Goal: Task Accomplishment & Management: Manage account settings

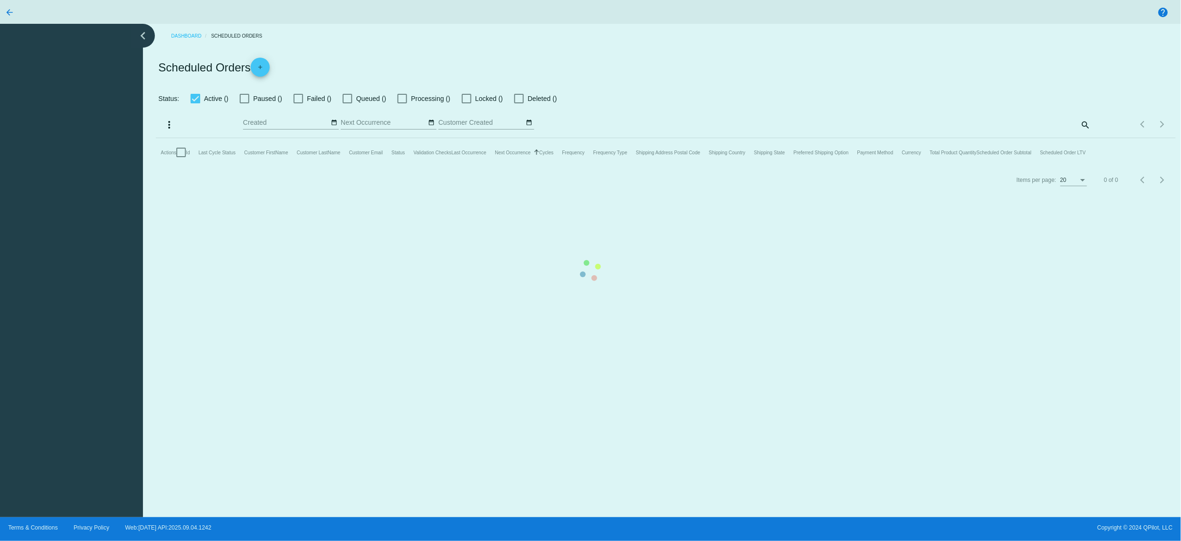
click at [328, 138] on mat-table "Actions Id Last Cycle Status Customer FirstName Customer LastName Customer Emai…" at bounding box center [665, 152] width 1019 height 29
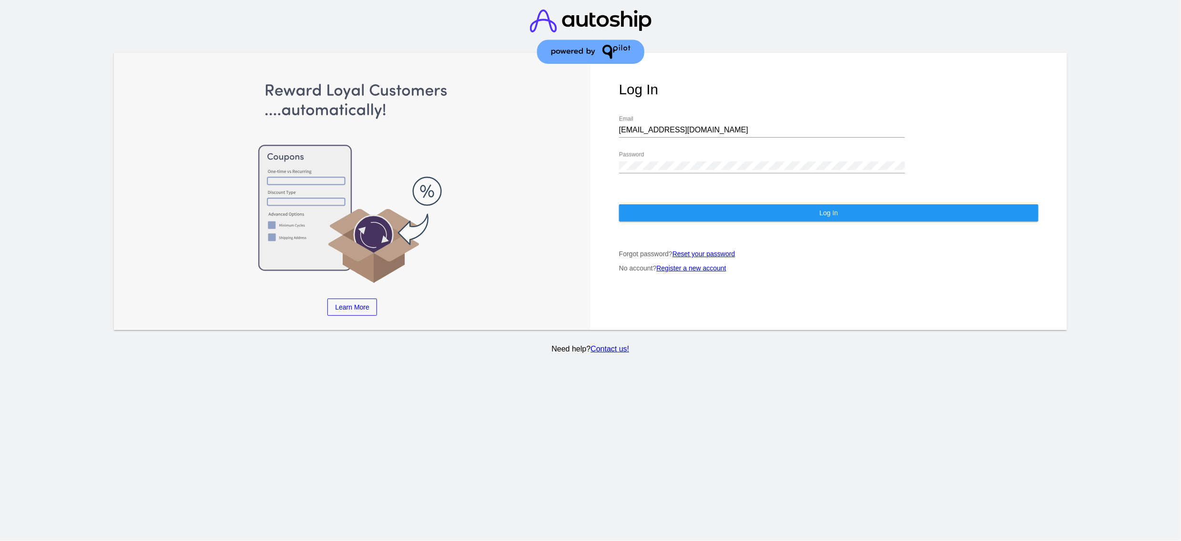
click at [661, 125] on div "[EMAIL_ADDRESS][DOMAIN_NAME] Email" at bounding box center [762, 126] width 286 height 21
click at [661, 116] on div "[EMAIL_ADDRESS][DOMAIN_NAME] Email" at bounding box center [762, 126] width 286 height 21
click at [660, 116] on div "[EMAIL_ADDRESS][DOMAIN_NAME] Email" at bounding box center [762, 126] width 286 height 21
click at [660, 126] on input "[EMAIL_ADDRESS][DOMAIN_NAME]" at bounding box center [762, 130] width 286 height 9
type input "[EMAIL_ADDRESS][DOMAIN_NAME]"
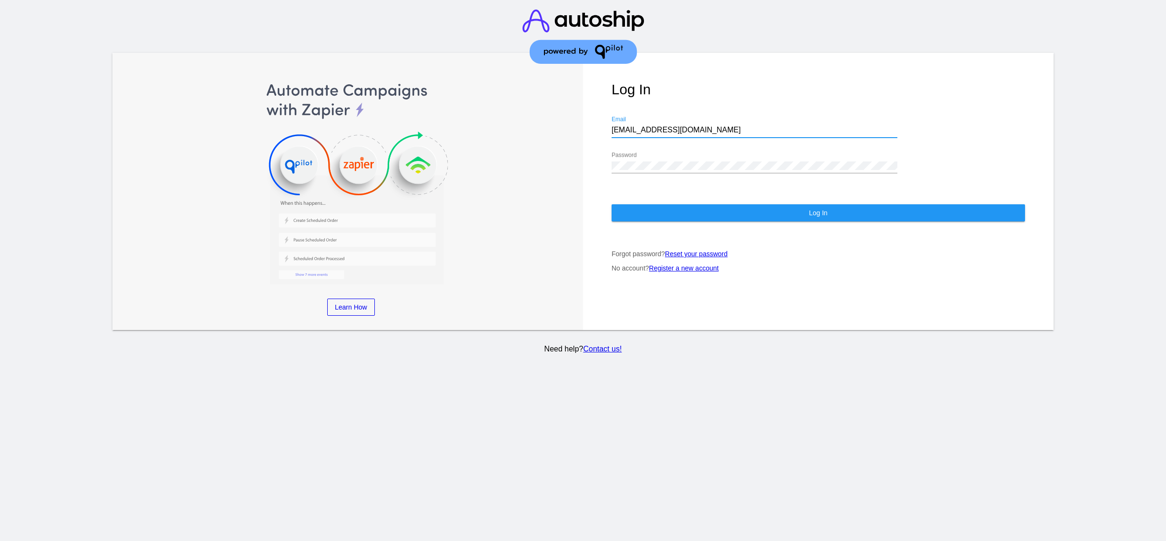
click at [651, 204] on button "Log In" at bounding box center [819, 212] width 414 height 17
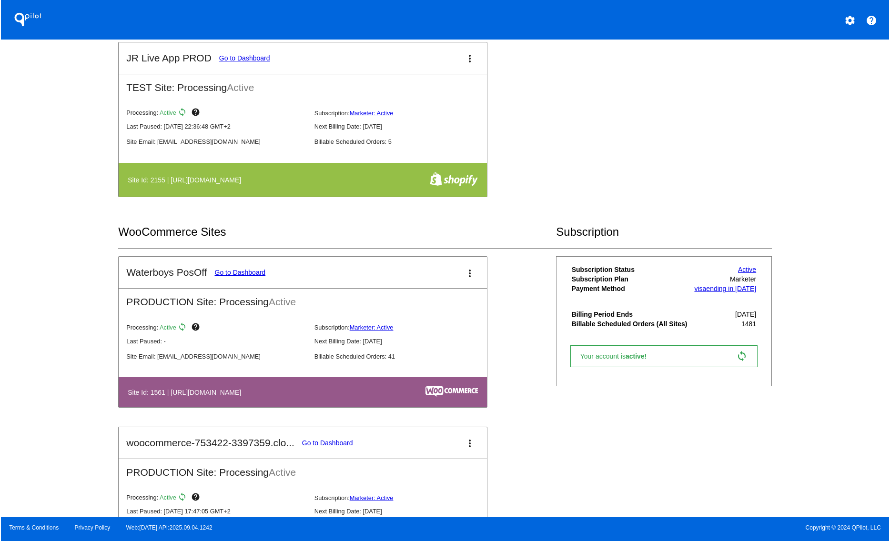
scroll to position [572, 0]
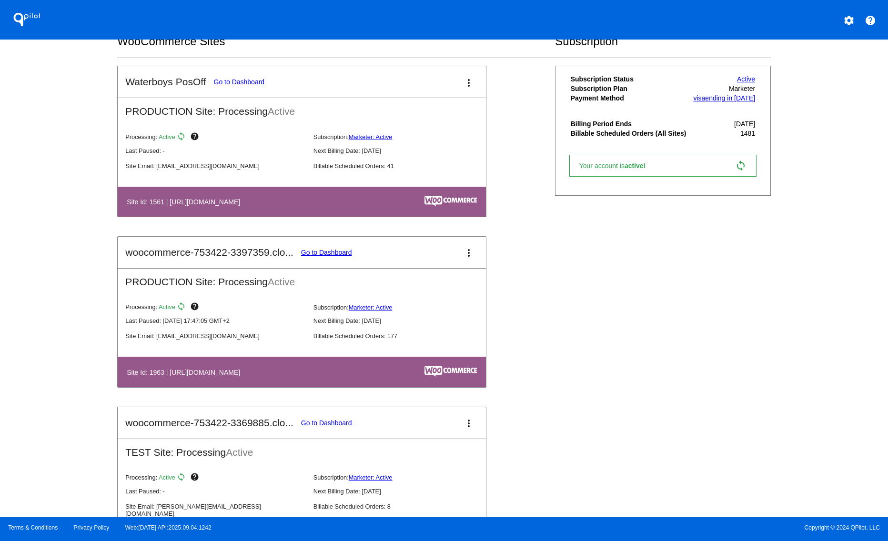
click at [327, 205] on table "Site Id: 1561 | [URL][DOMAIN_NAME]" at bounding box center [302, 202] width 368 height 30
drag, startPoint x: 329, startPoint y: 386, endPoint x: 182, endPoint y: 386, distance: 146.7
click at [182, 386] on table "Site Id: 1963 | [URL][DOMAIN_NAME]" at bounding box center [302, 372] width 368 height 30
click at [323, 256] on link "Go to Dashboard" at bounding box center [326, 253] width 51 height 8
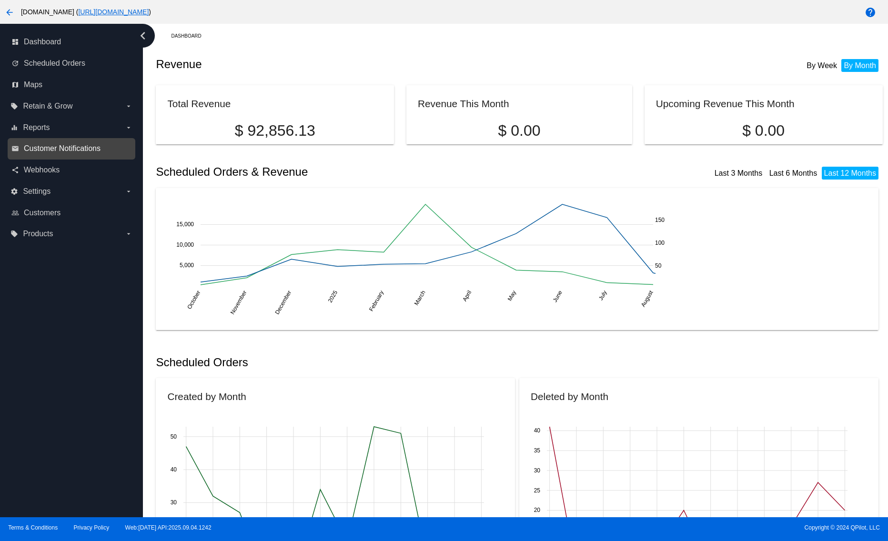
click at [61, 146] on span "Customer Notifications" at bounding box center [62, 148] width 77 height 9
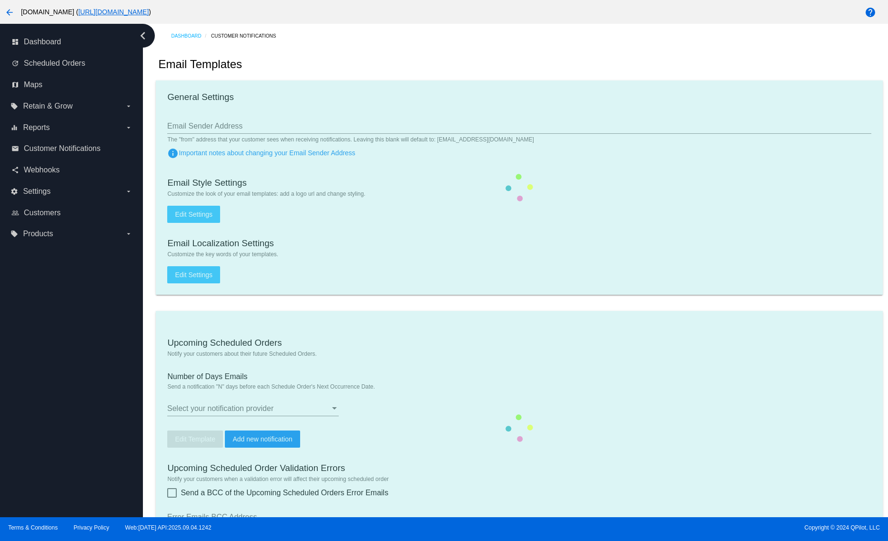
checkbox input "true"
type input "2"
checkbox input "true"
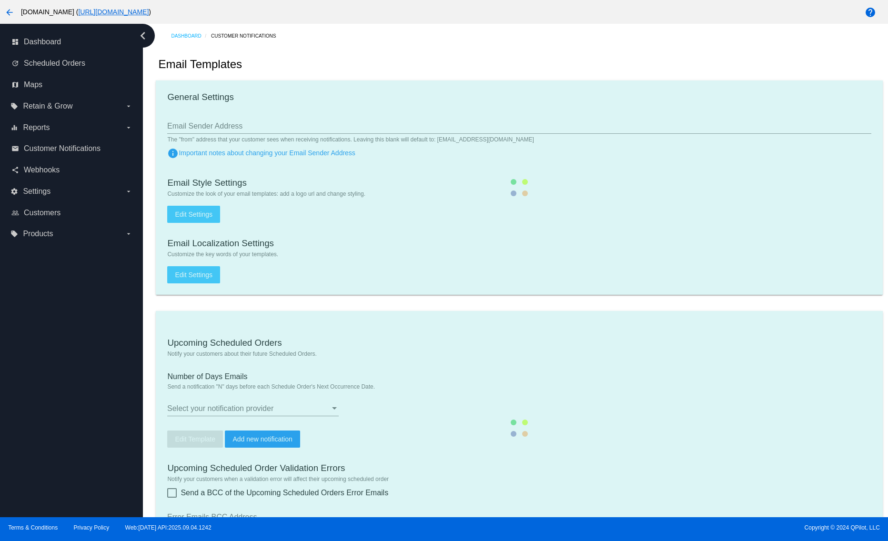
checkbox input "true"
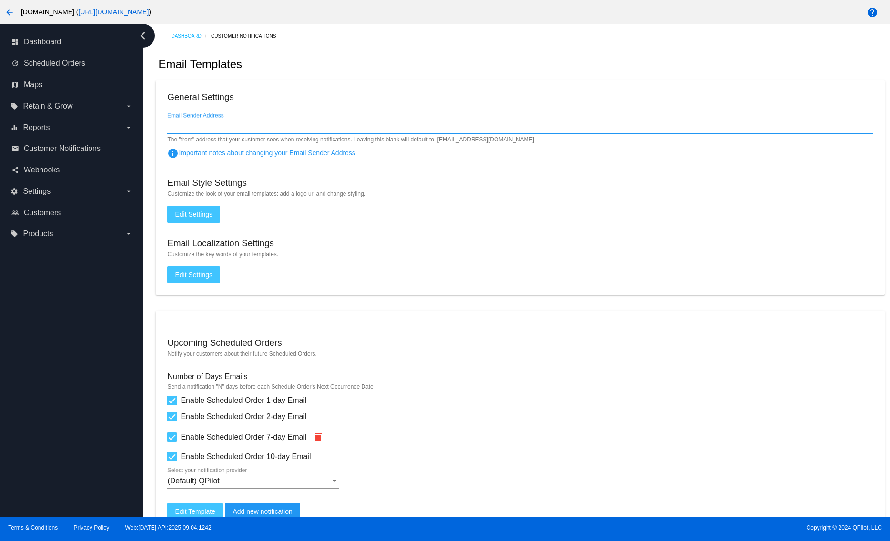
click at [175, 123] on input "Email Sender Address" at bounding box center [520, 126] width 706 height 9
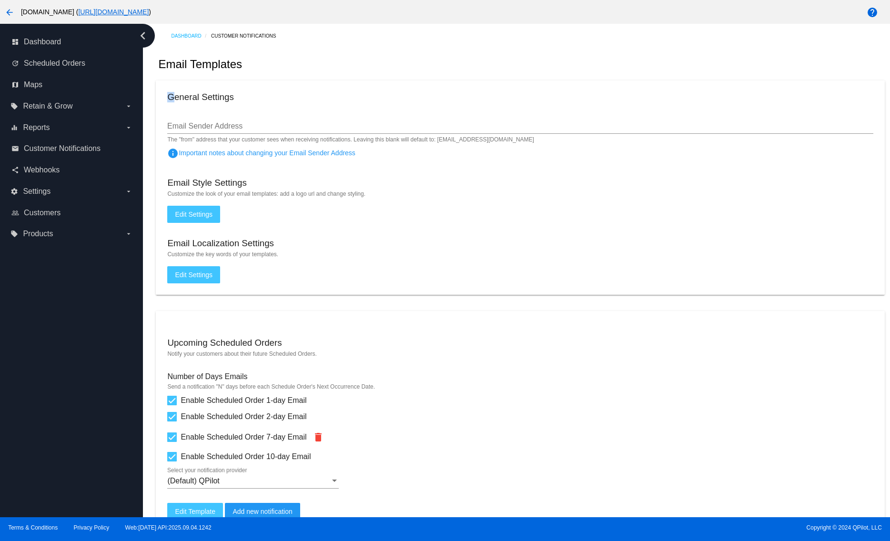
drag, startPoint x: 173, startPoint y: 94, endPoint x: 305, endPoint y: 89, distance: 132.1
click at [305, 89] on mat-card "General Settings Email Sender Address The "from" address that your customer see…" at bounding box center [520, 188] width 728 height 214
click at [307, 89] on mat-card "General Settings Email Sender Address The "from" address that your customer see…" at bounding box center [520, 188] width 728 height 214
click at [518, 73] on div "Email Templates" at bounding box center [520, 64] width 728 height 32
drag, startPoint x: 208, startPoint y: 136, endPoint x: 495, endPoint y: 152, distance: 286.8
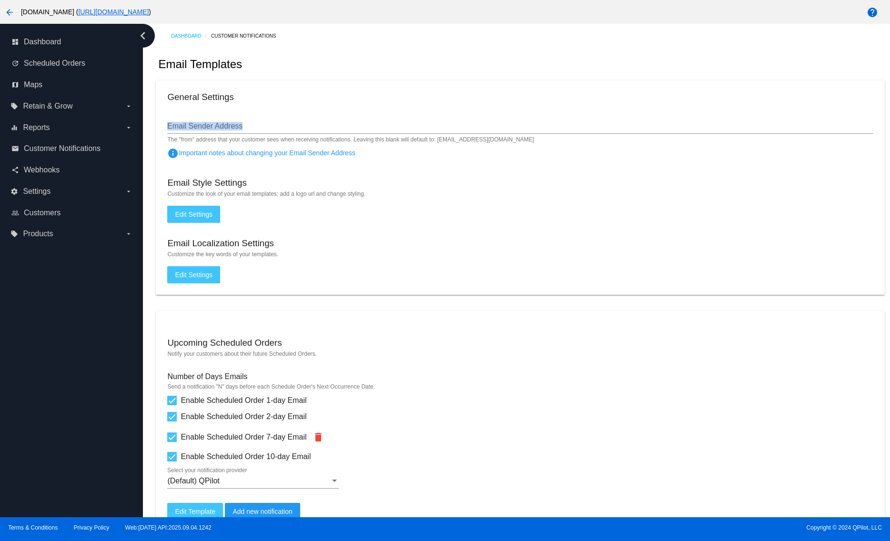
click at [532, 134] on div "Email Sender Address The "from" address that your customer sees when receiving …" at bounding box center [520, 127] width 706 height 31
click at [418, 226] on mat-card "General Settings Email Sender Address The "from" address that your customer see…" at bounding box center [520, 188] width 728 height 214
click at [487, 202] on mat-card "General Settings Email Sender Address The "from" address that your customer see…" at bounding box center [520, 188] width 728 height 214
click at [187, 157] on span "info Important notes about changing your Email Sender Address" at bounding box center [261, 153] width 188 height 8
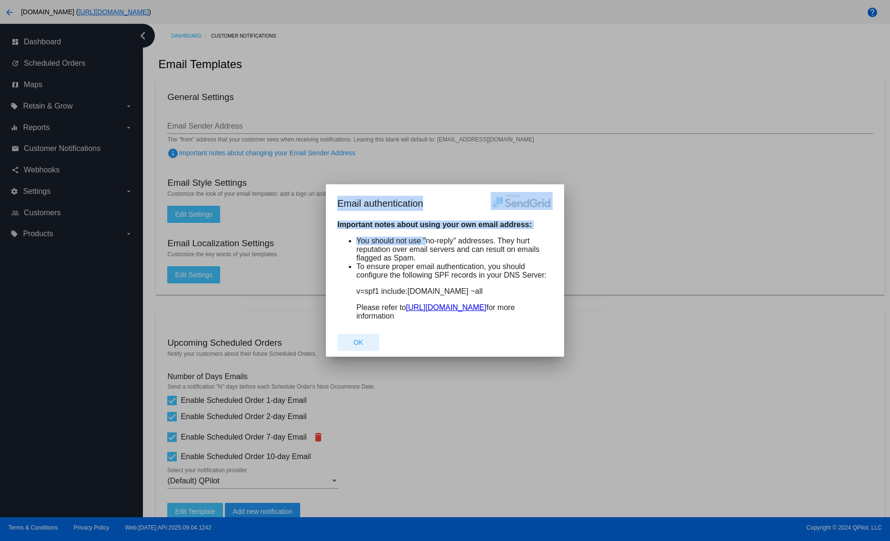
drag, startPoint x: 436, startPoint y: 239, endPoint x: 409, endPoint y: 239, distance: 27.6
click at [416, 239] on div "Email authentication Important notes about using your own email address: You sh…" at bounding box center [445, 270] width 890 height 541
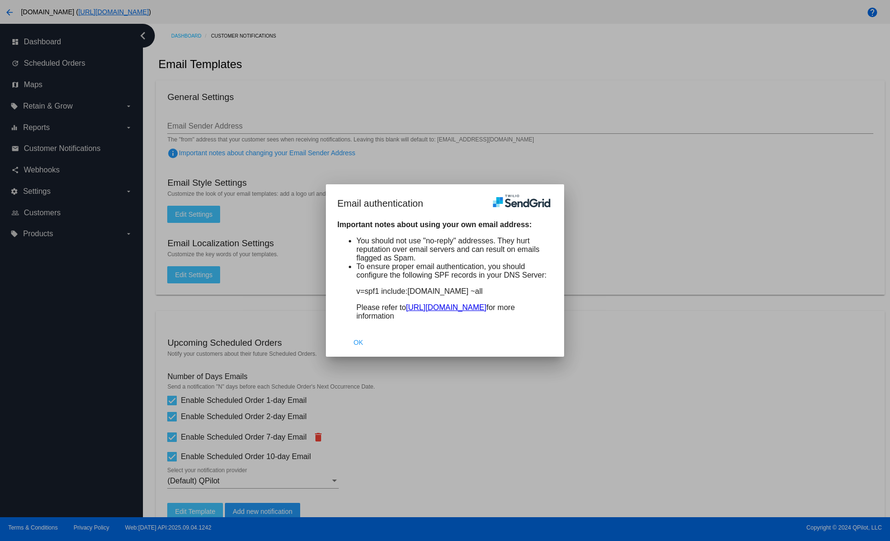
click at [467, 272] on li "To ensure proper email authentication, you should configure the following SPF r…" at bounding box center [454, 292] width 196 height 58
drag, startPoint x: 467, startPoint y: 272, endPoint x: 362, endPoint y: 245, distance: 108.3
click at [362, 245] on ul "You should not use "no-reply" addresses. They hurt reputation over email server…" at bounding box center [444, 279] width 215 height 84
click at [471, 274] on li "To ensure proper email authentication, you should configure the following SPF r…" at bounding box center [454, 292] width 196 height 58
click at [361, 348] on button "OK" at bounding box center [358, 342] width 42 height 17
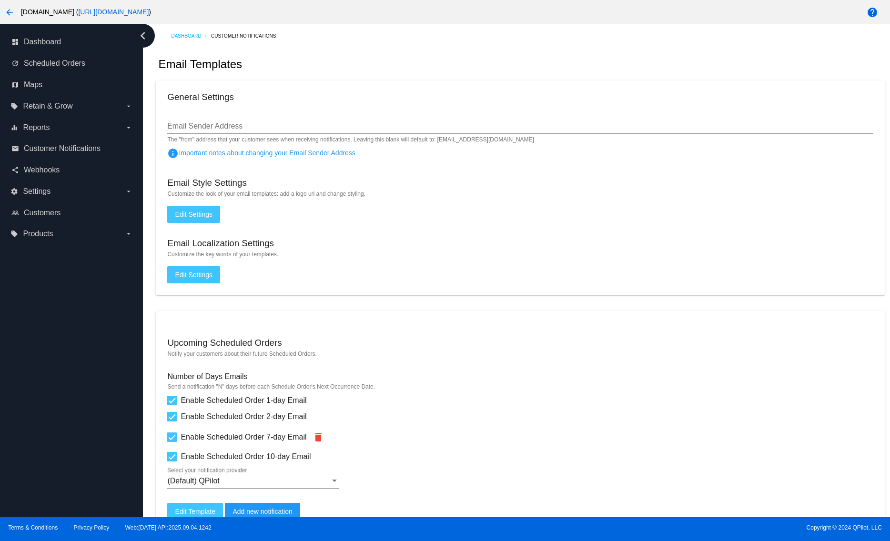
click at [458, 357] on mat-hint "Notify your customers about their future Scheduled Orders." at bounding box center [520, 354] width 706 height 7
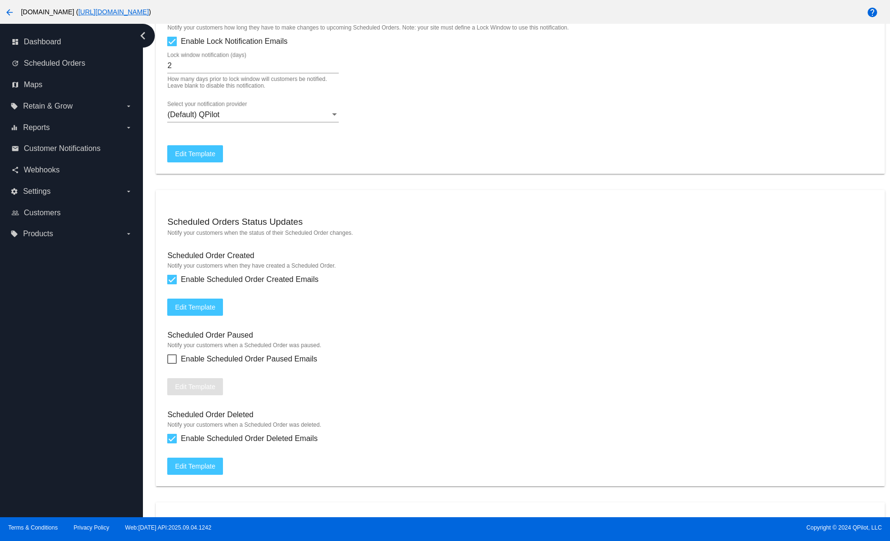
scroll to position [1094, 0]
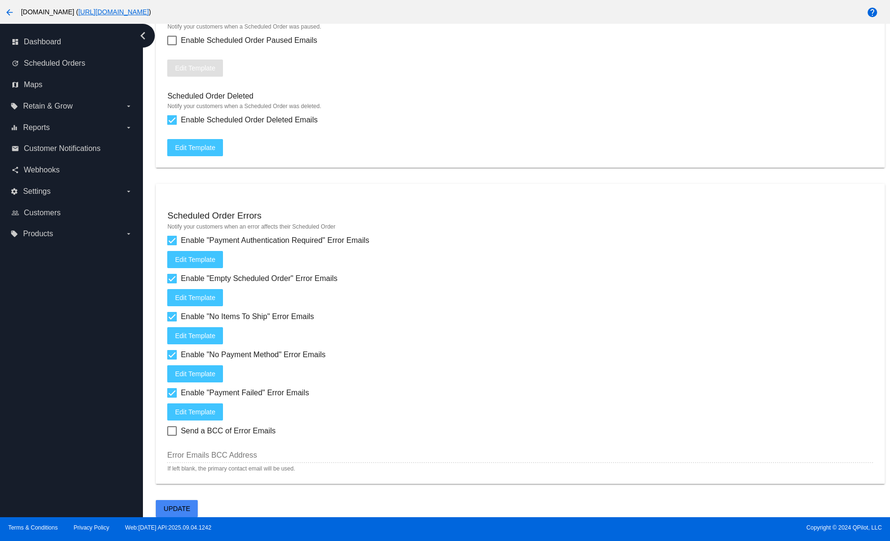
click at [191, 507] on button "Update" at bounding box center [177, 508] width 42 height 17
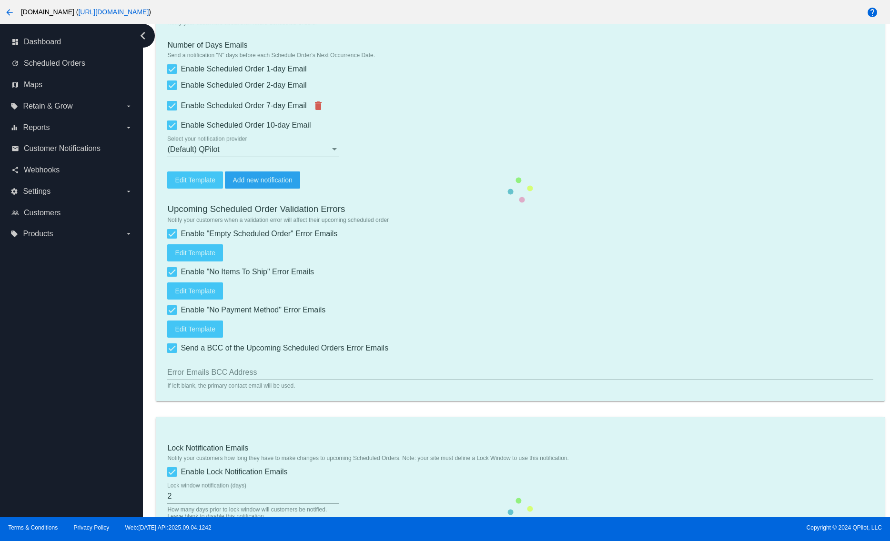
scroll to position [0, 0]
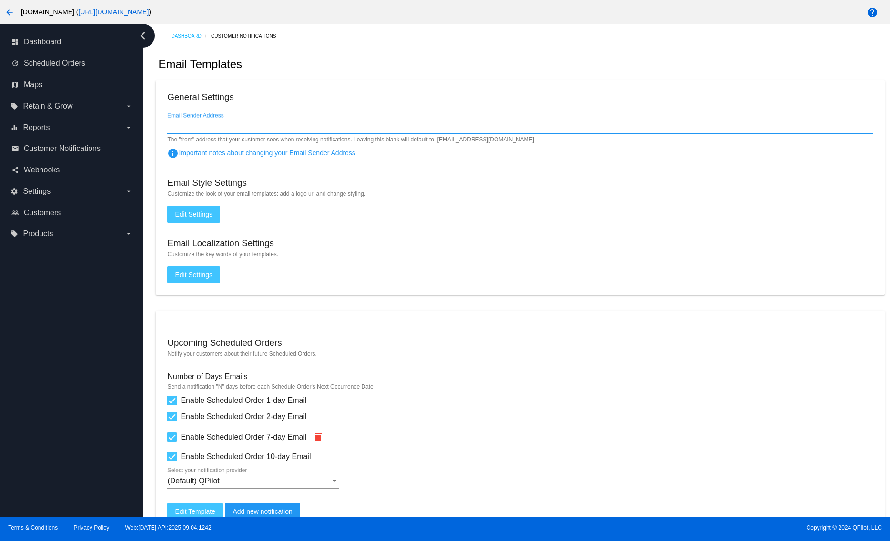
click at [182, 124] on input "Email Sender Address" at bounding box center [520, 126] width 706 height 9
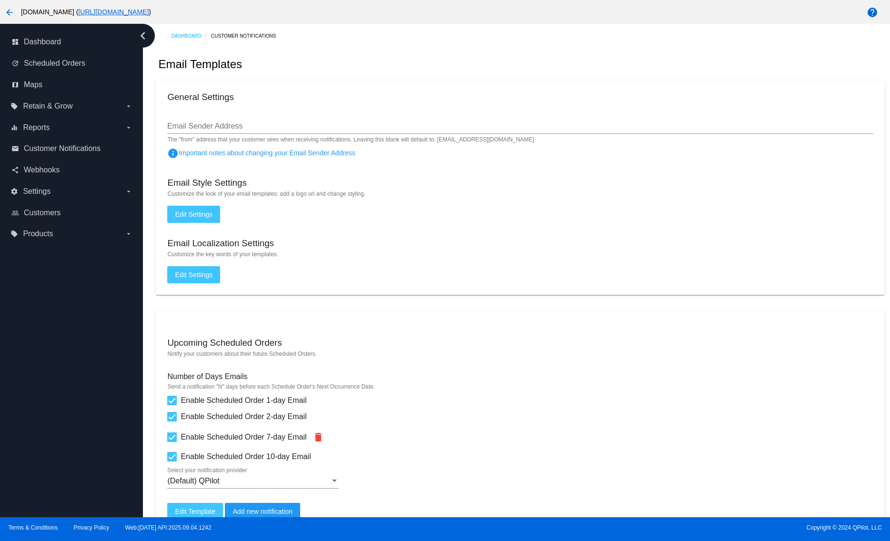
click at [417, 216] on mat-card "General Settings Email Sender Address The "from" address that your customer see…" at bounding box center [520, 188] width 728 height 214
click at [218, 124] on input "Email Sender Address" at bounding box center [520, 126] width 706 height 9
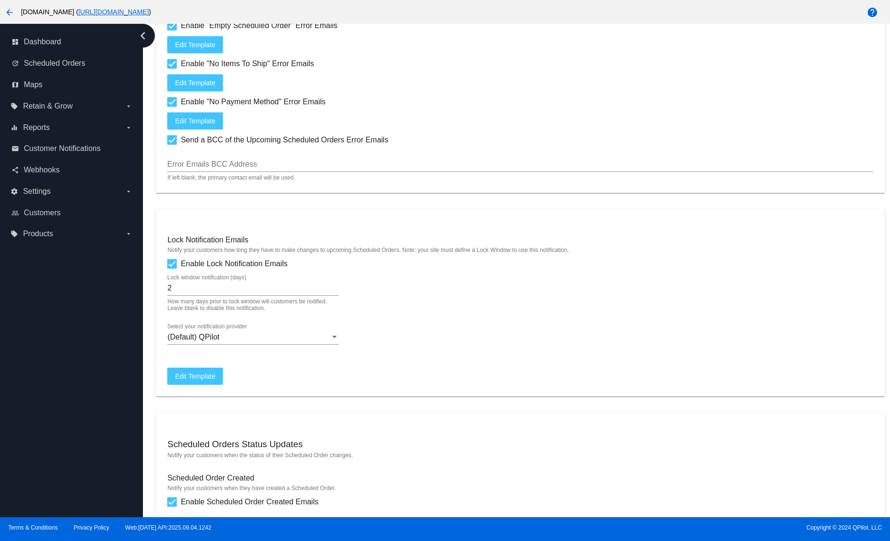
scroll to position [1094, 0]
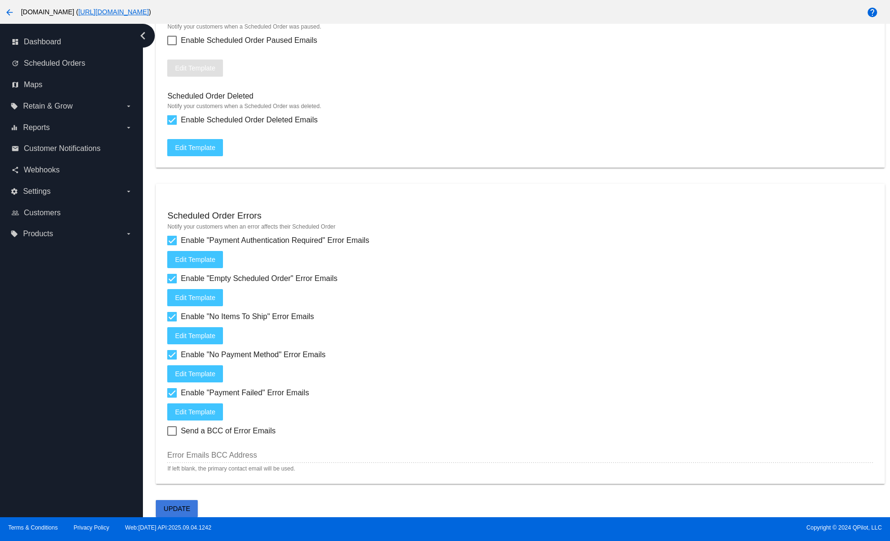
click at [193, 507] on button "Update" at bounding box center [177, 508] width 42 height 17
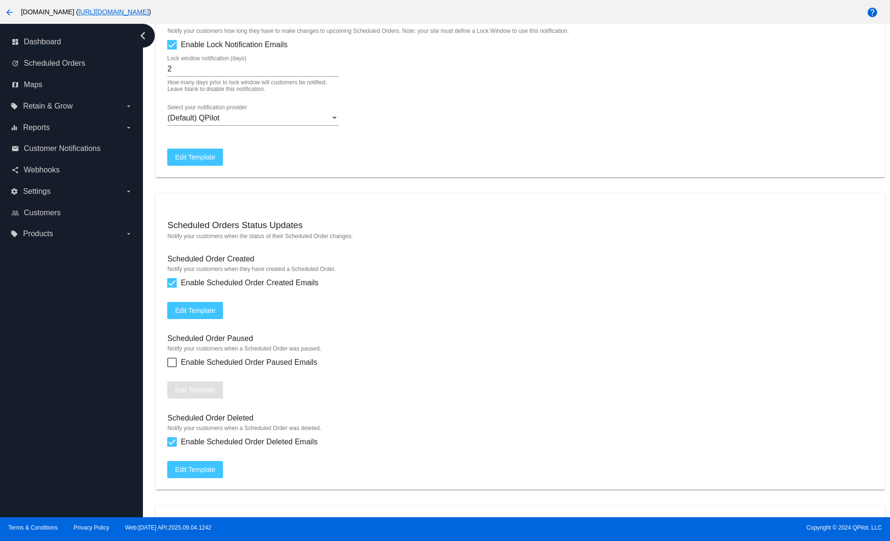
scroll to position [953, 0]
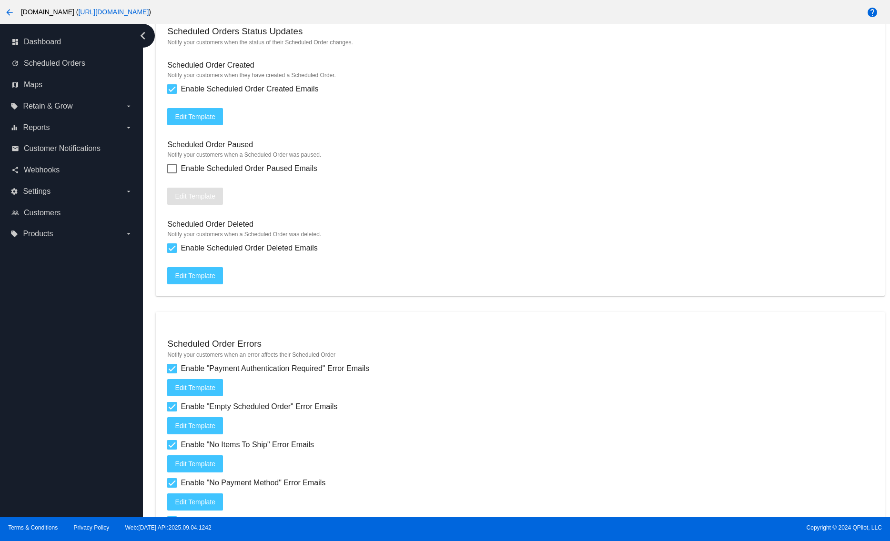
click at [458, 191] on mat-card "Scheduled Orders Status Updates Notify your customers when the status of their …" at bounding box center [520, 148] width 728 height 296
click at [454, 174] on div "Enable Scheduled Order Paused Emails" at bounding box center [520, 168] width 706 height 11
click at [370, 224] on mat-card "Scheduled Orders Status Updates Notify your customers when the status of their …" at bounding box center [520, 148] width 728 height 296
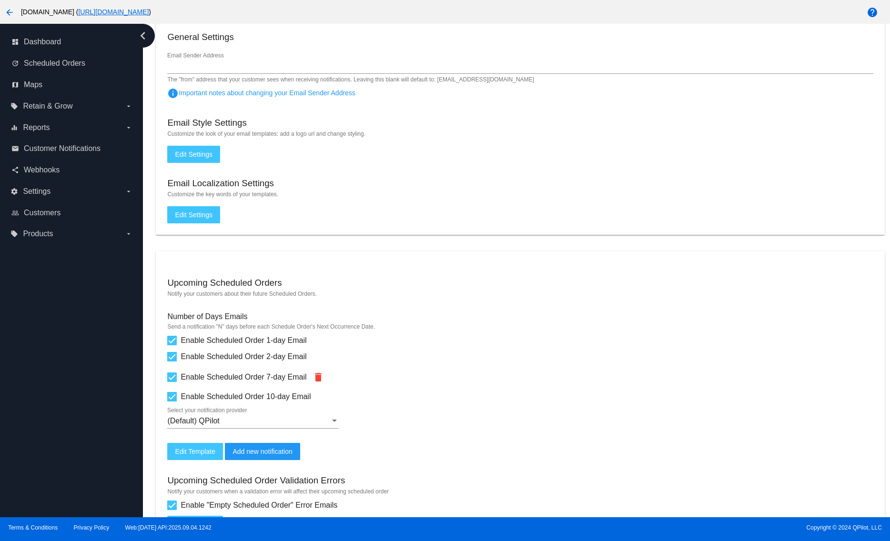
scroll to position [0, 0]
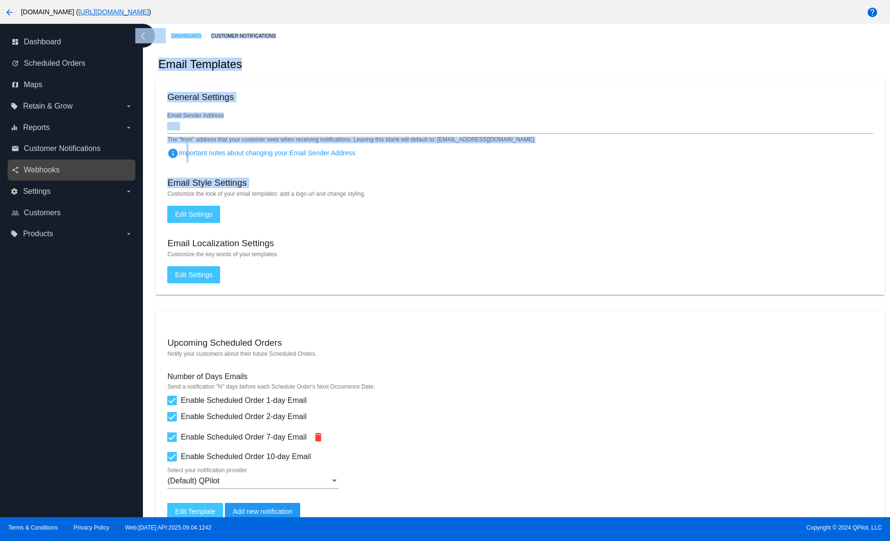
drag, startPoint x: 164, startPoint y: 194, endPoint x: 113, endPoint y: 179, distance: 53.7
click at [113, 179] on div "dashboard Dashboard update Scheduled Orders map Maps local_offer Retain & Grow …" at bounding box center [445, 271] width 890 height 494
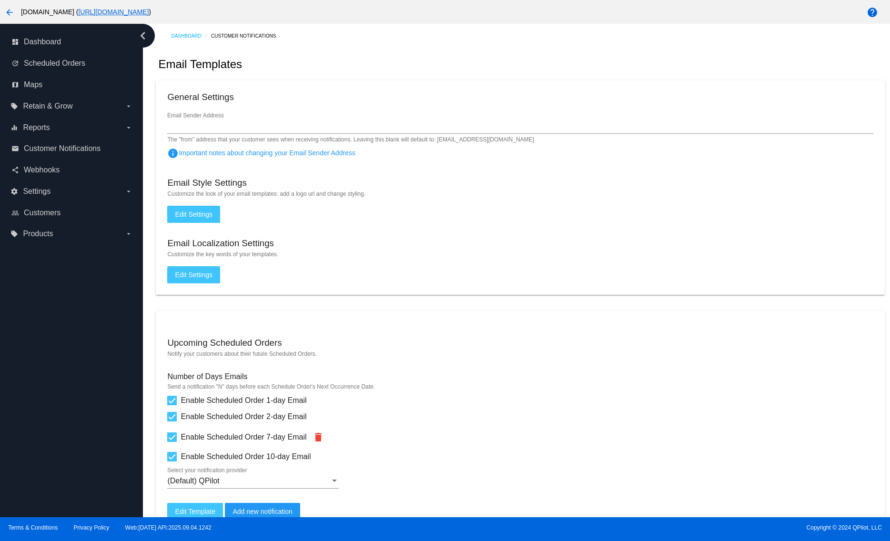
click at [364, 202] on mat-card "General Settings Email Sender Address The "from" address that your customer see…" at bounding box center [520, 188] width 728 height 214
drag, startPoint x: 190, startPoint y: 200, endPoint x: 265, endPoint y: 202, distance: 75.3
click at [265, 202] on mat-card "General Settings Email Sender Address The "from" address that your customer see…" at bounding box center [520, 188] width 728 height 214
drag, startPoint x: 247, startPoint y: 192, endPoint x: 312, endPoint y: 193, distance: 64.8
click at [312, 193] on mat-hint "Customize the look of your email templates: add a logo url and change styling." at bounding box center [520, 194] width 706 height 7
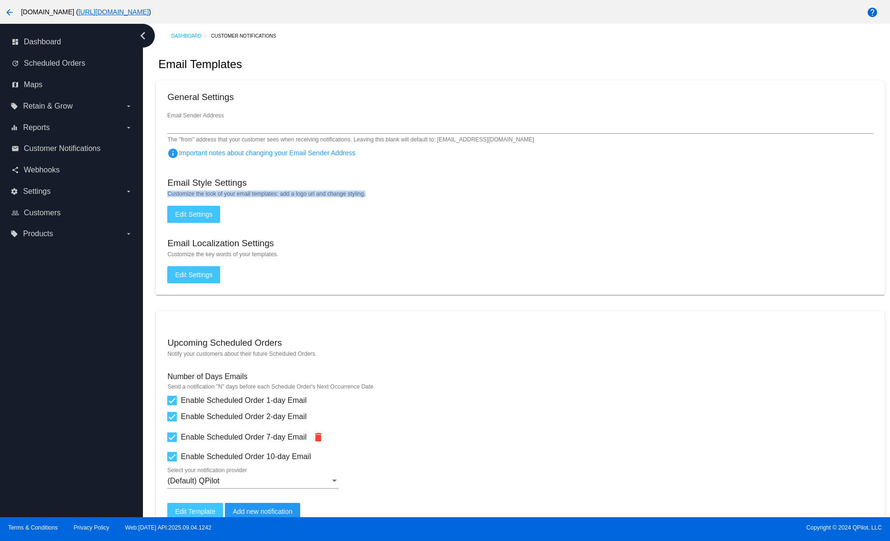
drag, startPoint x: 421, startPoint y: 196, endPoint x: 276, endPoint y: 192, distance: 144.9
click at [275, 189] on mat-card "General Settings Email Sender Address The "from" address that your customer see…" at bounding box center [520, 188] width 728 height 214
click at [381, 212] on mat-card "General Settings Email Sender Address The "from" address that your customer see…" at bounding box center [520, 188] width 728 height 214
drag, startPoint x: 237, startPoint y: 198, endPoint x: 374, endPoint y: 198, distance: 137.7
click at [373, 197] on mat-hint "Customize the look of your email templates: add a logo url and change styling." at bounding box center [520, 194] width 706 height 7
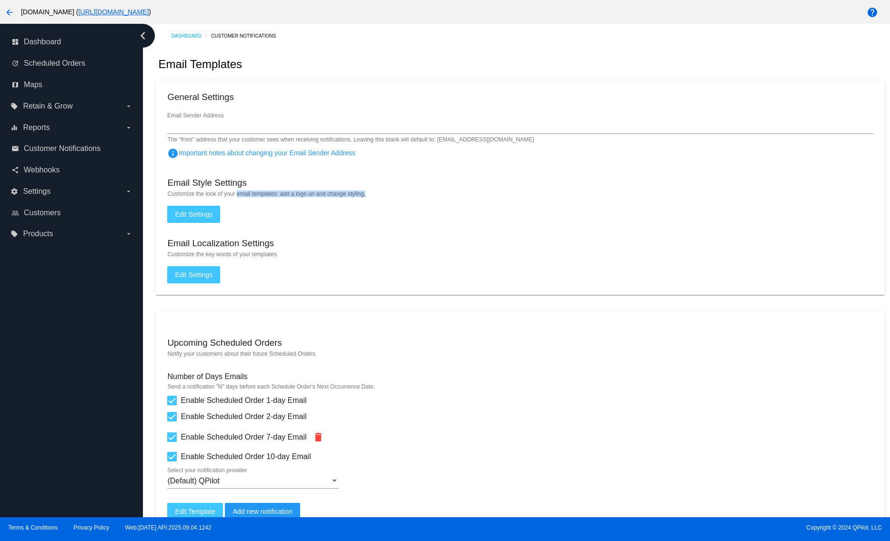
click at [396, 196] on mat-hint "Customize the look of your email templates: add a logo url and change styling." at bounding box center [520, 194] width 706 height 7
click at [178, 222] on button "Edit Settings" at bounding box center [193, 214] width 53 height 17
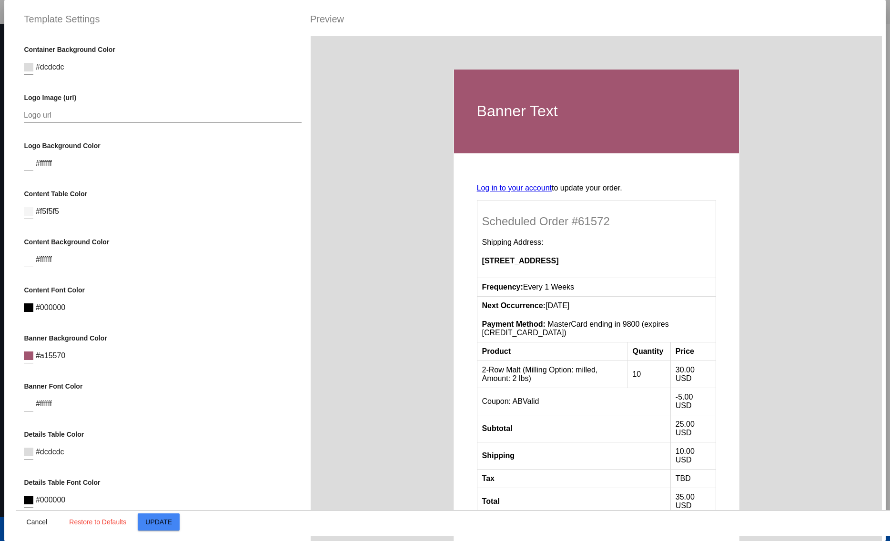
click at [273, 181] on div "Logo Background Color #ffffff" at bounding box center [162, 161] width 277 height 39
drag, startPoint x: 18, startPoint y: 41, endPoint x: 143, endPoint y: 57, distance: 126.7
click at [143, 57] on div "Container Background Color #dcdcdc Logo Image (url) Logo url Logo Background Co…" at bounding box center [162, 306] width 293 height 541
click at [370, 205] on div "Banner Text Log in to your account to update your order. Scheduled Order #61572…" at bounding box center [596, 330] width 571 height 589
click at [250, 204] on div "Content Table Color #f5f5f5" at bounding box center [162, 209] width 277 height 39
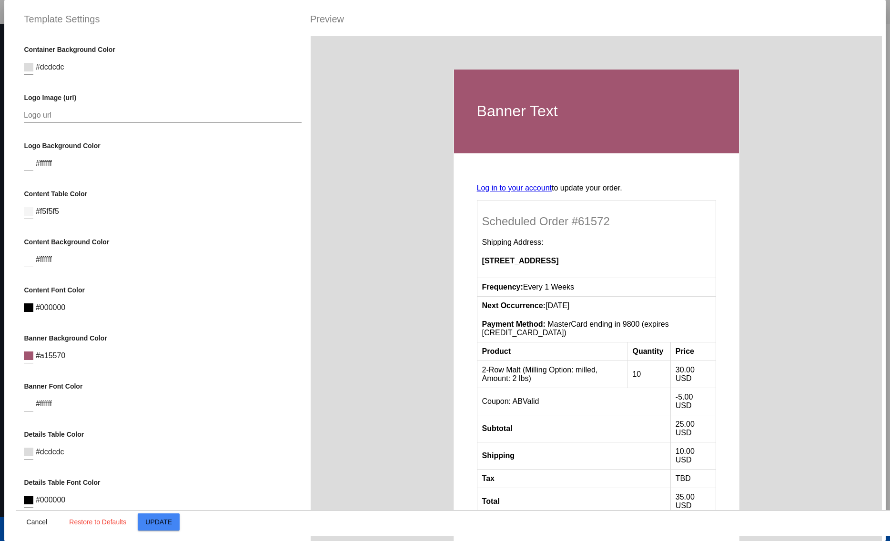
click at [77, 119] on input "Logo url" at bounding box center [162, 115] width 277 height 9
click at [223, 161] on div "Logo Background Color #ffffff" at bounding box center [162, 161] width 277 height 39
click at [278, 266] on div "Content Background Color #ffffff" at bounding box center [162, 257] width 277 height 39
click at [279, 246] on p "Content Background Color" at bounding box center [162, 242] width 277 height 8
click at [99, 116] on input "Logo url" at bounding box center [162, 115] width 277 height 9
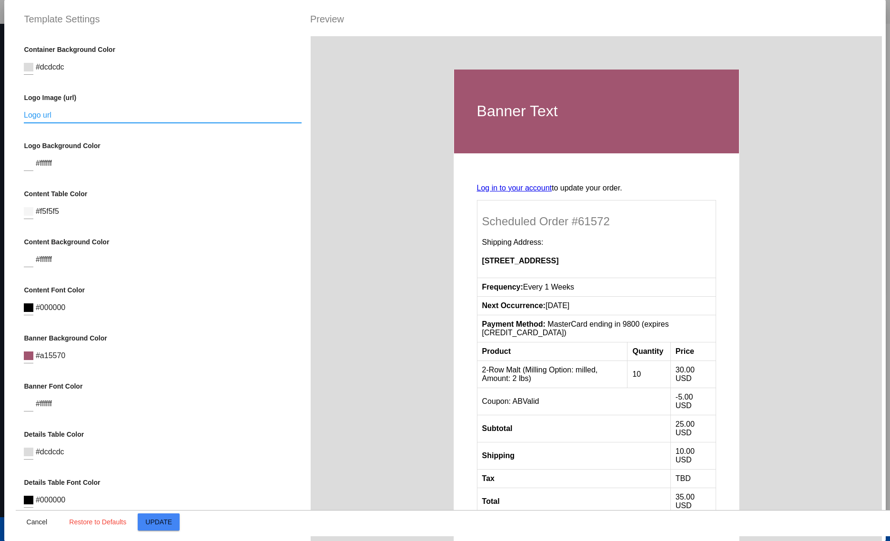
paste input "[URL][DOMAIN_NAME]"
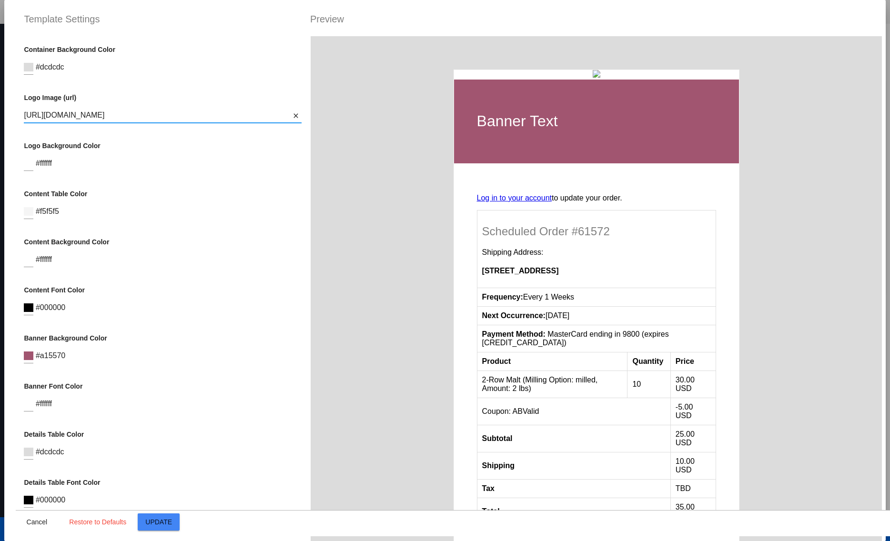
type input "[URL][DOMAIN_NAME]"
click at [98, 114] on input "[URL][DOMAIN_NAME]" at bounding box center [157, 115] width 266 height 9
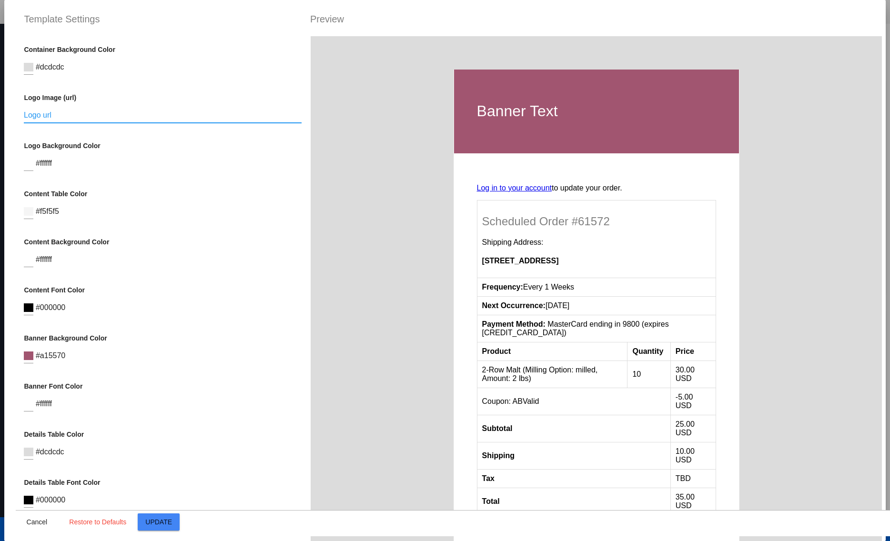
click at [82, 120] on input "Logo url" at bounding box center [162, 115] width 277 height 9
paste input "[URL][DOMAIN_NAME]"
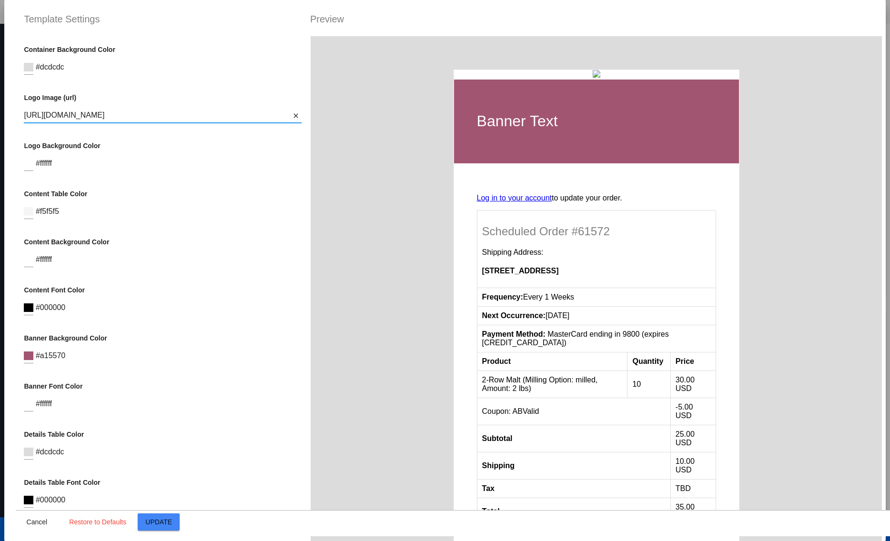
scroll to position [0, 752]
type input "[URL][DOMAIN_NAME]"
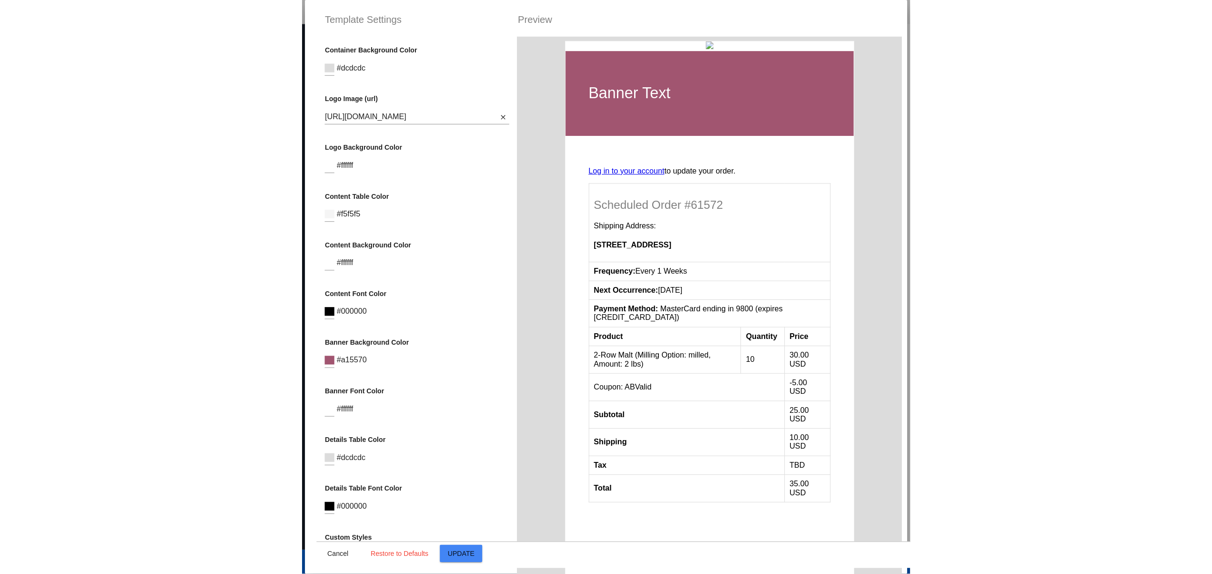
scroll to position [0, 0]
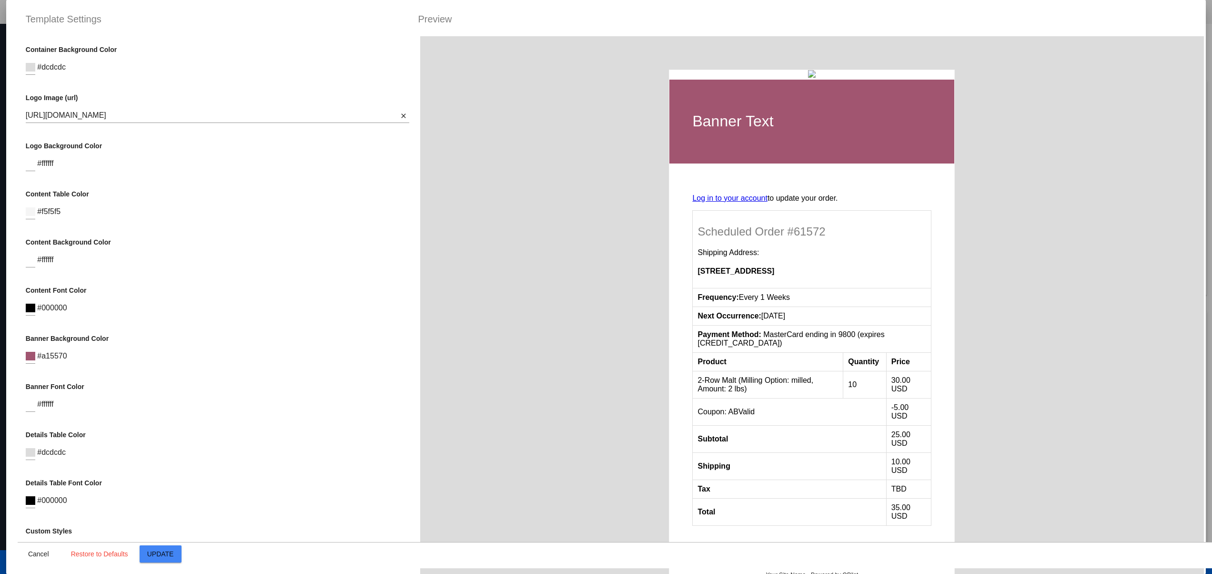
click at [960, 435] on div "Banner Text Log in to your account to update your order. Scheduled Order #61572…" at bounding box center [812, 335] width 784 height 599
click at [31, 170] on div at bounding box center [31, 160] width 10 height 21
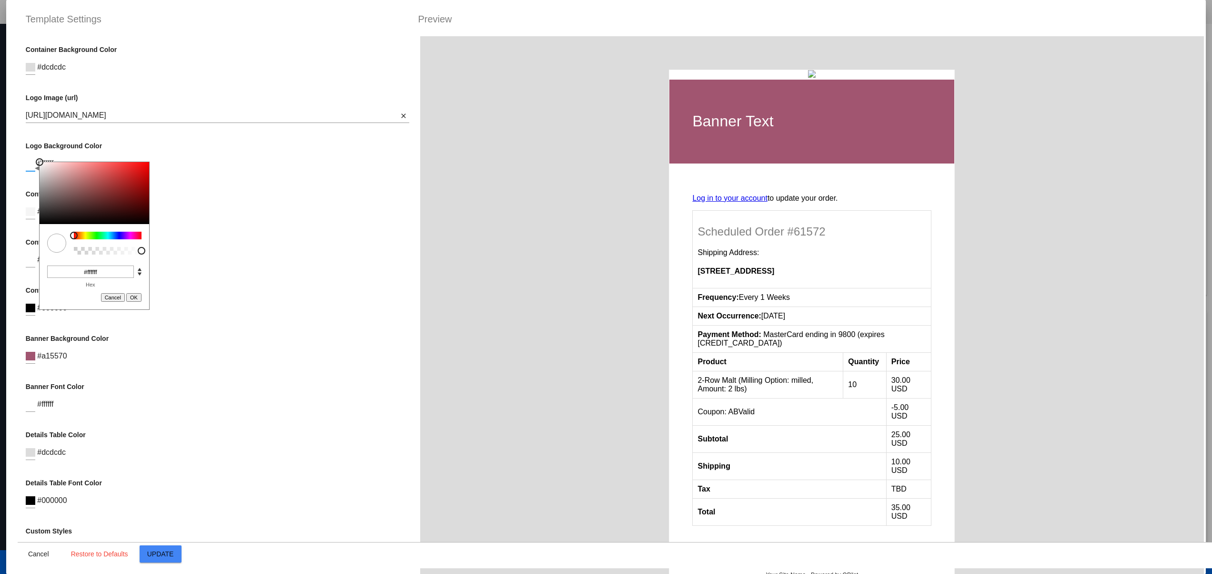
type input "#984d4d"
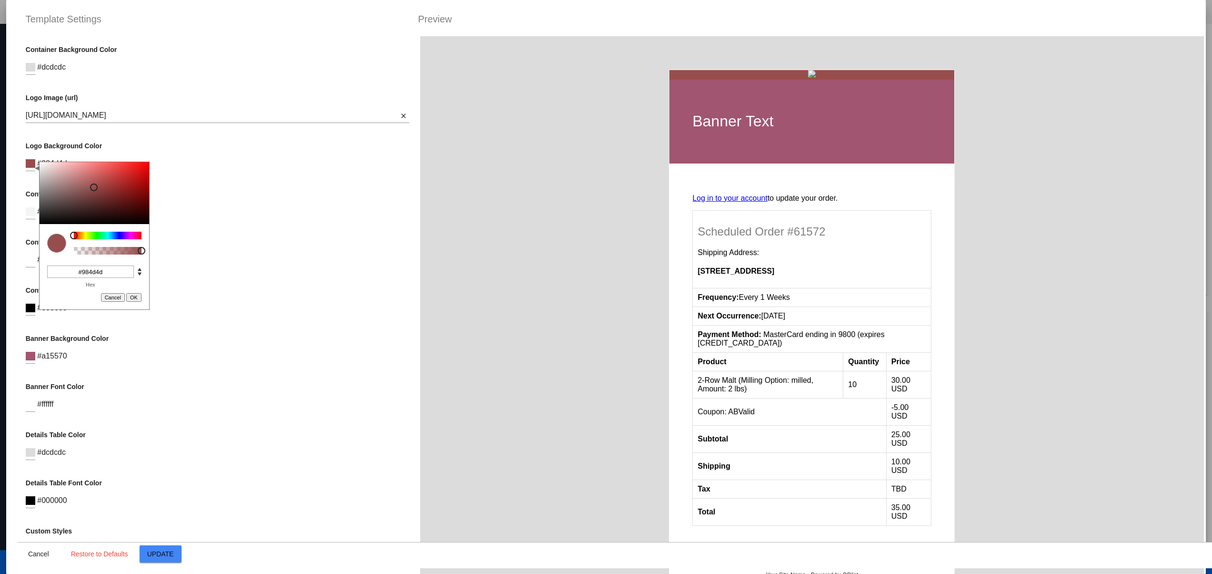
click at [94, 187] on div at bounding box center [95, 193] width 110 height 62
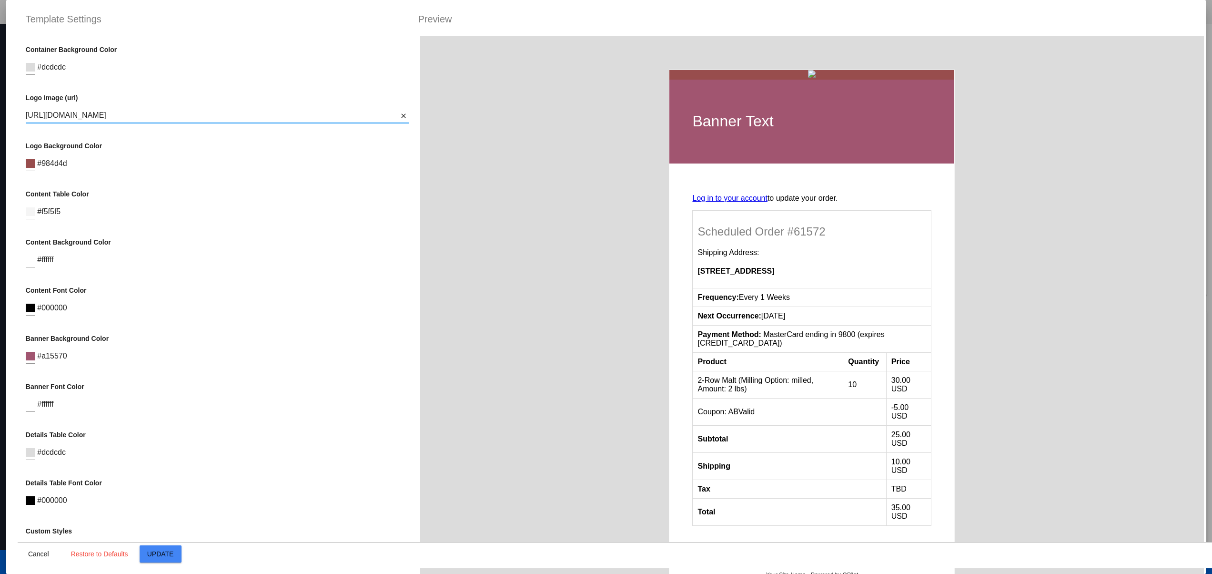
click at [222, 120] on input "[URL][DOMAIN_NAME]" at bounding box center [212, 115] width 372 height 9
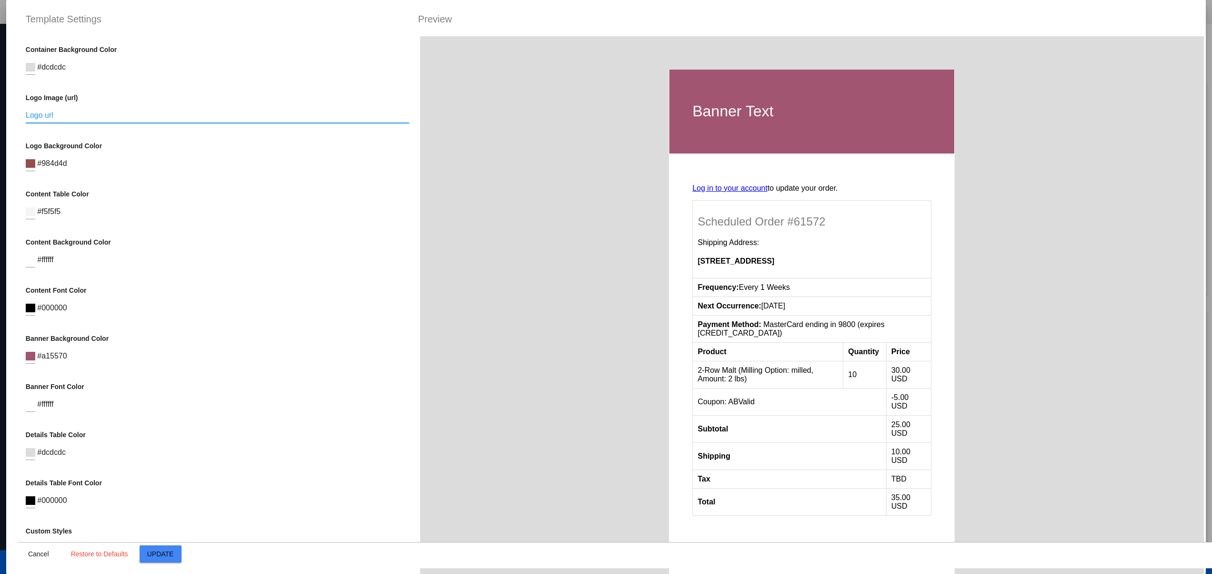
drag, startPoint x: 23, startPoint y: 193, endPoint x: 128, endPoint y: 192, distance: 104.8
click at [52, 193] on div "Container Background Color #dcdcdc Logo Image (url) Logo url Logo Background Co…" at bounding box center [218, 323] width 400 height 574
click at [147, 206] on div "Content Table Color #f5f5f5" at bounding box center [218, 209] width 384 height 39
drag, startPoint x: 114, startPoint y: 201, endPoint x: 25, endPoint y: 199, distance: 89.1
click at [26, 199] on div "Content Table Color #f5f5f5" at bounding box center [218, 209] width 384 height 39
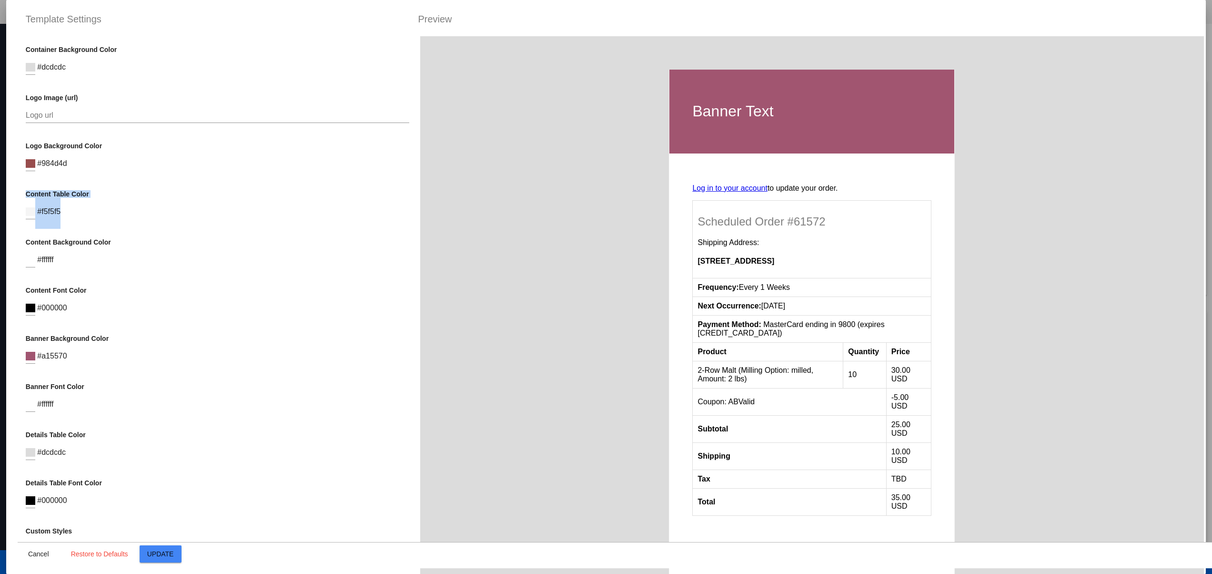
click at [123, 220] on div "Content Table Color #f5f5f5" at bounding box center [218, 209] width 384 height 39
click at [21, 220] on div "Container Background Color #dcdcdc Logo Image (url) Logo url Logo Background Co…" at bounding box center [218, 323] width 400 height 574
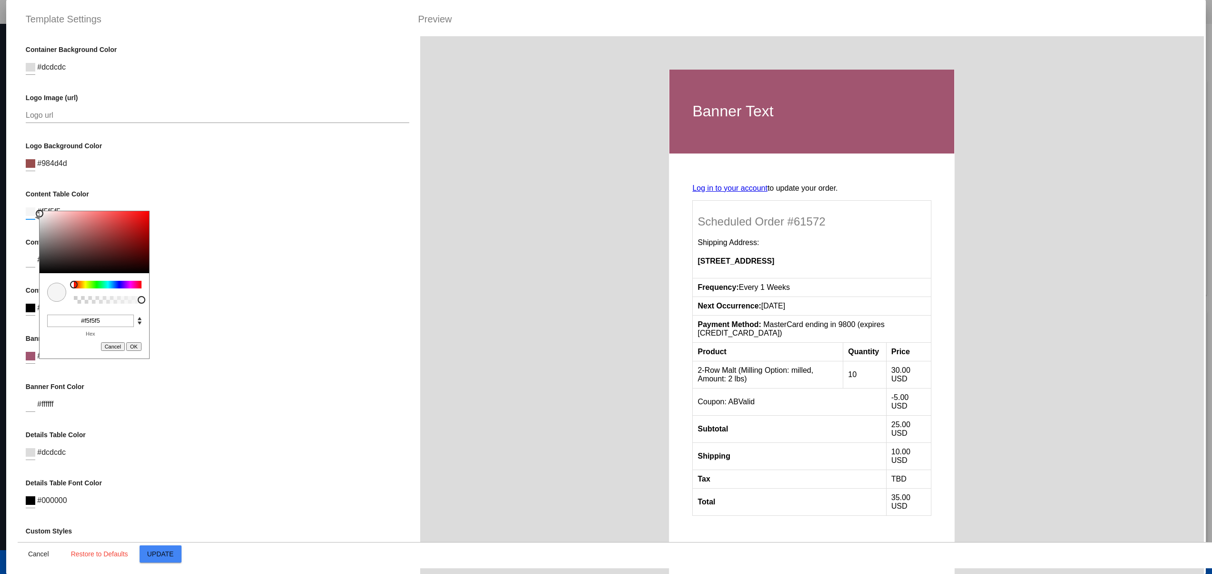
click at [35, 216] on div "C M Y K A 0 0 96 1 H S L A 245 245 245 1 R G B A #f5f5f5 Hex Cancel OK" at bounding box center [31, 208] width 10 height 21
click at [96, 283] on div at bounding box center [108, 285] width 68 height 8
click at [170, 541] on span "Update" at bounding box center [160, 554] width 27 height 8
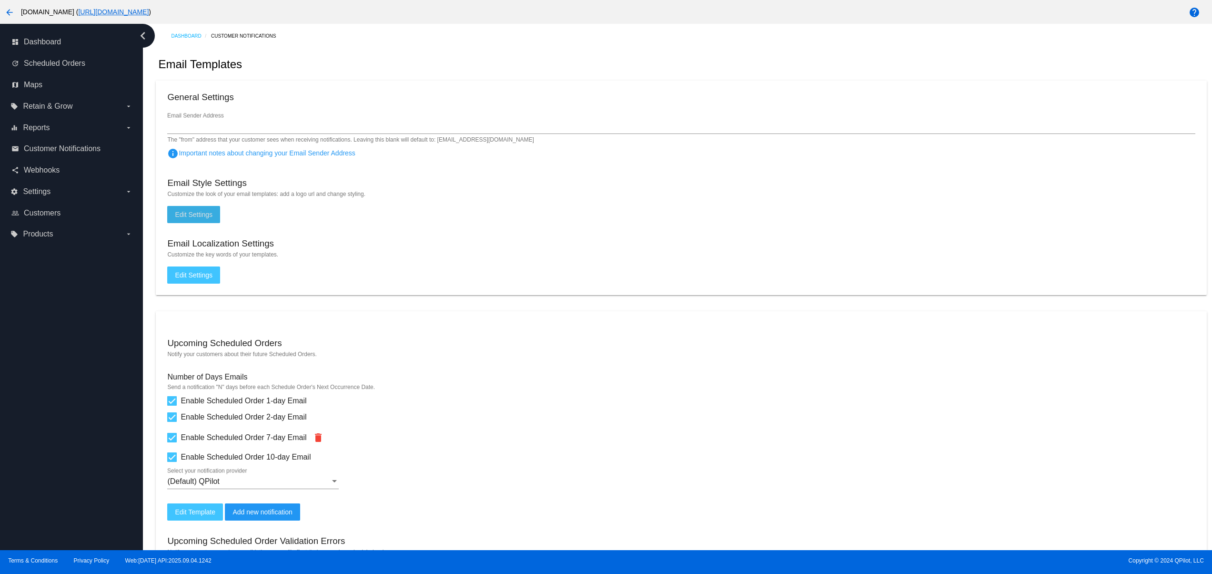
click at [196, 218] on span "Edit Settings" at bounding box center [194, 215] width 38 height 8
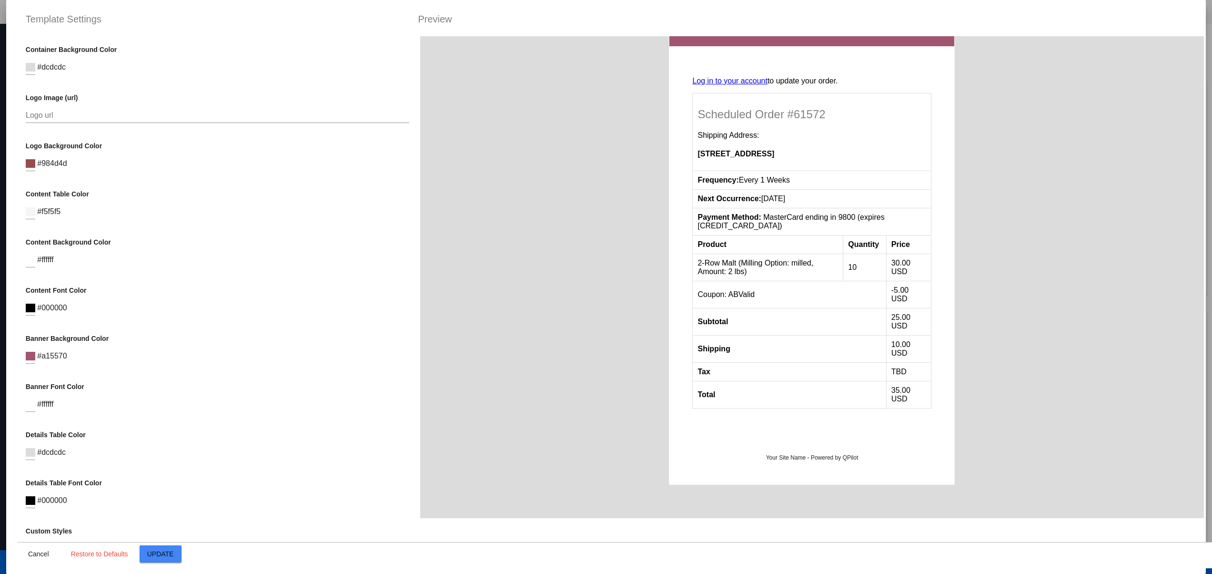
scroll to position [137, 0]
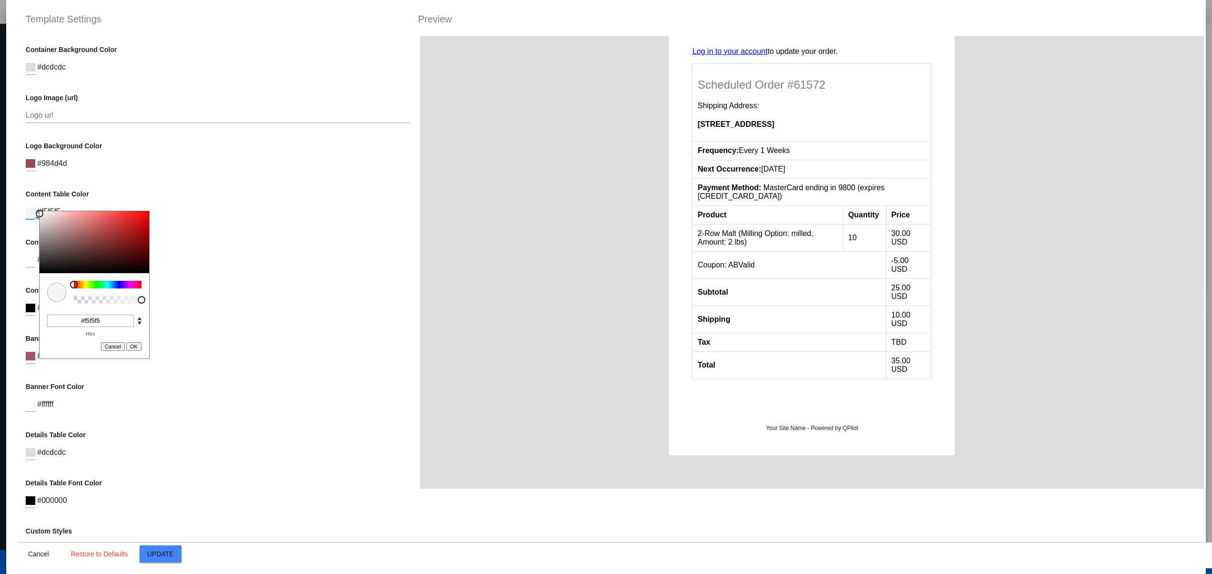
click at [31, 217] on div "C M Y K A 0 0 96 1 H S L A 245 245 245 1 R G B A #f5f5f5 Hex Cancel OK" at bounding box center [31, 208] width 10 height 21
click at [116, 283] on div at bounding box center [108, 285] width 68 height 8
type input "#2144ad"
click at [128, 231] on div at bounding box center [95, 242] width 110 height 62
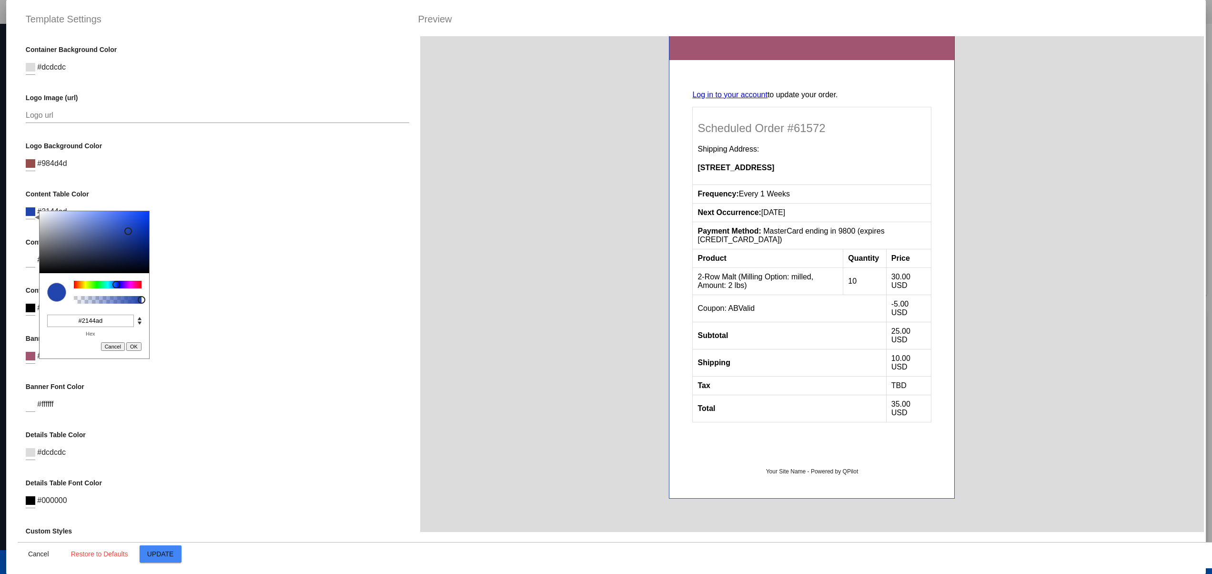
scroll to position [0, 0]
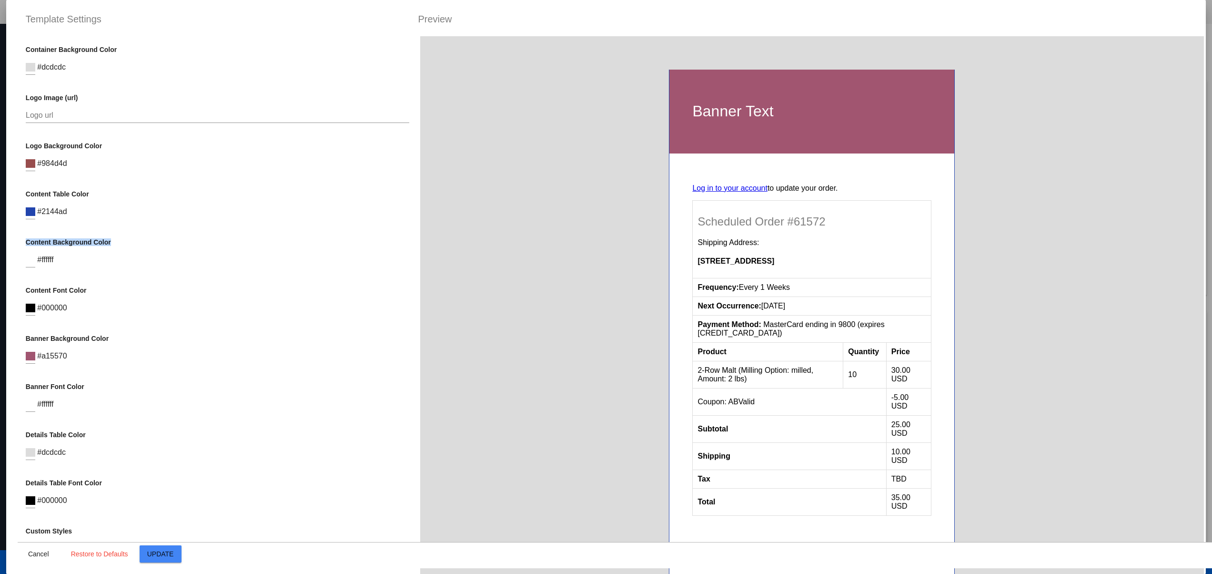
drag, startPoint x: 21, startPoint y: 242, endPoint x: 153, endPoint y: 241, distance: 132.5
click at [153, 241] on div "Container Background Color #dcdcdc Logo Image (url) Logo url Logo Background Co…" at bounding box center [218, 323] width 400 height 574
click at [212, 294] on p "Content Font Color" at bounding box center [218, 290] width 384 height 8
drag, startPoint x: 29, startPoint y: 202, endPoint x: 124, endPoint y: 192, distance: 95.8
click at [119, 192] on div "Content Table Color C M Y K A 225 68 40 1 H S L A 33 68 173 1 R G B A #2144ad H…" at bounding box center [218, 209] width 384 height 39
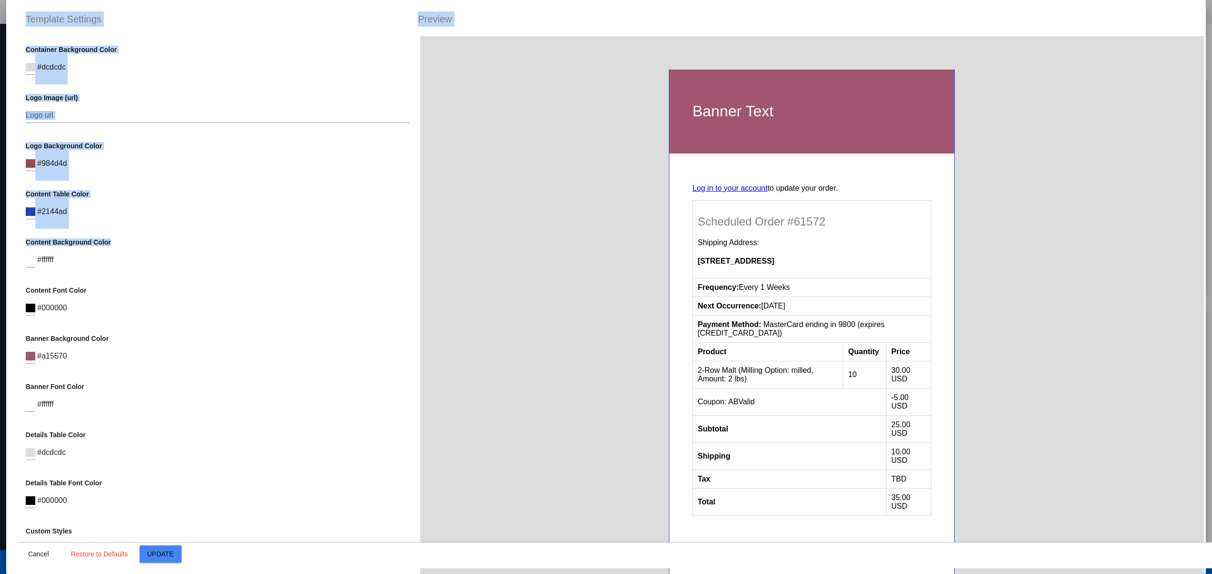
drag, startPoint x: 164, startPoint y: 246, endPoint x: -4, endPoint y: 237, distance: 167.9
click at [0, 237] on html "arrow_back [DOMAIN_NAME] ( [URL][DOMAIN_NAME] ) help dashboard Dashboard update…" at bounding box center [606, 287] width 1212 height 574
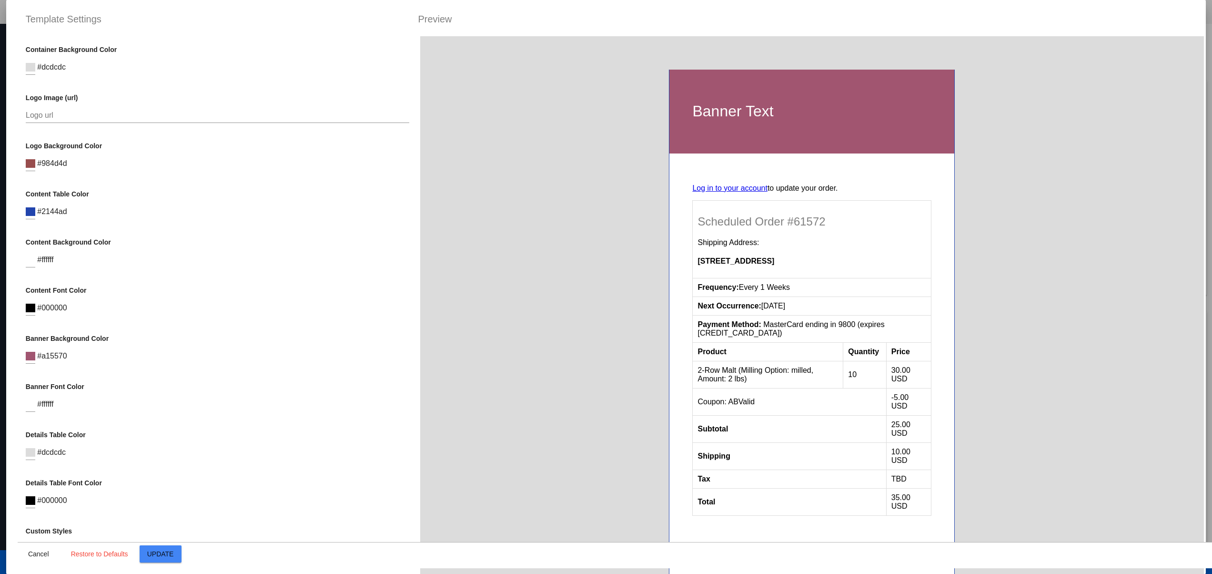
click at [227, 281] on div "Container Background Color #dcdcdc Logo Image (url) Logo url Logo Background Co…" at bounding box center [218, 323] width 400 height 574
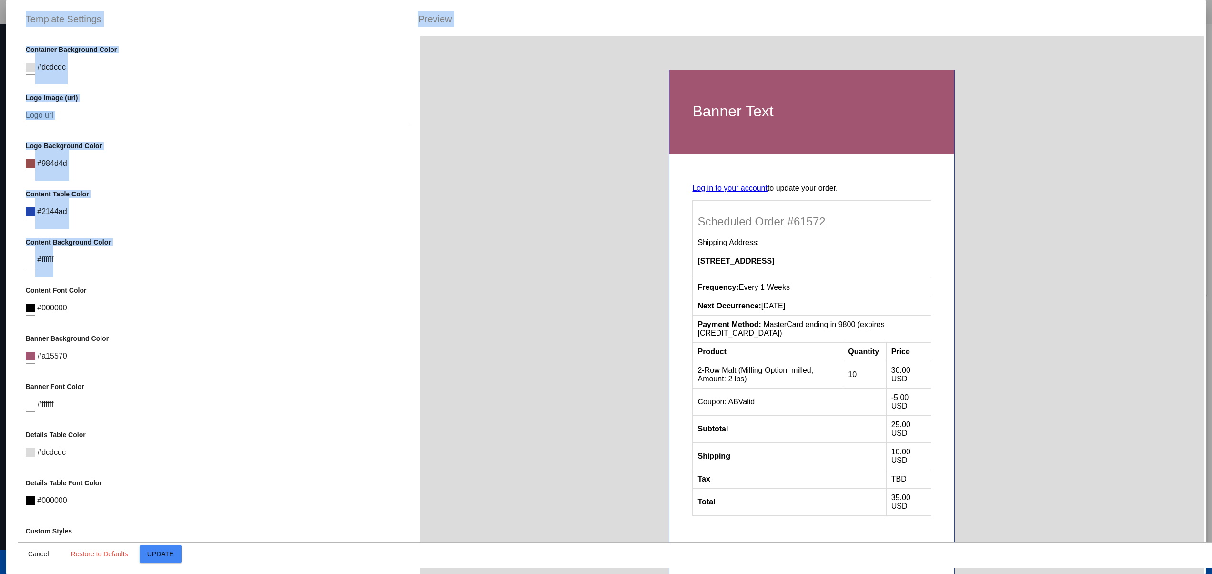
drag, startPoint x: 220, startPoint y: 273, endPoint x: 269, endPoint y: 344, distance: 87.0
click at [0, 244] on html "arrow_back [DOMAIN_NAME] ( [URL][DOMAIN_NAME] ) help dashboard Dashboard update…" at bounding box center [606, 287] width 1212 height 574
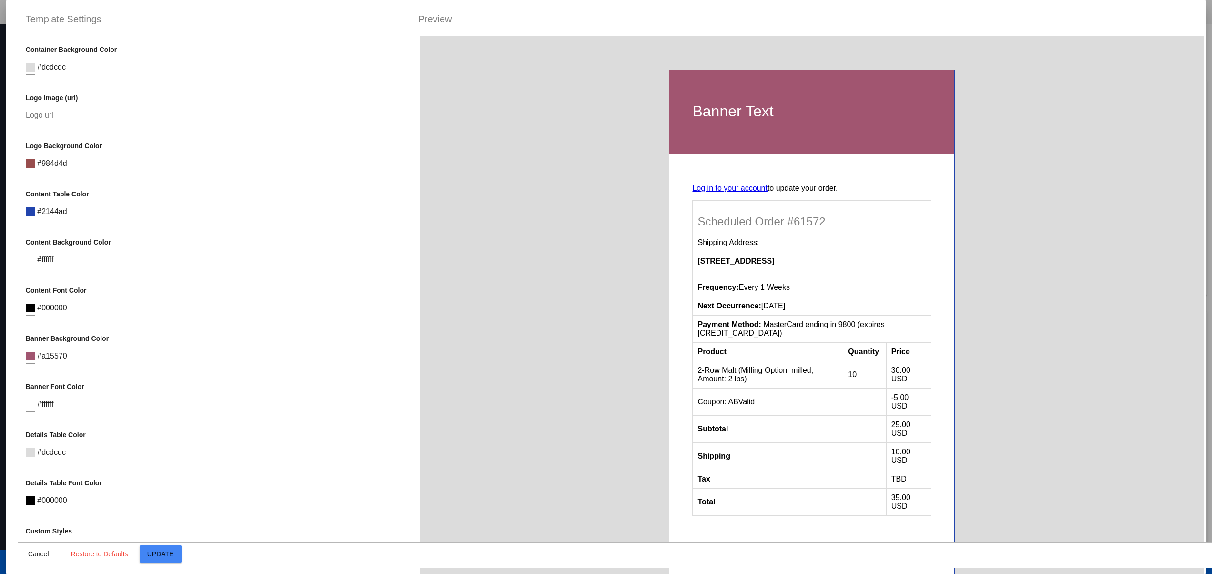
click at [310, 355] on div "Banner Background Color #a15570" at bounding box center [218, 353] width 384 height 39
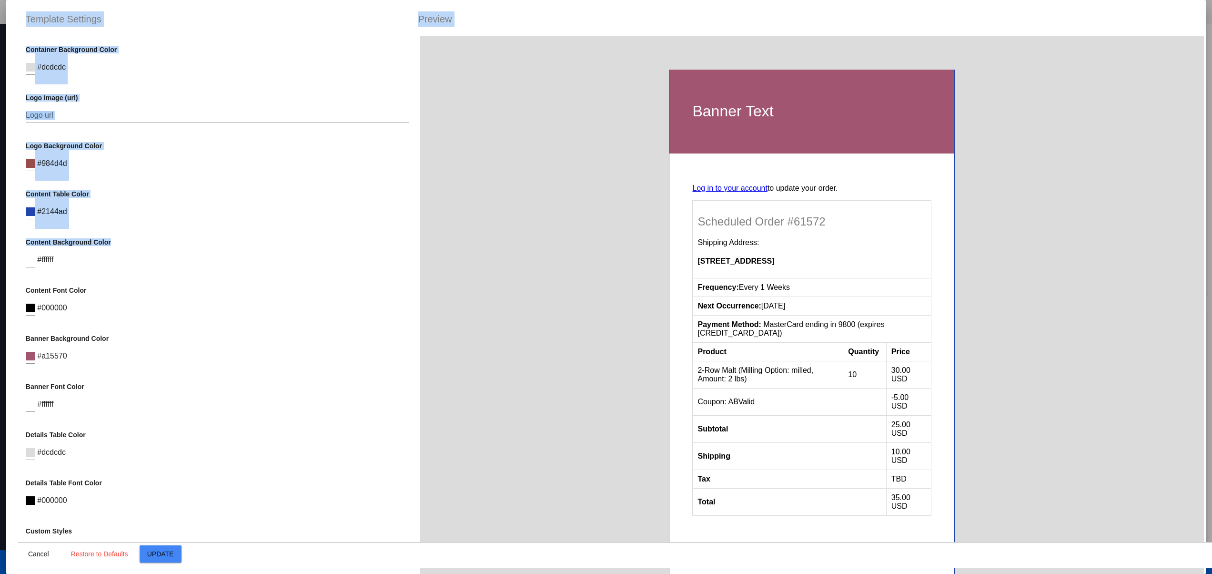
drag, startPoint x: 21, startPoint y: 241, endPoint x: 113, endPoint y: 241, distance: 91.5
click at [113, 241] on div "Template Settings Preview Container Background Color #dcdcdc Logo Image (url) L…" at bounding box center [606, 287] width 1212 height 574
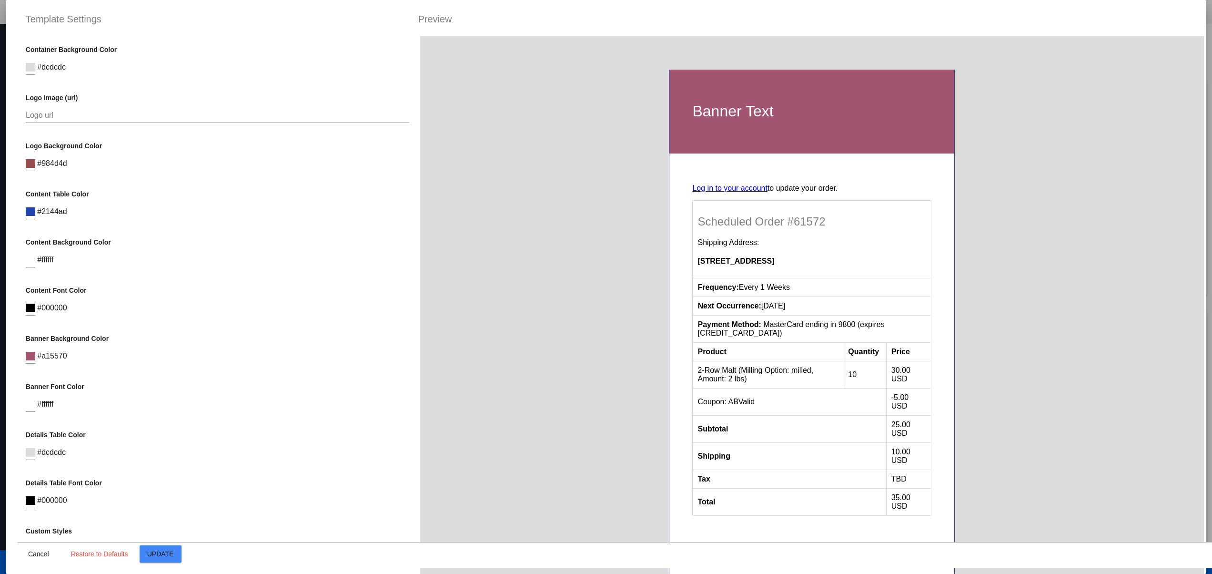
click at [247, 272] on div "Content Background Color #ffffff" at bounding box center [218, 257] width 384 height 39
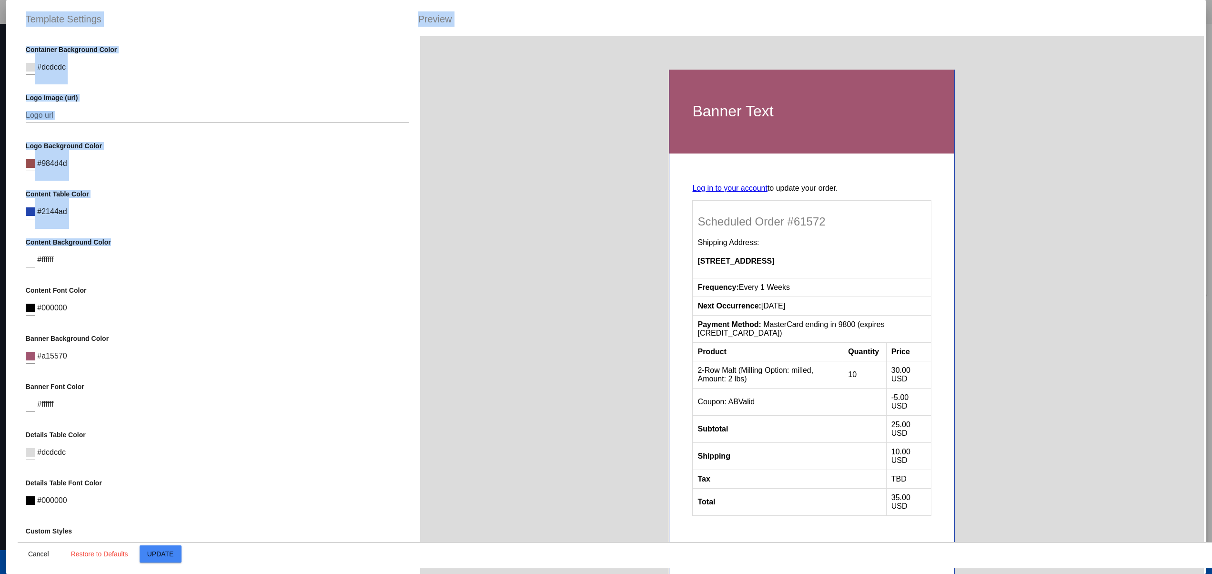
drag, startPoint x: 145, startPoint y: 244, endPoint x: -4, endPoint y: 260, distance: 149.5
click at [0, 260] on html "arrow_back [DOMAIN_NAME] ( [URL][DOMAIN_NAME] ) help dashboard Dashboard update…" at bounding box center [606, 287] width 1212 height 574
click at [281, 192] on p "Content Table Color" at bounding box center [218, 194] width 384 height 8
drag, startPoint x: 141, startPoint y: 256, endPoint x: 6, endPoint y: 255, distance: 135.3
click at [6, 255] on mat-dialog-container "Template Settings Preview Container Background Color #dcdcdc Logo Image (url) L…" at bounding box center [606, 287] width 1200 height 574
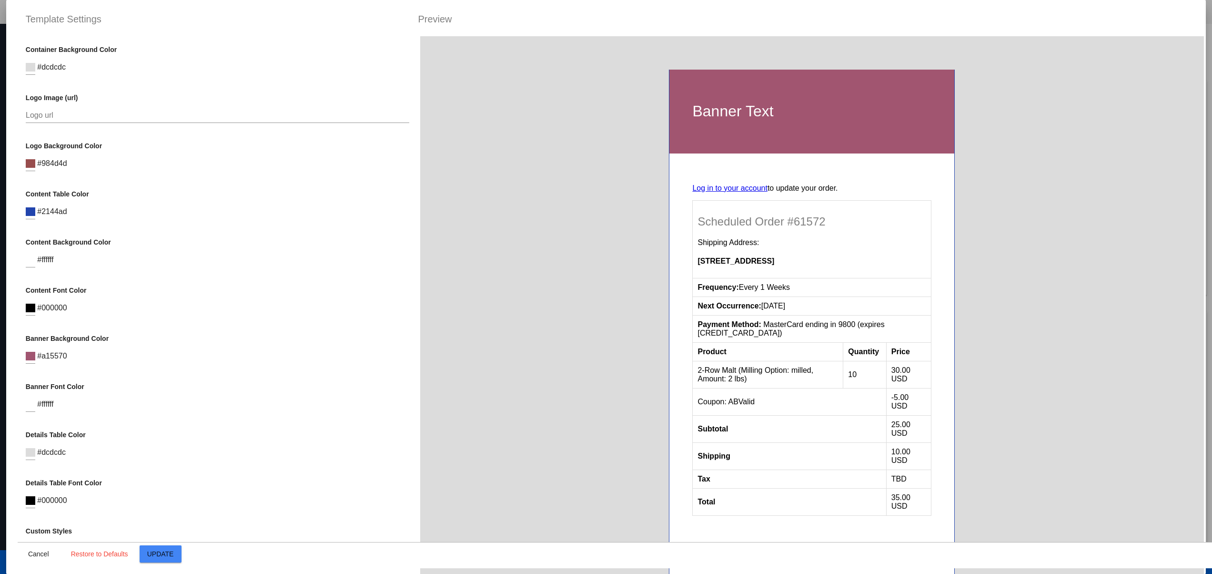
click at [244, 313] on div "Content Font Color #000000" at bounding box center [218, 305] width 384 height 39
drag, startPoint x: 29, startPoint y: 46, endPoint x: 104, endPoint y: 44, distance: 74.8
click at [104, 44] on div "Container Background Color #dcdcdc Logo Image (url) Logo url Logo Background Co…" at bounding box center [218, 323] width 400 height 574
click at [193, 325] on div "Content Font Color #000000" at bounding box center [218, 305] width 384 height 39
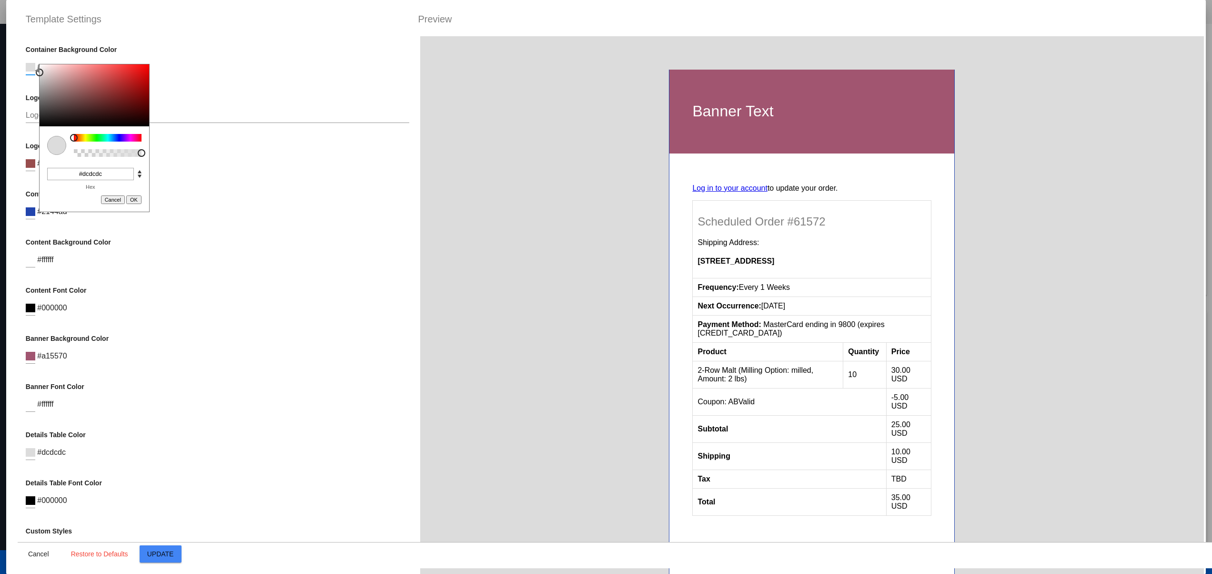
click at [27, 67] on input at bounding box center [31, 67] width 10 height 9
click at [117, 140] on div at bounding box center [108, 138] width 68 height 8
type input "#3e58bc"
click at [113, 81] on div at bounding box center [95, 95] width 110 height 62
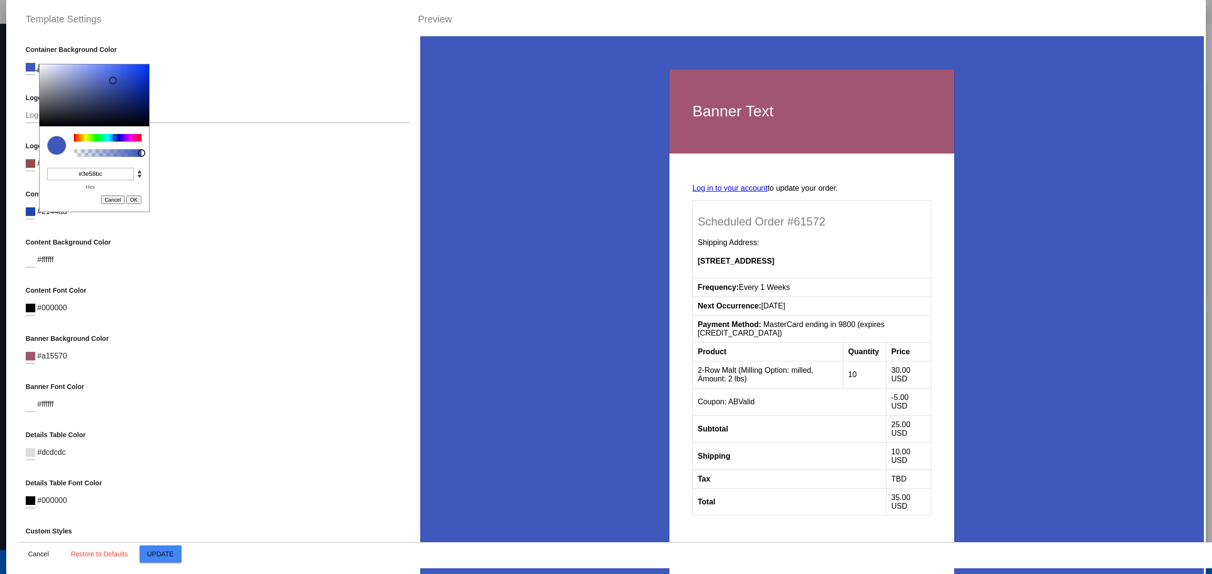
click at [270, 260] on div "Content Background Color #ffffff" at bounding box center [218, 257] width 384 height 39
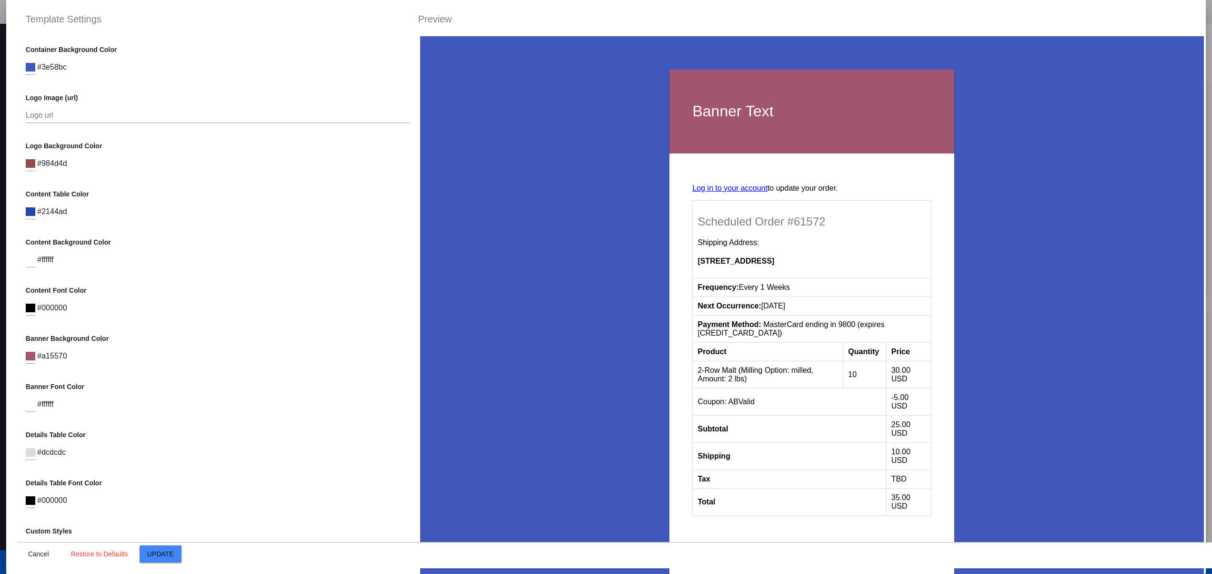
click at [28, 212] on input at bounding box center [31, 211] width 10 height 9
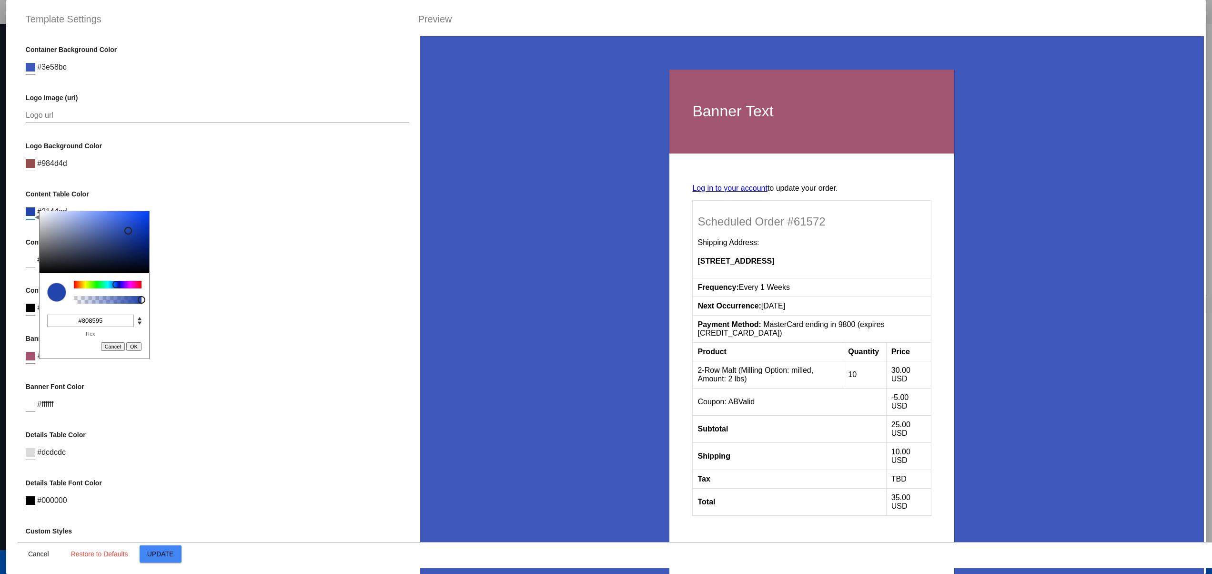
click at [55, 237] on div at bounding box center [95, 242] width 110 height 62
type input "#958180"
click at [74, 283] on div at bounding box center [108, 285] width 68 height 8
click at [136, 345] on button "OK" at bounding box center [133, 346] width 15 height 9
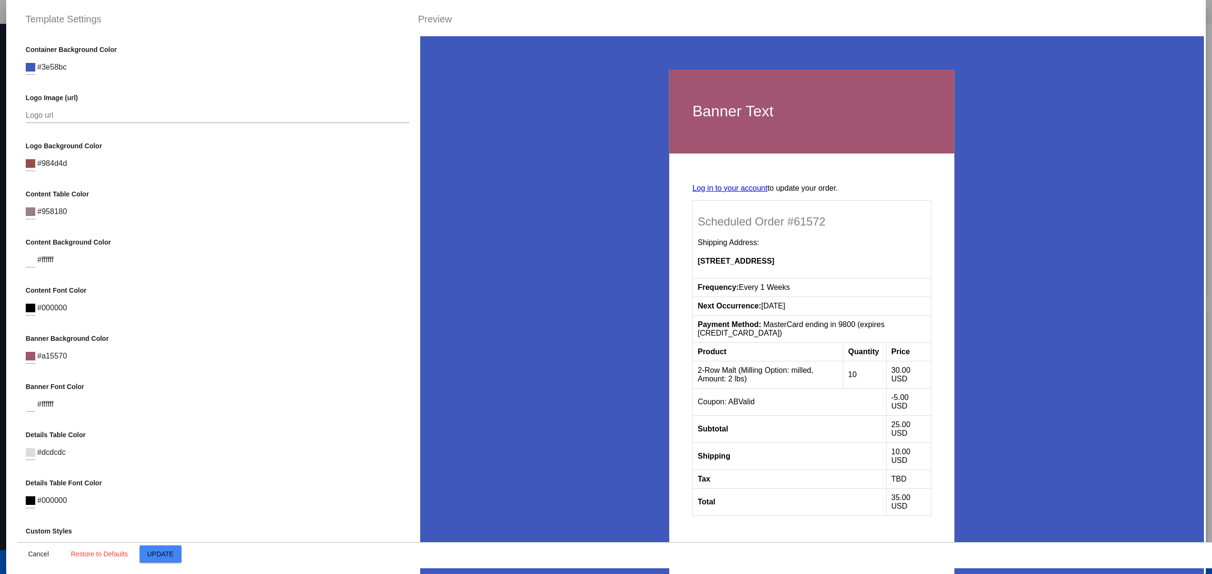
click at [279, 390] on p "Banner Font Color" at bounding box center [218, 387] width 384 height 8
drag, startPoint x: 17, startPoint y: 250, endPoint x: 159, endPoint y: 250, distance: 141.5
click at [71, 250] on div "Container Background Color C M Y K A 228 50 49 1 H S L A 62 88 188 1 R G B A #3…" at bounding box center [218, 323] width 400 height 574
click at [192, 311] on div "Content Font Color #000000" at bounding box center [218, 305] width 384 height 39
drag, startPoint x: 94, startPoint y: 294, endPoint x: 56, endPoint y: 310, distance: 40.8
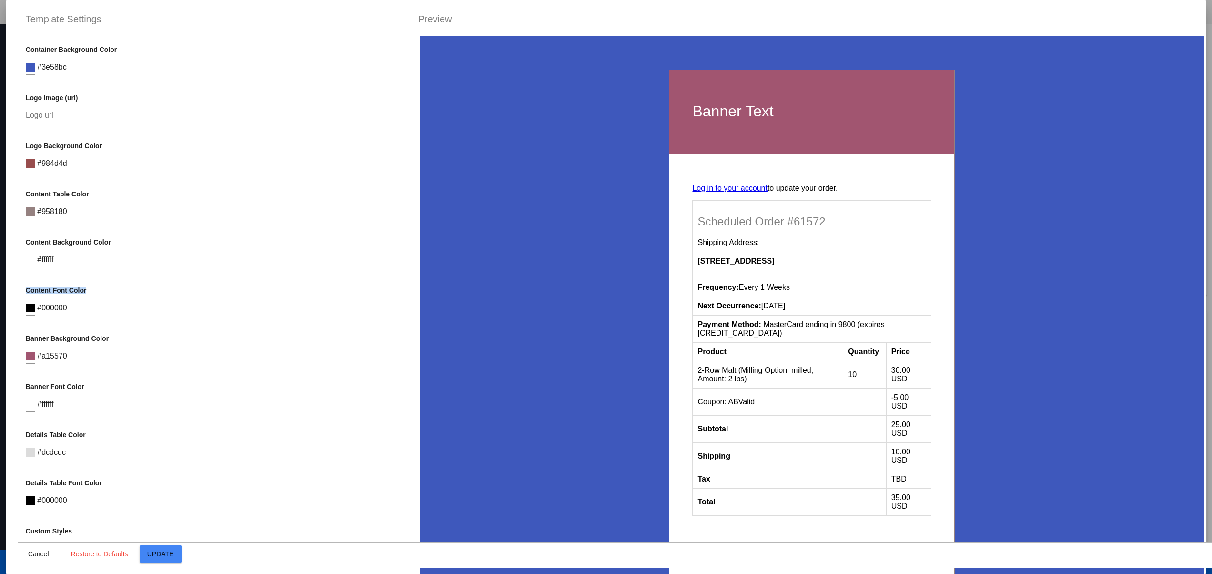
click at [8, 294] on mat-dialog-container "Template Settings Preview Container Background Color C M Y K A 228 50 49 1 H S …" at bounding box center [606, 287] width 1200 height 574
click at [246, 323] on div "Content Font Color #000000" at bounding box center [218, 305] width 384 height 39
drag, startPoint x: 23, startPoint y: 191, endPoint x: 122, endPoint y: 189, distance: 99.1
click at [122, 189] on div "Container Background Color C M Y K A 228 50 49 1 H S L A 62 88 188 1 R G B A #3…" at bounding box center [218, 323] width 400 height 574
click at [207, 256] on div "Content Background Color #ffffff" at bounding box center [218, 257] width 384 height 39
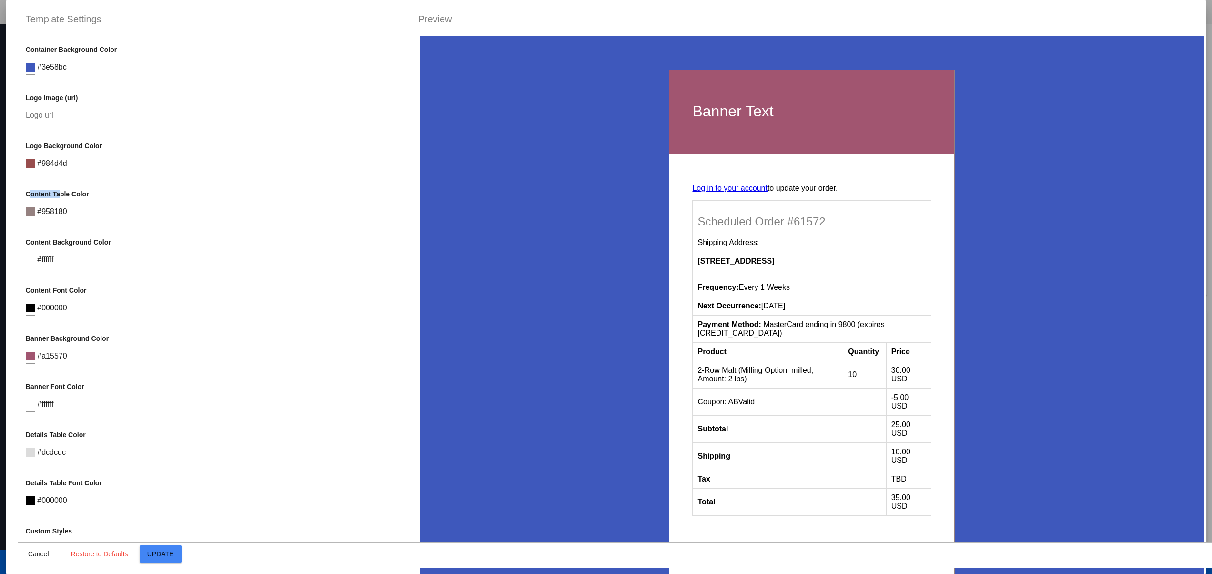
drag, startPoint x: 29, startPoint y: 199, endPoint x: 61, endPoint y: 199, distance: 32.4
click at [60, 198] on p "Content Table Color" at bounding box center [218, 194] width 384 height 8
click at [25, 263] on div "Container Background Color C M Y K A 228 50 49 1 H S L A 62 88 188 1 R G B A #3…" at bounding box center [218, 323] width 400 height 574
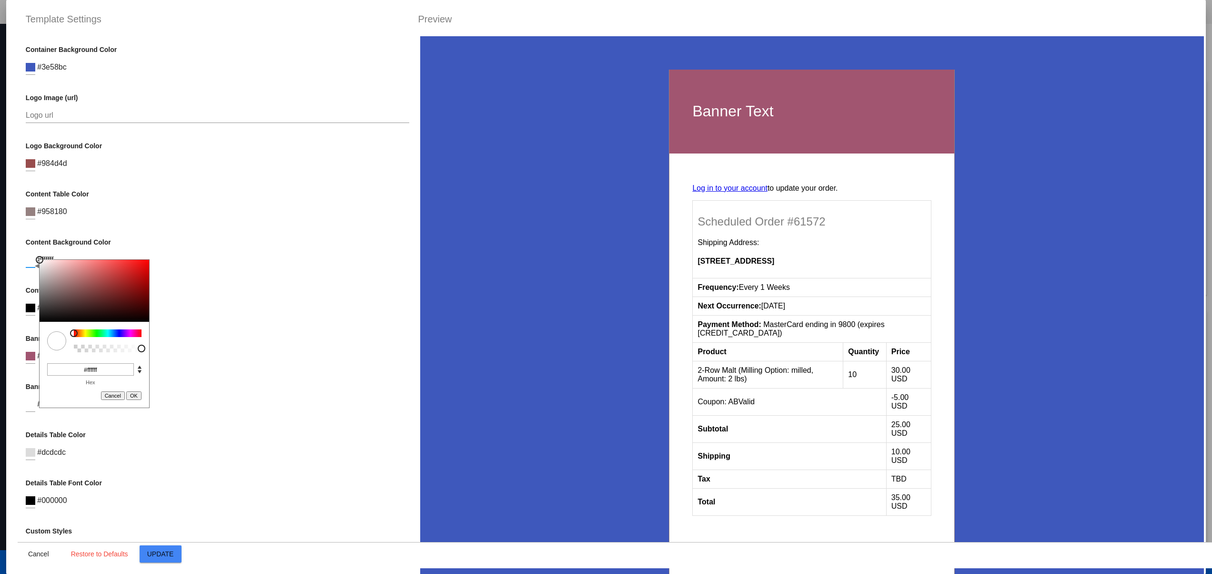
click at [129, 333] on div at bounding box center [108, 333] width 68 height 8
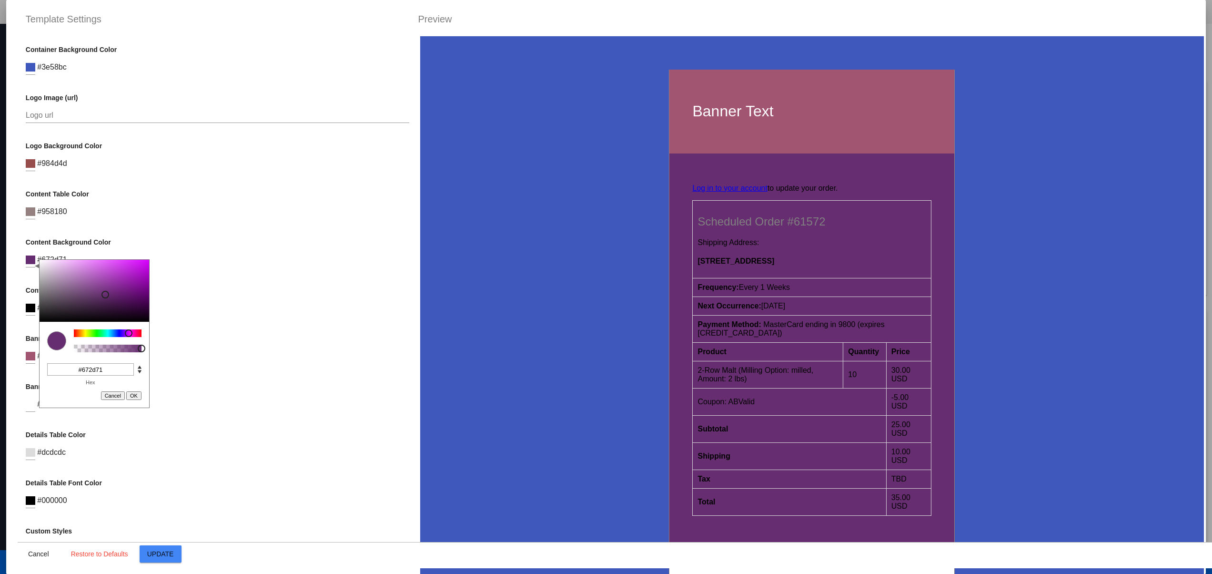
click at [105, 294] on div at bounding box center [95, 291] width 110 height 62
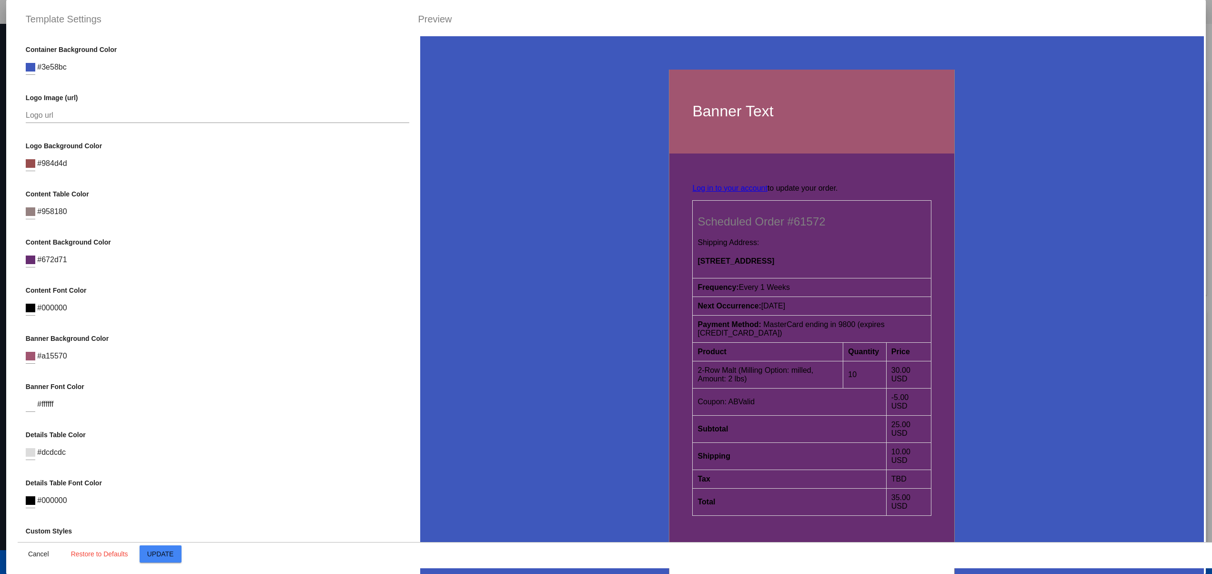
click at [289, 294] on p "Content Font Color" at bounding box center [218, 290] width 384 height 8
click at [33, 267] on div "C M Y K A 291 43 31 1 H S L A 103 45 113 1 R G B A #672d71 Hex Cancel OK" at bounding box center [31, 256] width 10 height 21
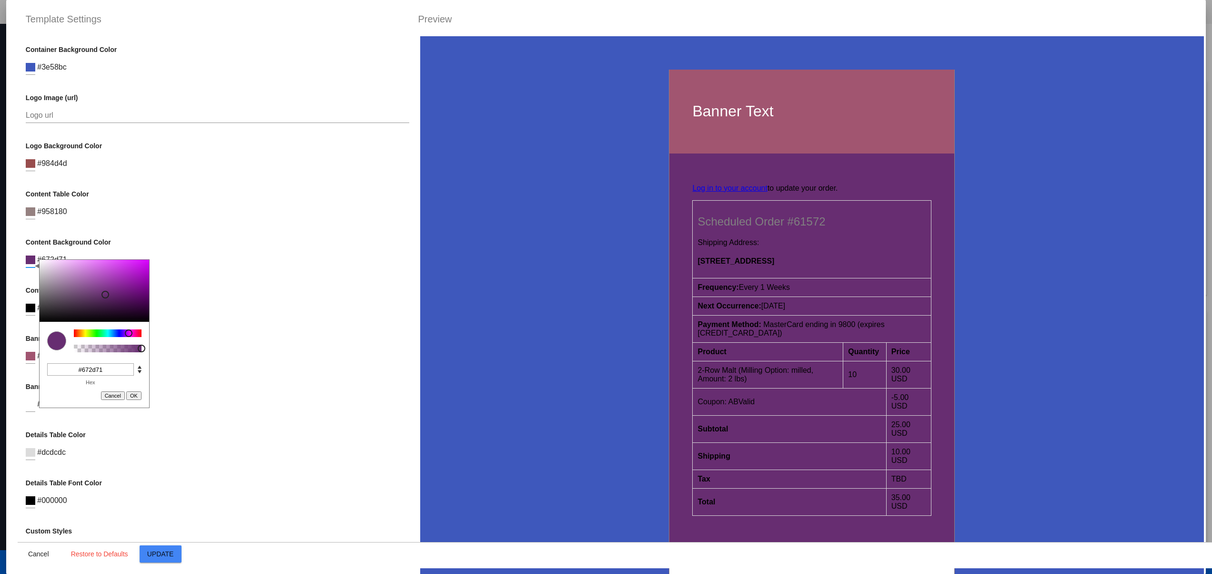
type input "#fffeff"
click at [40, 260] on div at bounding box center [95, 291] width 110 height 62
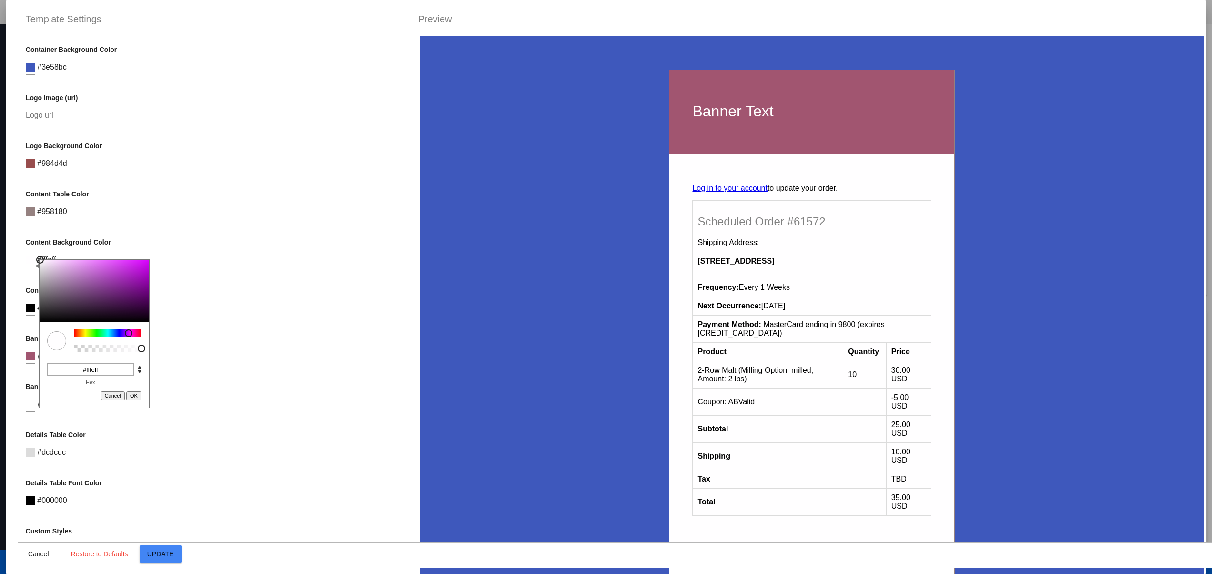
click at [137, 396] on button "OK" at bounding box center [133, 395] width 15 height 9
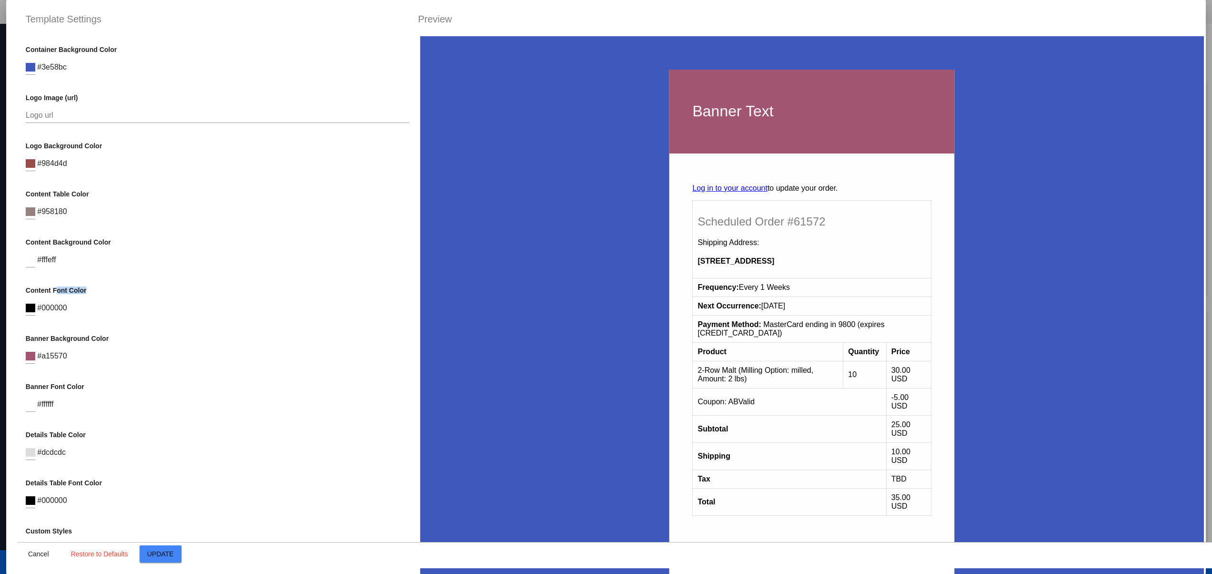
drag, startPoint x: 78, startPoint y: 288, endPoint x: 35, endPoint y: 294, distance: 43.7
click at [48, 288] on div "Container Background Color C M Y K A 228 50 49 1 H S L A 62 88 188 1 R G B A #3…" at bounding box center [218, 323] width 400 height 574
click at [29, 312] on input at bounding box center [31, 307] width 10 height 9
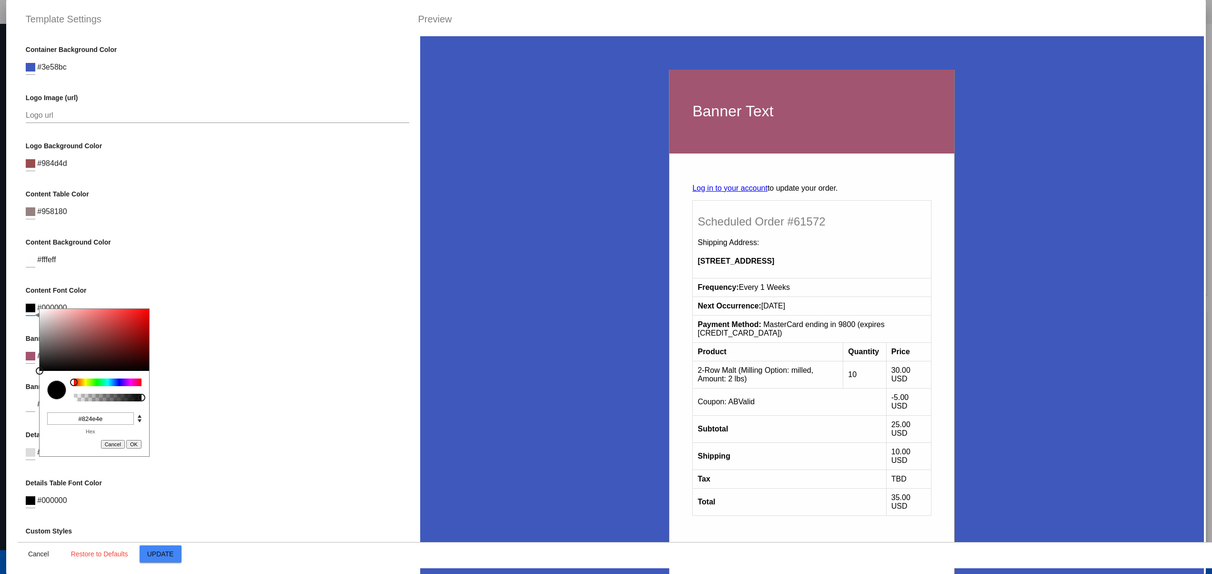
click at [84, 339] on div at bounding box center [95, 340] width 110 height 62
click at [51, 350] on div at bounding box center [95, 340] width 110 height 62
click at [100, 361] on div at bounding box center [95, 340] width 110 height 62
click at [86, 346] on div at bounding box center [95, 340] width 110 height 62
click at [132, 328] on div at bounding box center [95, 340] width 110 height 62
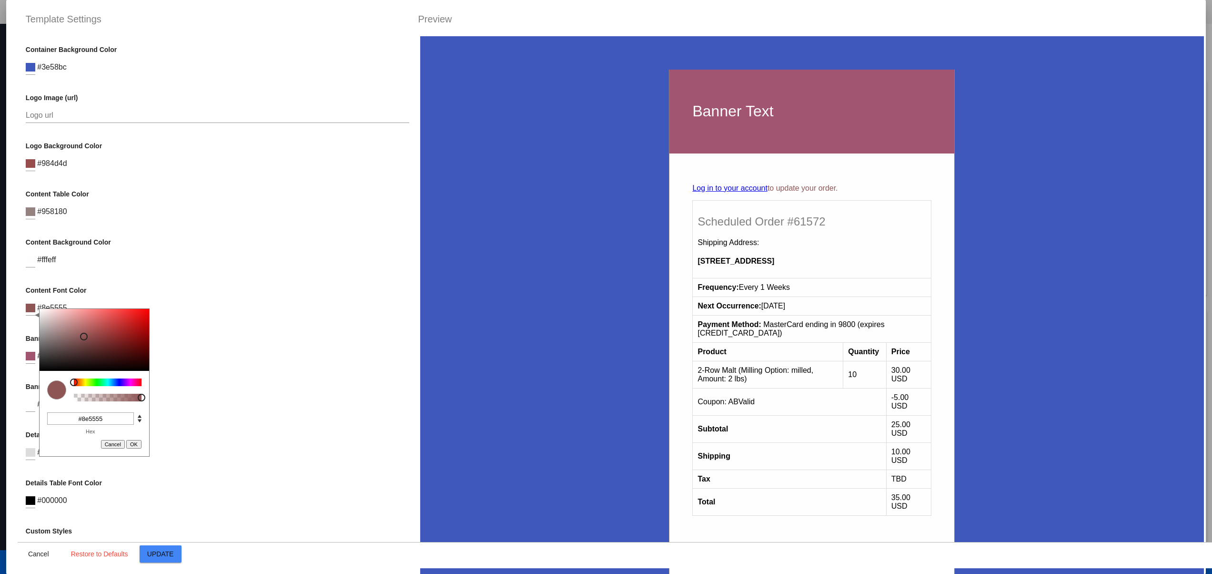
click at [84, 336] on div at bounding box center [95, 340] width 110 height 62
click at [91, 357] on div at bounding box center [95, 340] width 110 height 62
click at [134, 442] on button "OK" at bounding box center [133, 444] width 15 height 9
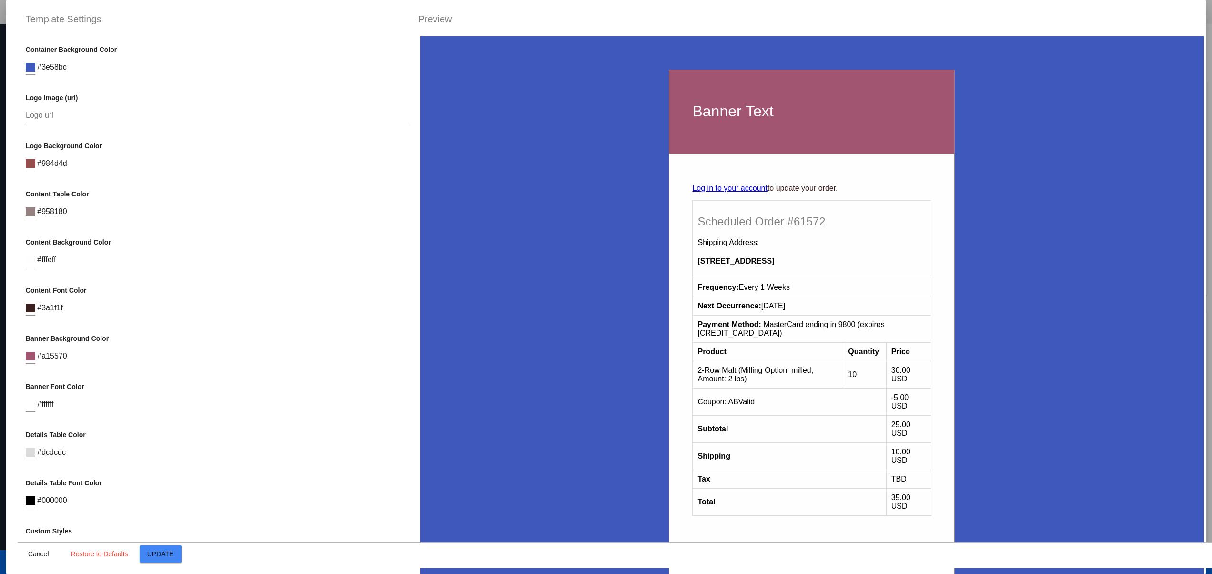
click at [202, 419] on div "Banner Font Color #ffffff" at bounding box center [218, 402] width 384 height 39
click at [240, 277] on div "Content Background Color C M Y K A 291 100 100 1 H S L A 255 254 255 1 R G B A …" at bounding box center [218, 257] width 384 height 39
drag, startPoint x: 39, startPoint y: 249, endPoint x: 138, endPoint y: 250, distance: 99.1
click at [64, 252] on div "Content Background Color C M Y K A 291 100 100 1 H S L A 255 254 255 1 R G B A …" at bounding box center [218, 257] width 384 height 39
click at [162, 271] on div "Content Background Color C M Y K A 291 100 100 1 H S L A 255 254 255 1 R G B A …" at bounding box center [218, 257] width 384 height 39
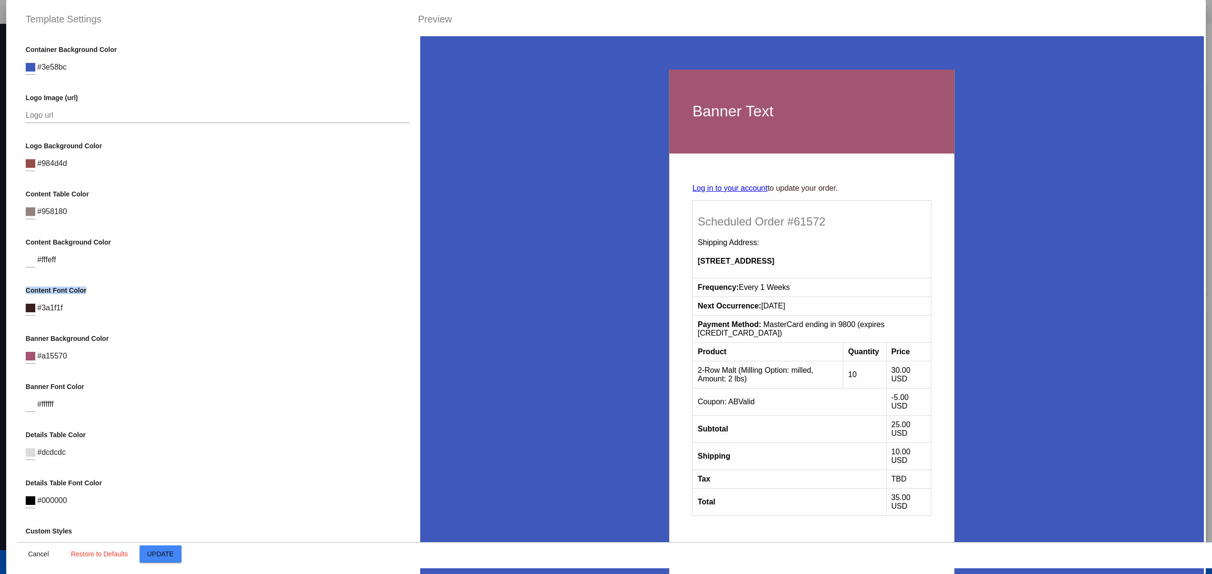
drag, startPoint x: 18, startPoint y: 288, endPoint x: 140, endPoint y: 286, distance: 122.0
click at [130, 288] on div "Container Background Color C M Y K A 228 50 49 1 H S L A 62 88 188 1 R G B A #3…" at bounding box center [218, 323] width 400 height 574
click at [197, 355] on div "Banner Background Color #a15570" at bounding box center [218, 353] width 384 height 39
click at [29, 311] on input at bounding box center [31, 307] width 10 height 9
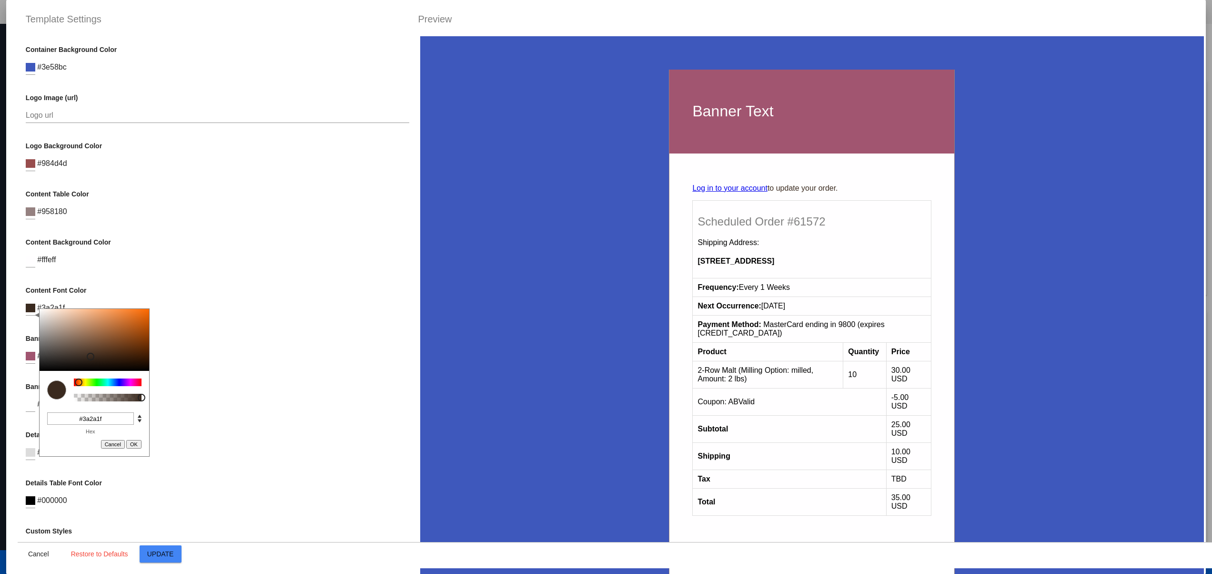
click at [79, 382] on div at bounding box center [108, 382] width 68 height 8
click at [75, 380] on div at bounding box center [75, 382] width 8 height 8
drag, startPoint x: 77, startPoint y: 382, endPoint x: 83, endPoint y: 384, distance: 6.5
click at [83, 384] on div at bounding box center [83, 382] width 8 height 8
click at [109, 314] on div at bounding box center [95, 340] width 110 height 62
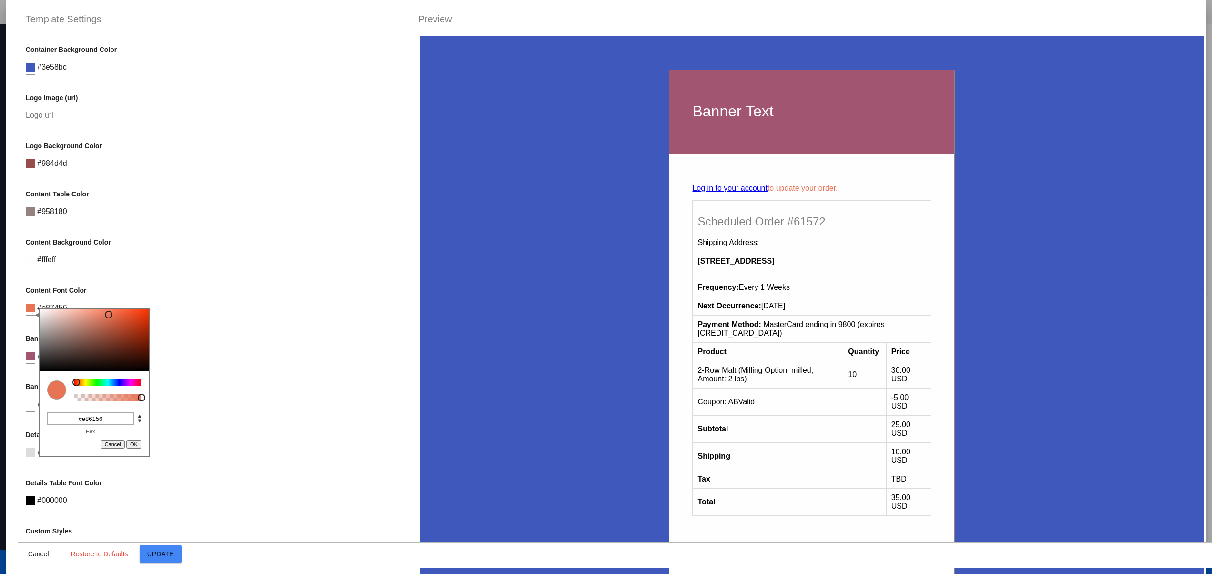
type input "#e85656"
click at [74, 379] on div at bounding box center [108, 382] width 68 height 8
click at [256, 253] on div "Content Background Color C M Y K A 291 100 100 1 H S L A 255 254 255 1 R G B A …" at bounding box center [218, 257] width 384 height 39
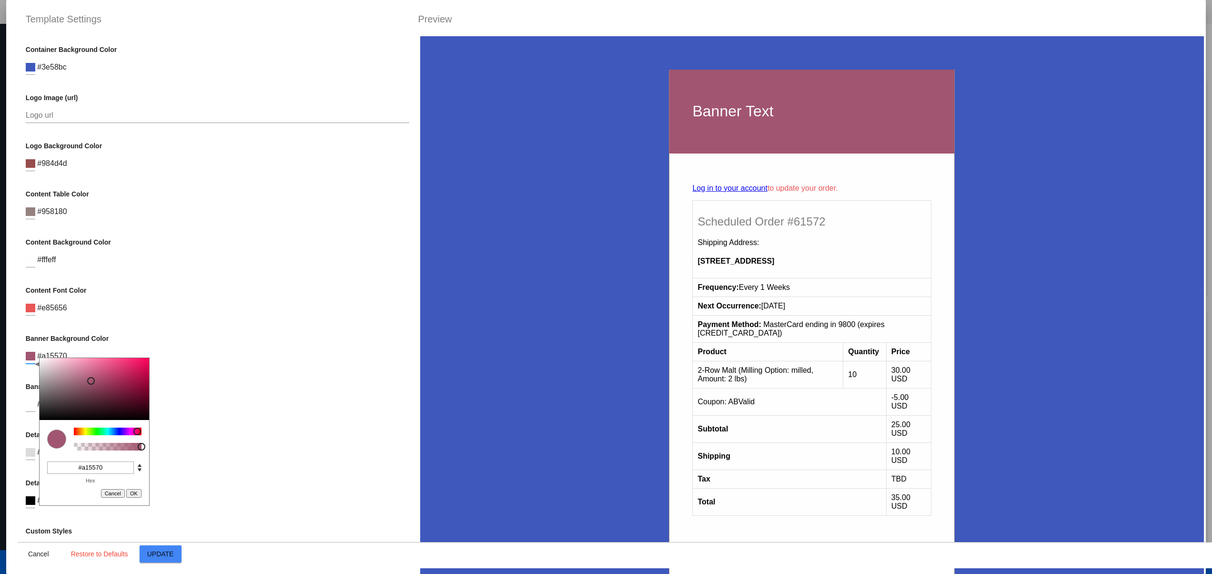
click at [31, 360] on input at bounding box center [31, 356] width 10 height 9
click at [97, 428] on div at bounding box center [108, 431] width 68 height 8
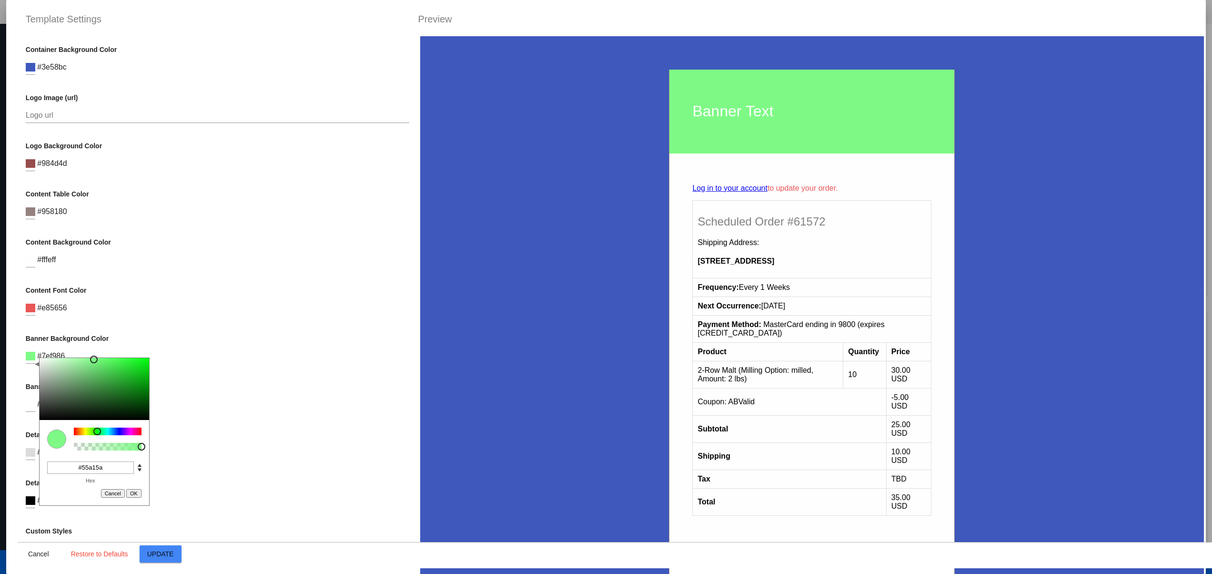
type input "#7ef986"
click at [94, 359] on div at bounding box center [95, 389] width 110 height 62
click at [291, 382] on div "Container Background Color C M Y K A 228 50 49 1 H S L A 62 88 188 1 R G B A #3…" at bounding box center [218, 323] width 400 height 574
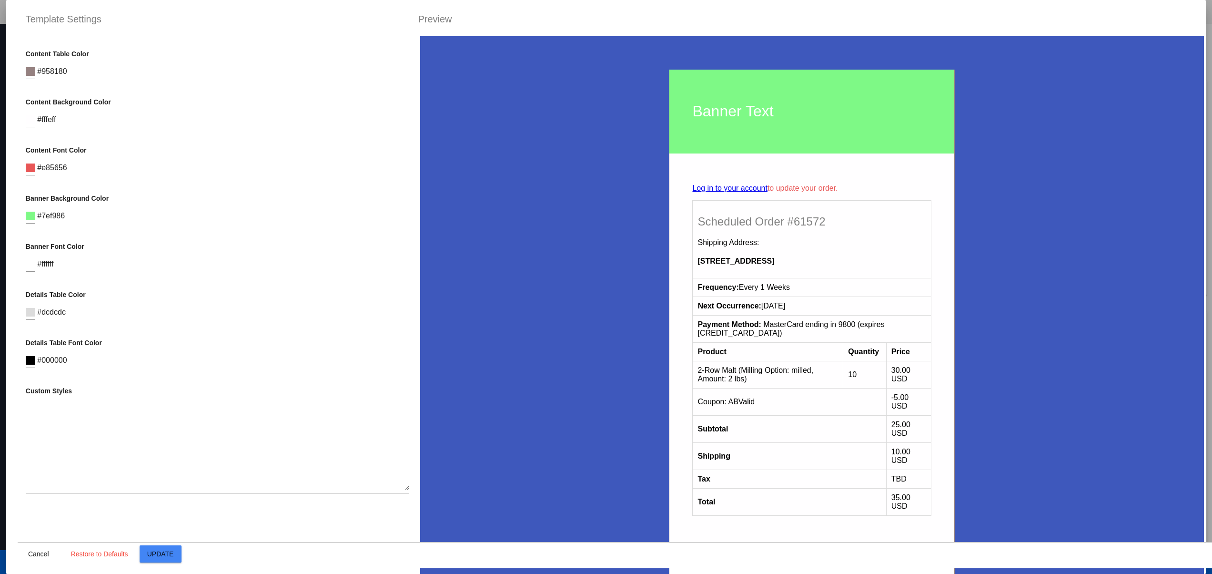
scroll to position [162, 0]
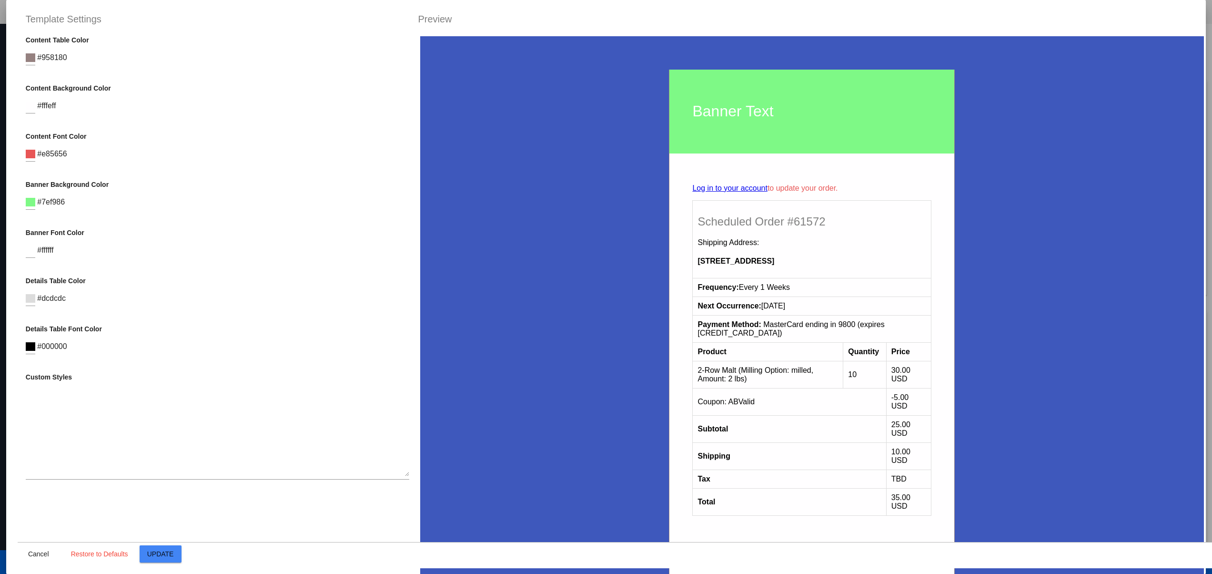
drag, startPoint x: 23, startPoint y: 234, endPoint x: 106, endPoint y: 225, distance: 83.0
click at [101, 225] on div "Container Background Color C M Y K A 228 50 49 1 H S L A 62 88 188 1 R G B A #3…" at bounding box center [218, 323] width 400 height 574
click at [27, 247] on input at bounding box center [31, 250] width 10 height 9
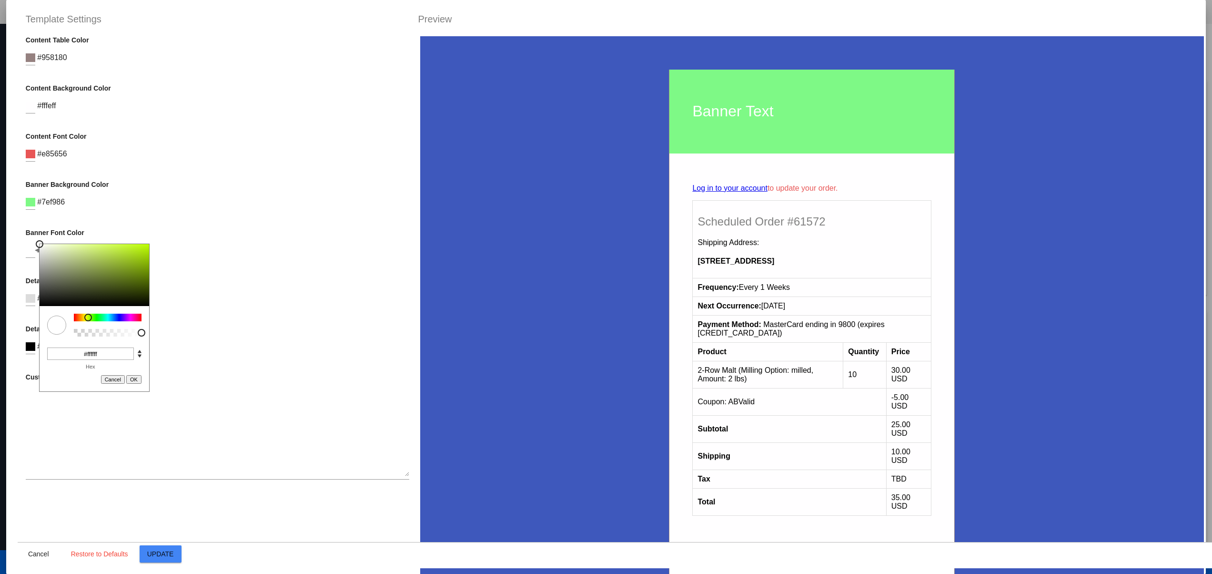
drag, startPoint x: 79, startPoint y: 314, endPoint x: 88, endPoint y: 314, distance: 9.1
click at [88, 314] on div at bounding box center [108, 317] width 68 height 8
click at [104, 273] on div at bounding box center [95, 275] width 110 height 62
type input "#808a65"
click at [69, 273] on div at bounding box center [95, 275] width 110 height 62
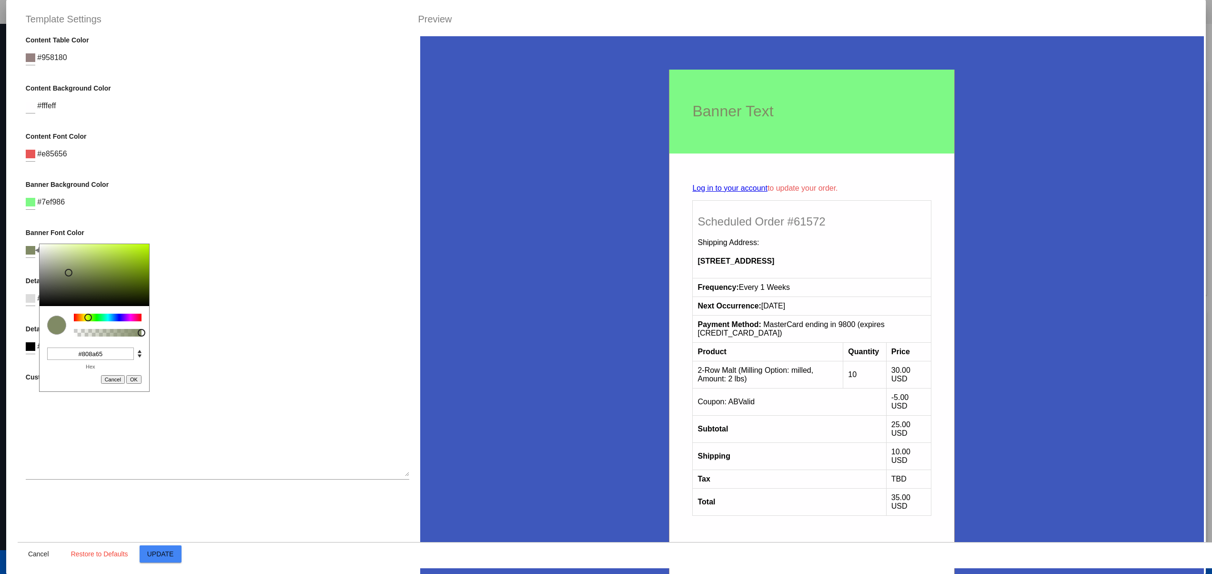
click at [155, 210] on div "Banner Background Color C M Y K A 124 91 74 1 H S L A 126 249 134 1 R G B A #7e…" at bounding box center [218, 200] width 384 height 39
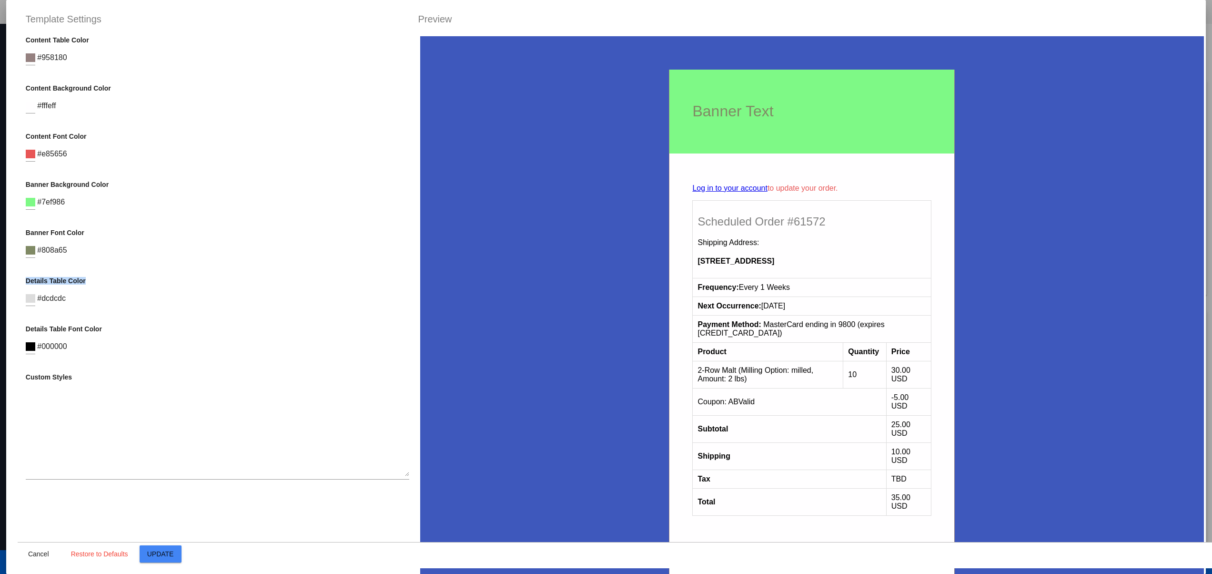
drag, startPoint x: 24, startPoint y: 281, endPoint x: 162, endPoint y: 275, distance: 138.8
click at [162, 275] on div "Container Background Color C M Y K A 228 50 49 1 H S L A 62 88 188 1 R G B A #3…" at bounding box center [218, 323] width 400 height 574
drag, startPoint x: 184, startPoint y: 300, endPoint x: 197, endPoint y: 321, distance: 24.8
click at [185, 302] on div "Details Table Color #dcdcdc" at bounding box center [218, 296] width 384 height 39
click at [36, 292] on div "Details Table Color #dcdcdc" at bounding box center [218, 296] width 384 height 39
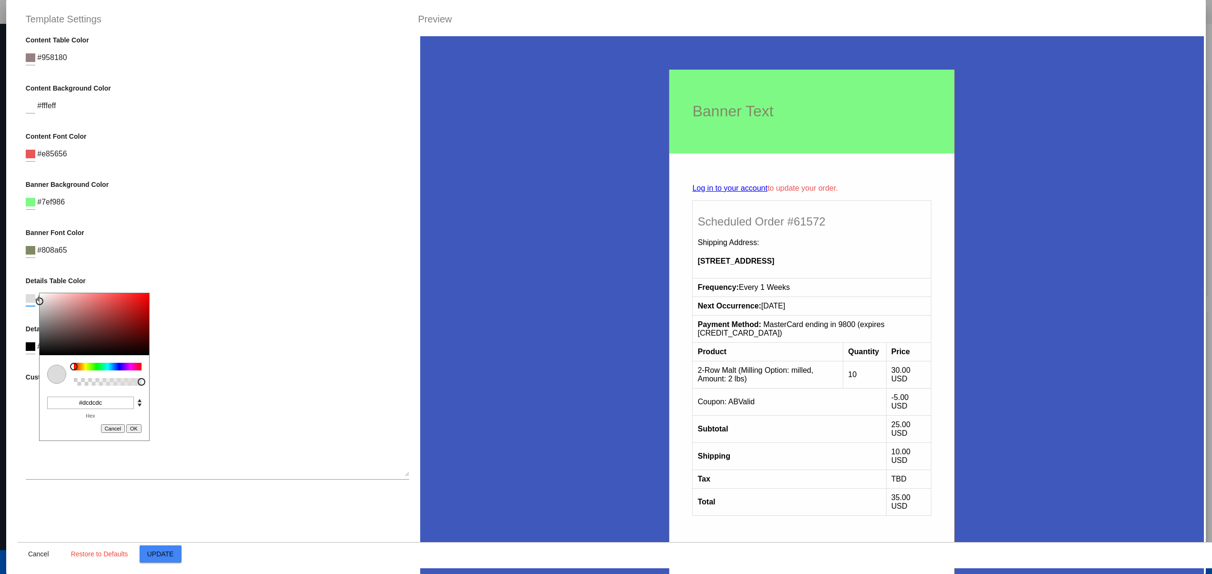
click at [29, 298] on input at bounding box center [31, 298] width 10 height 9
click at [97, 309] on div at bounding box center [95, 324] width 110 height 62
click at [140, 315] on div at bounding box center [95, 324] width 110 height 62
click at [141, 336] on div at bounding box center [95, 324] width 110 height 62
click at [86, 340] on div at bounding box center [95, 324] width 110 height 62
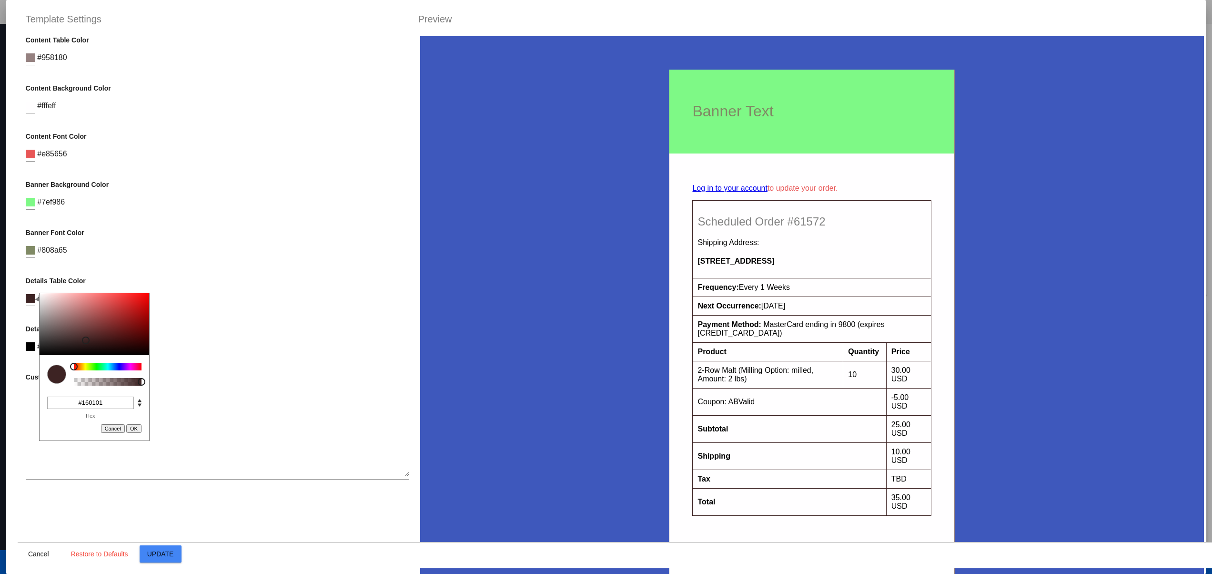
click at [145, 350] on div at bounding box center [95, 324] width 110 height 62
click at [118, 318] on div at bounding box center [95, 324] width 110 height 62
click at [109, 314] on div at bounding box center [95, 324] width 110 height 62
click at [110, 301] on div at bounding box center [95, 324] width 110 height 62
click at [275, 291] on div "Details Table Color C M Y K A 0 68 59 1 H S L A 222 80 80 1 R G B A #de5050 Hex…" at bounding box center [218, 296] width 384 height 39
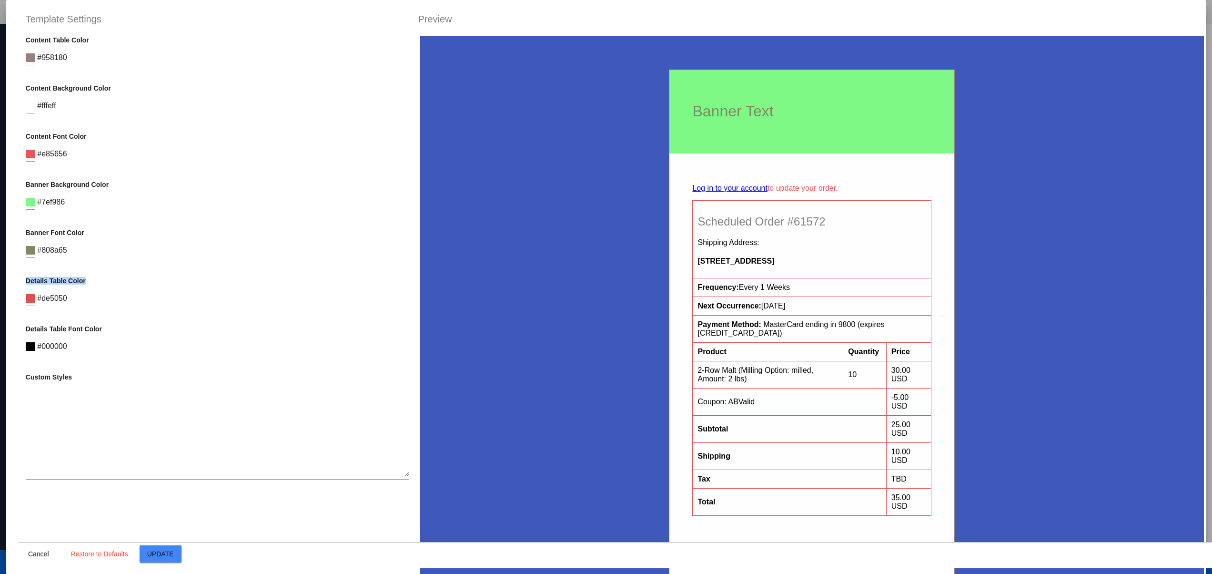
drag, startPoint x: 27, startPoint y: 281, endPoint x: 119, endPoint y: 266, distance: 93.2
click at [119, 266] on div "Container Background Color C M Y K A 228 50 49 1 H S L A 62 88 188 1 R G B A #3…" at bounding box center [218, 323] width 400 height 574
click at [172, 346] on div "Details Table Font Color #000000" at bounding box center [218, 344] width 384 height 39
drag, startPoint x: 717, startPoint y: 302, endPoint x: 769, endPoint y: 305, distance: 52.0
click at [757, 305] on td "Next Occurrence: [DATE]" at bounding box center [812, 306] width 239 height 19
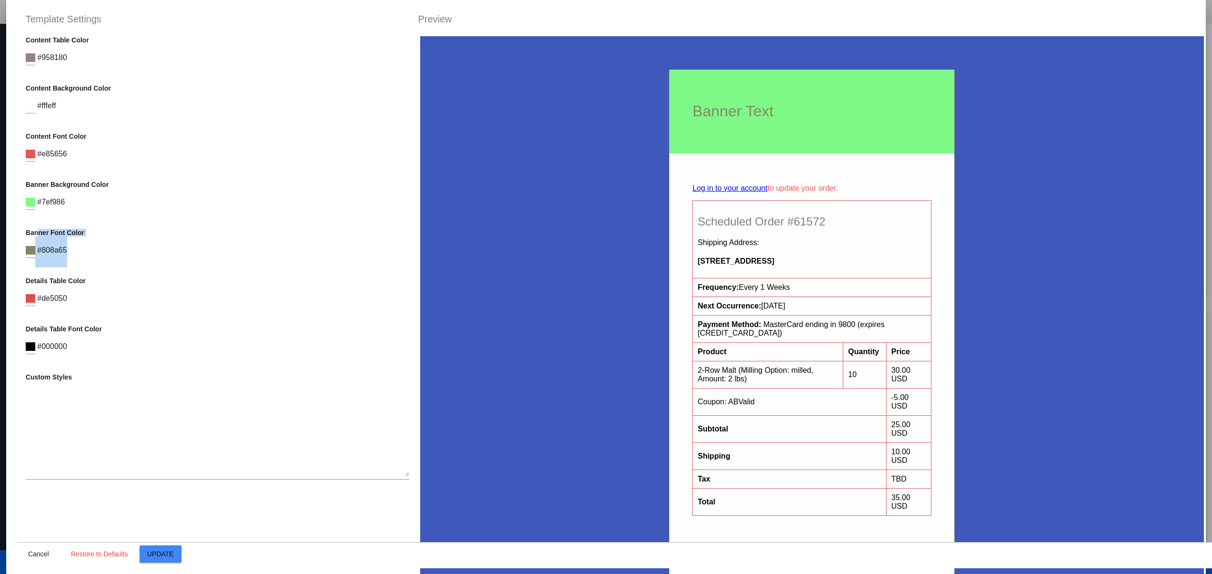
drag, startPoint x: 76, startPoint y: 225, endPoint x: 31, endPoint y: 232, distance: 45.7
click at [32, 220] on div "Container Background Color C M Y K A 228 50 49 1 H S L A 62 88 188 1 R G B A #3…" at bounding box center [218, 323] width 400 height 574
click at [188, 297] on div "Details Table Color C M Y K A 0 68 59 1 H S L A 222 80 80 1 R G B A #de5050 Hex…" at bounding box center [218, 296] width 384 height 39
drag, startPoint x: 82, startPoint y: 279, endPoint x: 19, endPoint y: 279, distance: 63.4
click at [19, 279] on div "Container Background Color C M Y K A 228 50 49 1 H S L A 62 88 188 1 R G B A #3…" at bounding box center [218, 323] width 400 height 574
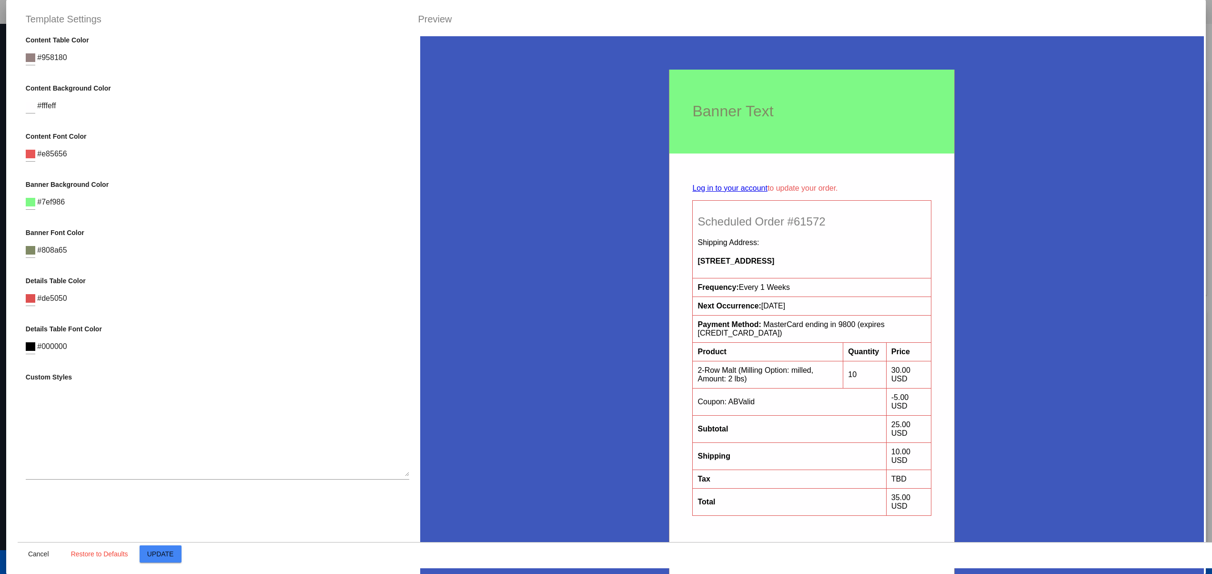
click at [178, 308] on div "Details Table Color C M Y K A 0 68 59 1 H S L A 222 80 80 1 R G B A #de5050 Hex…" at bounding box center [218, 296] width 384 height 39
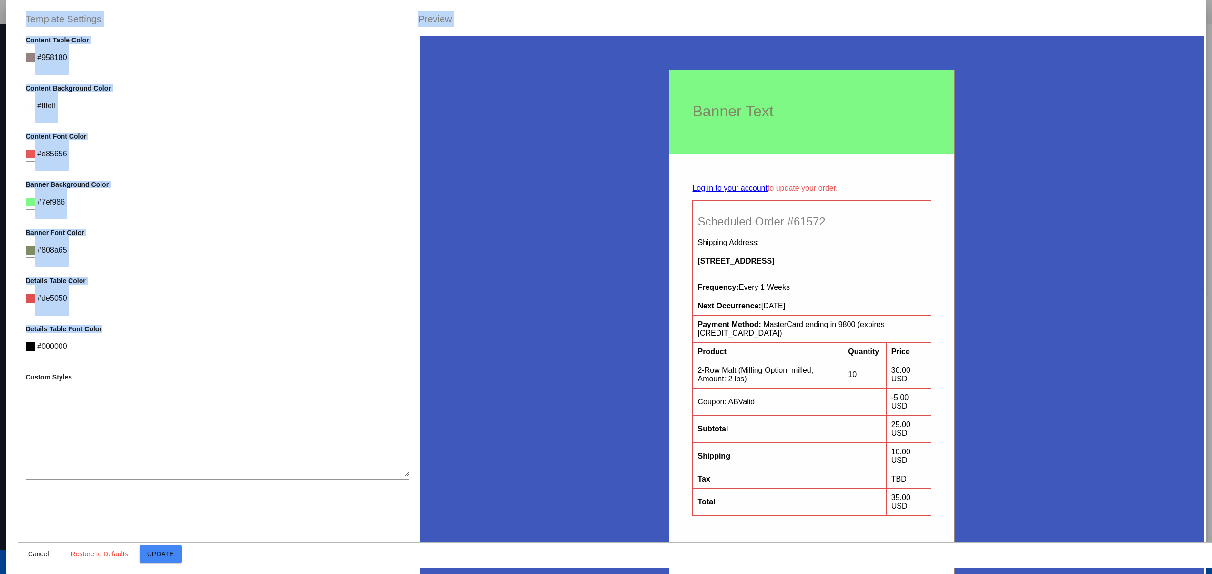
drag, startPoint x: 12, startPoint y: 330, endPoint x: 185, endPoint y: 334, distance: 173.0
click at [146, 326] on mat-dialog-container "Template Settings Preview Container Background Color C M Y K A 228 50 49 1 H S …" at bounding box center [606, 287] width 1200 height 574
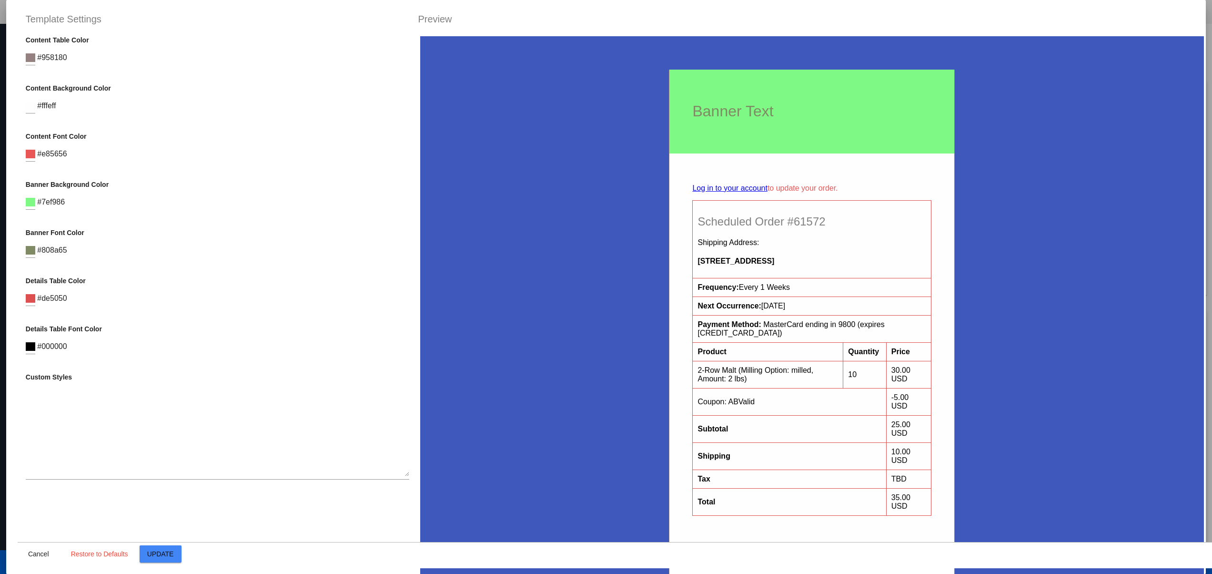
click at [187, 334] on div "Details Table Font Color #000000" at bounding box center [218, 344] width 384 height 39
click at [32, 300] on div "C M Y K A 0 68 59 1 H S L A 222 80 80 1 R G B A #de5050 Hex Cancel OK" at bounding box center [31, 294] width 10 height 21
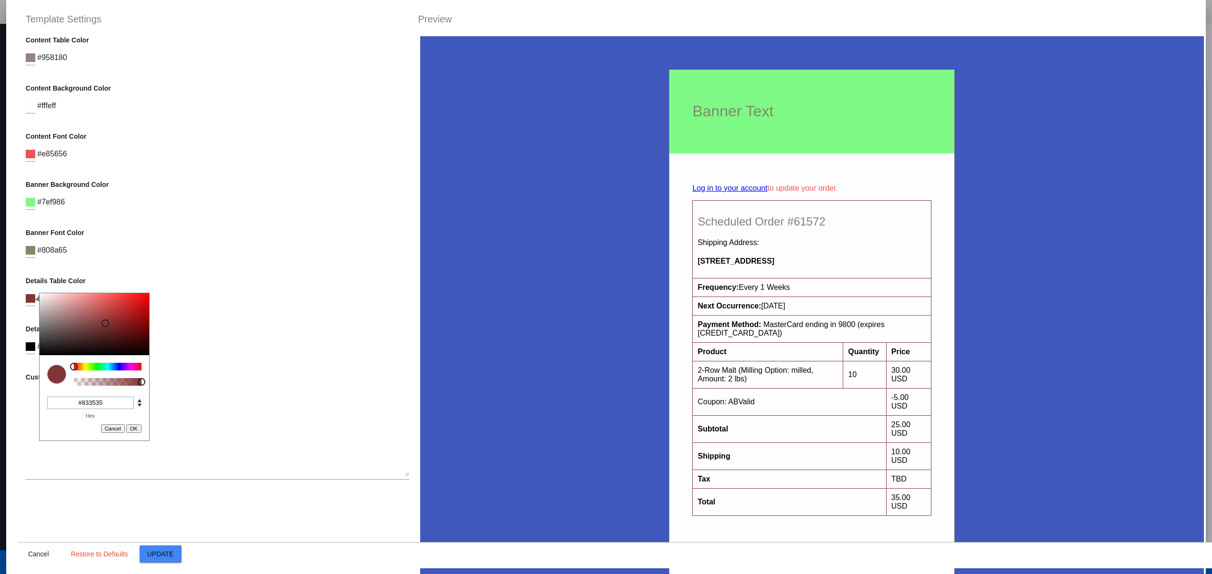
click at [105, 323] on div at bounding box center [95, 324] width 110 height 62
click at [74, 351] on div at bounding box center [95, 324] width 110 height 62
click at [104, 344] on div at bounding box center [95, 324] width 110 height 62
click at [67, 323] on div at bounding box center [95, 324] width 110 height 62
click at [73, 307] on div at bounding box center [95, 324] width 110 height 62
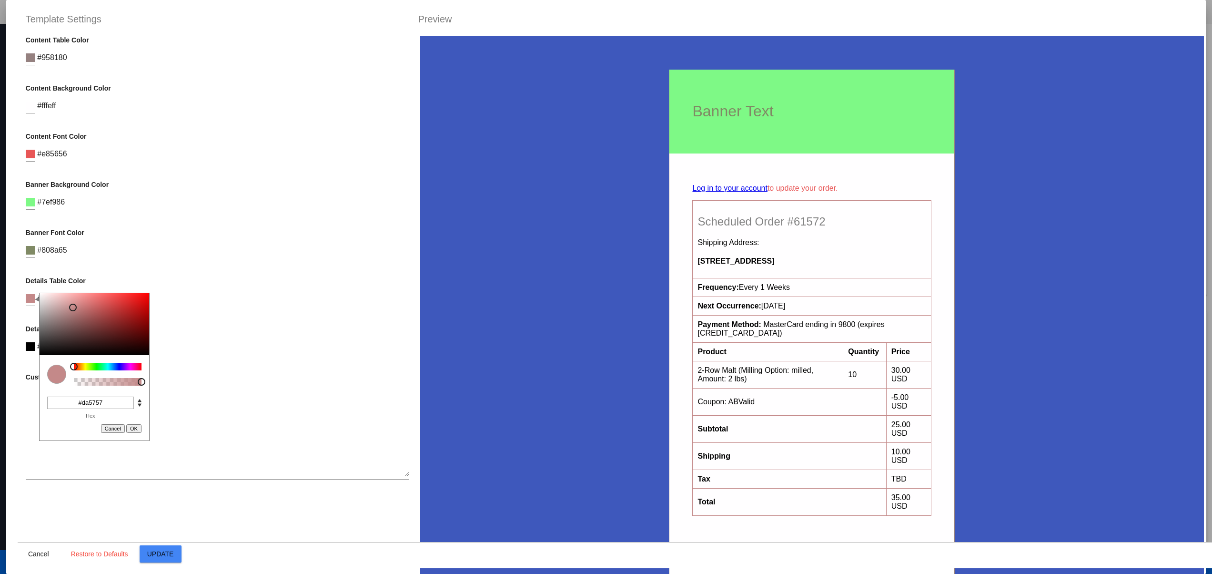
click at [105, 302] on div at bounding box center [95, 324] width 110 height 62
click at [123, 302] on div at bounding box center [95, 324] width 110 height 62
click at [93, 305] on div at bounding box center [95, 324] width 110 height 62
type input "#ab1919"
click at [133, 313] on div at bounding box center [95, 324] width 110 height 62
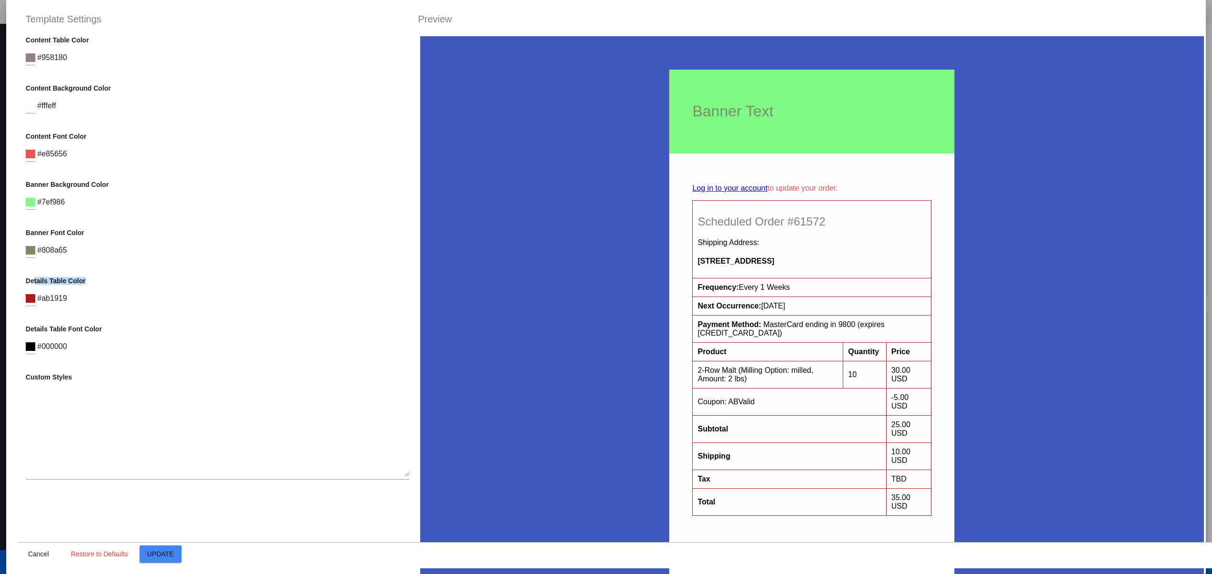
drag, startPoint x: 33, startPoint y: 277, endPoint x: 113, endPoint y: 277, distance: 80.0
click at [104, 277] on p "Details Table Color" at bounding box center [218, 281] width 384 height 8
click at [247, 349] on div "Details Table Font Color #000000" at bounding box center [218, 344] width 384 height 39
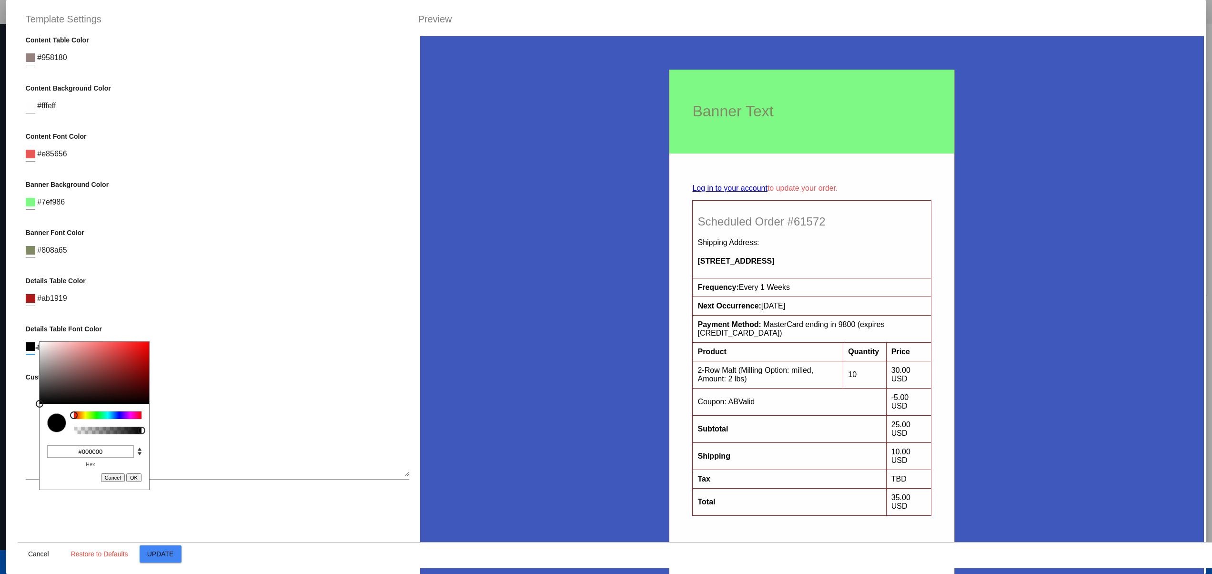
click at [29, 342] on input at bounding box center [31, 346] width 10 height 9
type input "#b83a3a"
click at [115, 359] on div at bounding box center [95, 373] width 110 height 62
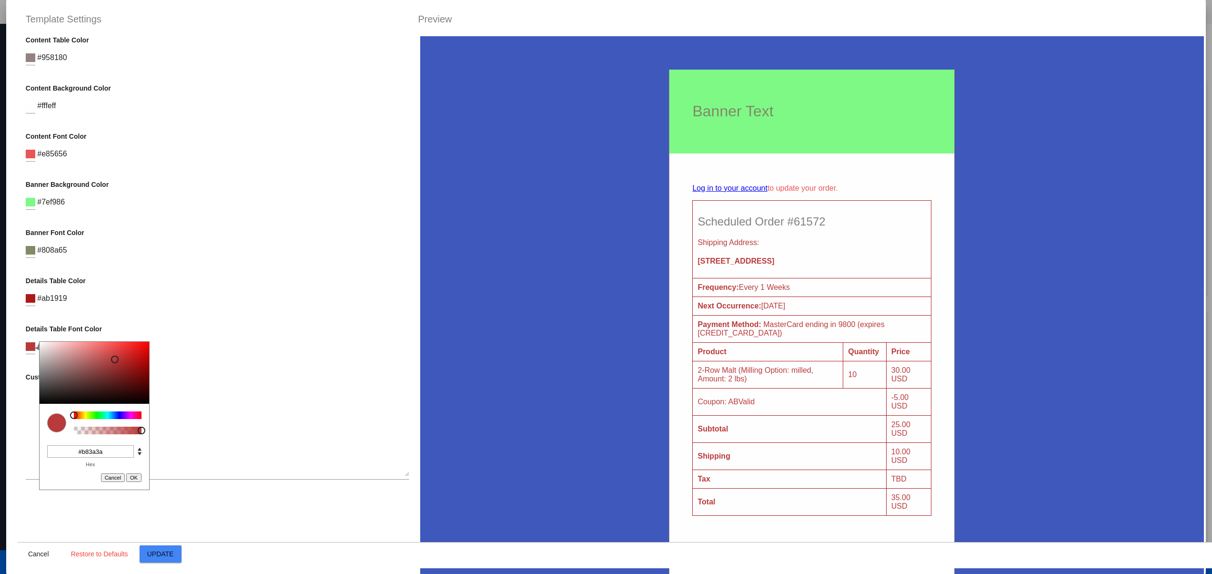
click at [290, 411] on textarea at bounding box center [218, 433] width 384 height 86
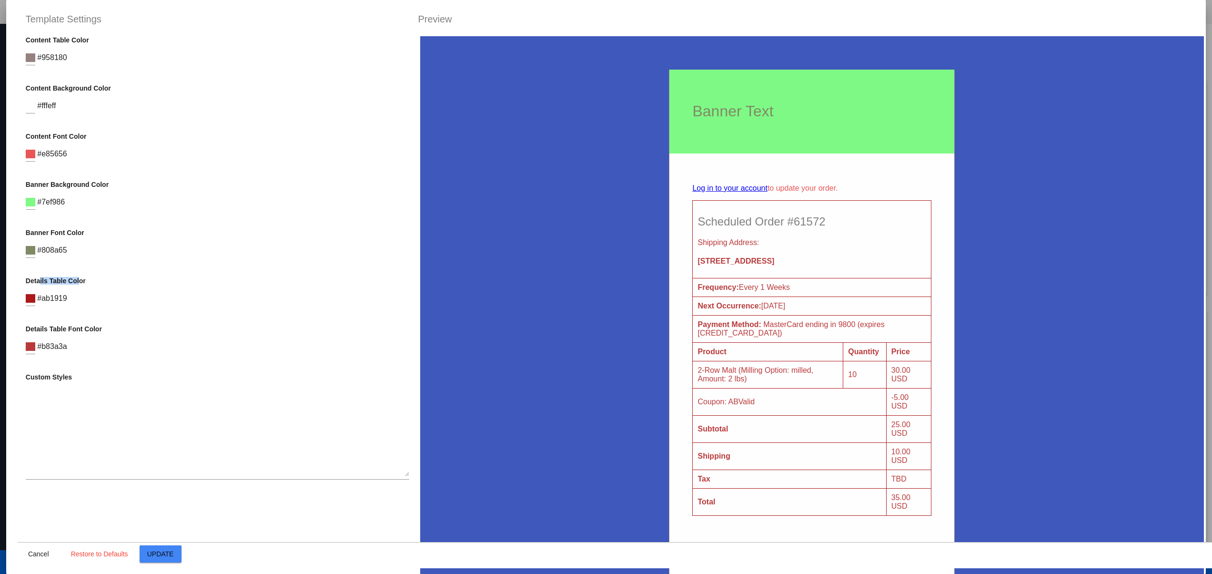
drag, startPoint x: 40, startPoint y: 275, endPoint x: 79, endPoint y: 275, distance: 38.6
click at [79, 277] on p "Details Table Color" at bounding box center [218, 281] width 384 height 8
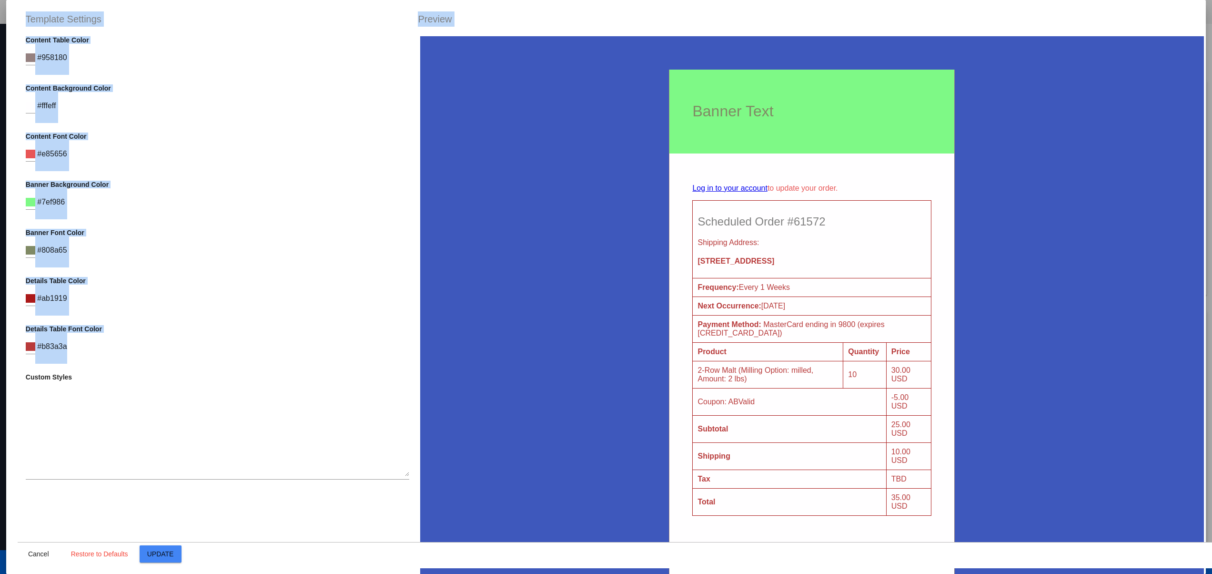
drag, startPoint x: 128, startPoint y: 333, endPoint x: 10, endPoint y: 321, distance: 118.8
click at [10, 321] on mat-dialog-container "Template Settings Preview Container Background Color C M Y K A 228 50 49 1 H S …" at bounding box center [606, 287] width 1200 height 574
click at [153, 327] on p "Details Table Font Color" at bounding box center [218, 329] width 384 height 8
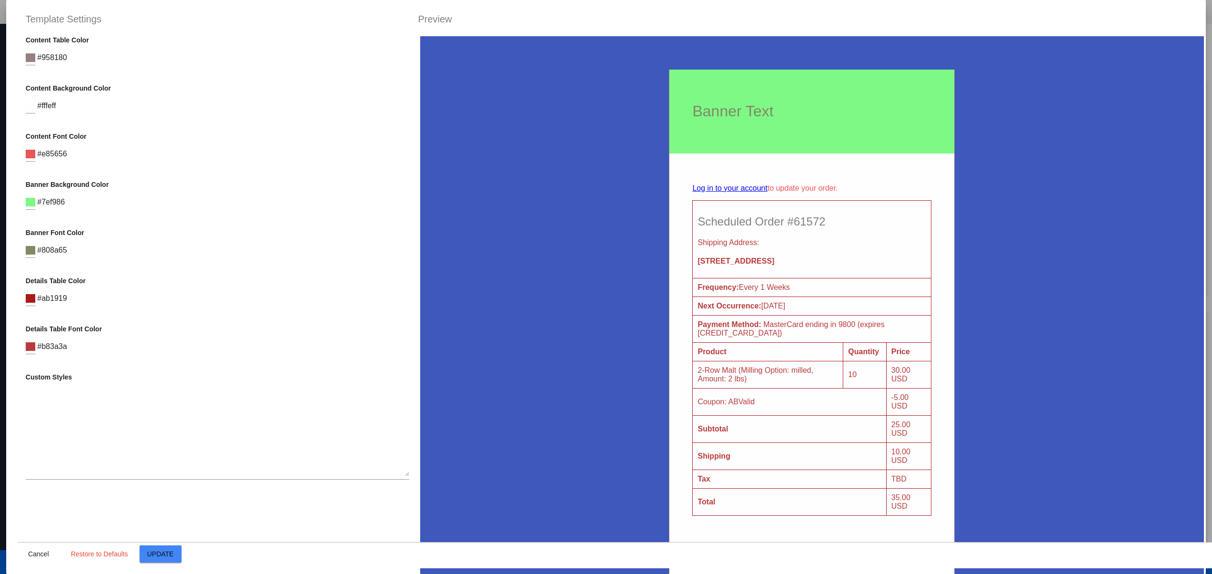
drag, startPoint x: 20, startPoint y: 382, endPoint x: 103, endPoint y: 382, distance: 83.8
click at [47, 382] on div "Container Background Color C M Y K A 228 50 49 1 H S L A 62 88 188 1 R G B A #3…" at bounding box center [218, 323] width 400 height 574
click at [251, 381] on div at bounding box center [218, 430] width 384 height 99
drag, startPoint x: 27, startPoint y: 277, endPoint x: 124, endPoint y: 277, distance: 97.7
click at [115, 277] on p "Details Table Color" at bounding box center [218, 281] width 384 height 8
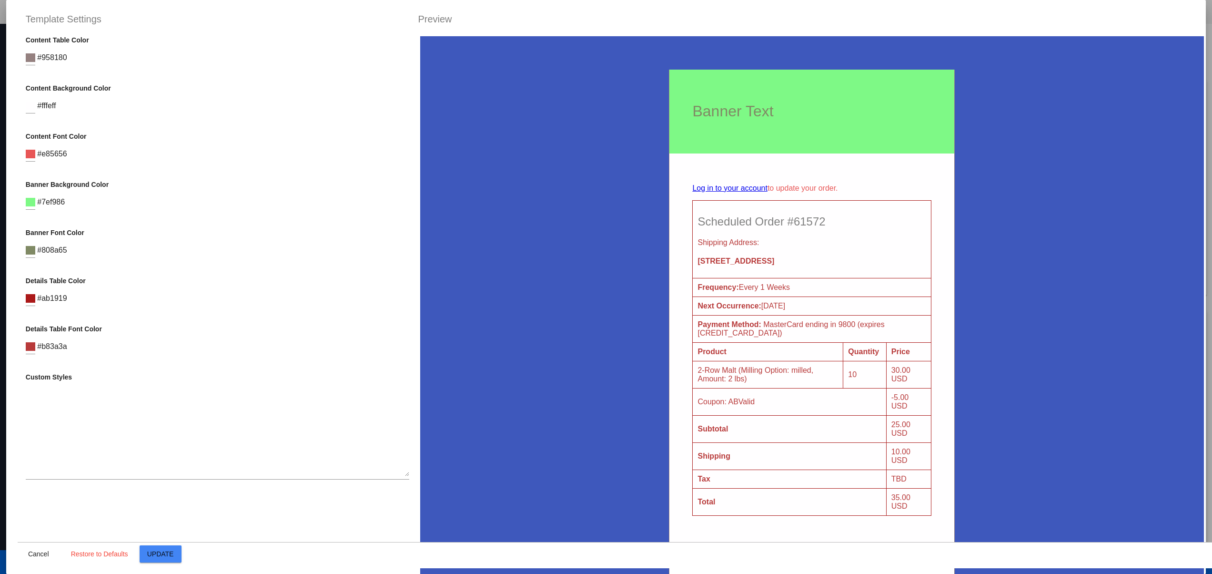
click at [225, 355] on div "Details Table Font Color C M Y K A 0 52 47 1 H S L A 184 58 58 1 R G B A #b83a3…" at bounding box center [218, 344] width 384 height 39
drag, startPoint x: 33, startPoint y: 279, endPoint x: 150, endPoint y: 294, distance: 117.8
click at [108, 277] on p "Details Table Color" at bounding box center [218, 281] width 384 height 8
drag, startPoint x: 34, startPoint y: 325, endPoint x: 85, endPoint y: 315, distance: 51.4
click at [70, 315] on div "Container Background Color C M Y K A 228 50 49 1 H S L A 62 88 188 1 R G B A #3…" at bounding box center [218, 323] width 400 height 574
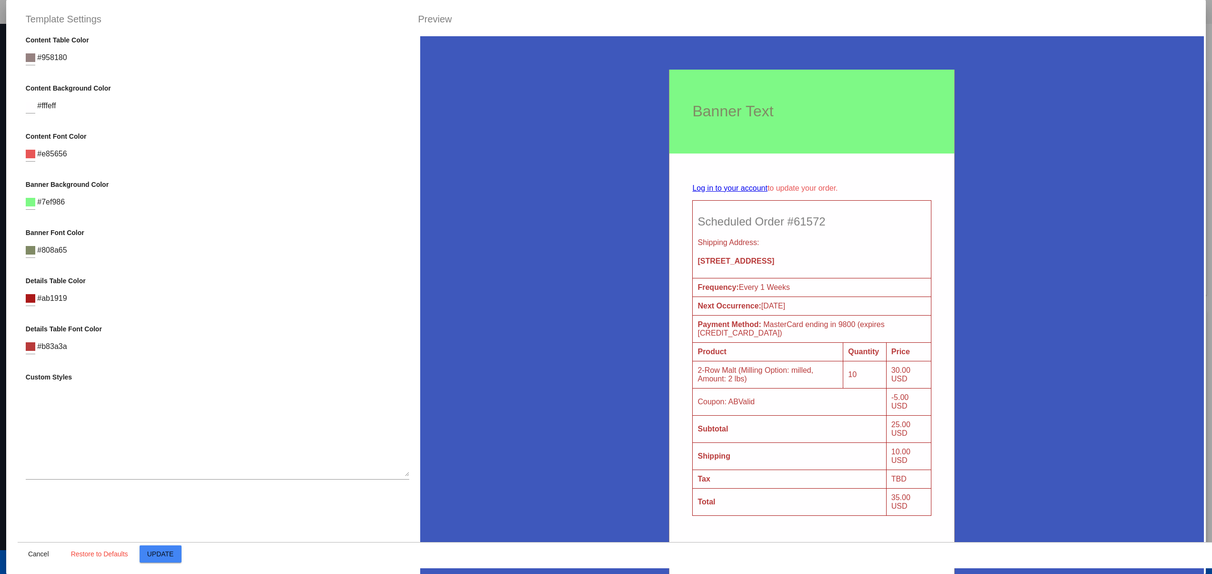
click at [132, 326] on p "Details Table Font Color" at bounding box center [218, 329] width 384 height 8
drag, startPoint x: 25, startPoint y: 281, endPoint x: 131, endPoint y: 281, distance: 105.8
click at [131, 281] on div "Container Background Color C M Y K A 228 50 49 1 H S L A 62 88 188 1 R G B A #3…" at bounding box center [218, 323] width 400 height 574
click at [149, 304] on div "Details Table Color C M Y K A 0 75 38 1 H S L A 171 25 25 1 R G B A #ab1919 Hex…" at bounding box center [218, 296] width 384 height 39
click at [32, 296] on input at bounding box center [31, 298] width 10 height 9
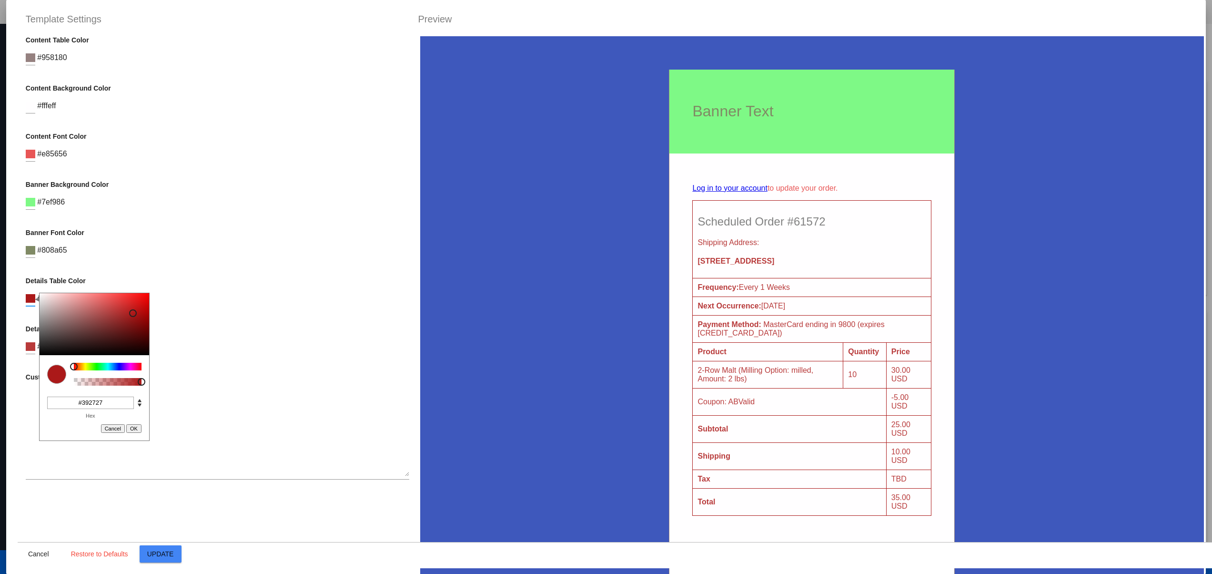
click at [75, 341] on div at bounding box center [95, 324] width 110 height 62
drag, startPoint x: 51, startPoint y: 334, endPoint x: 113, endPoint y: 344, distance: 62.7
click at [50, 334] on div at bounding box center [95, 324] width 110 height 62
click at [117, 344] on div at bounding box center [95, 324] width 110 height 62
type input "#4e2e2e"
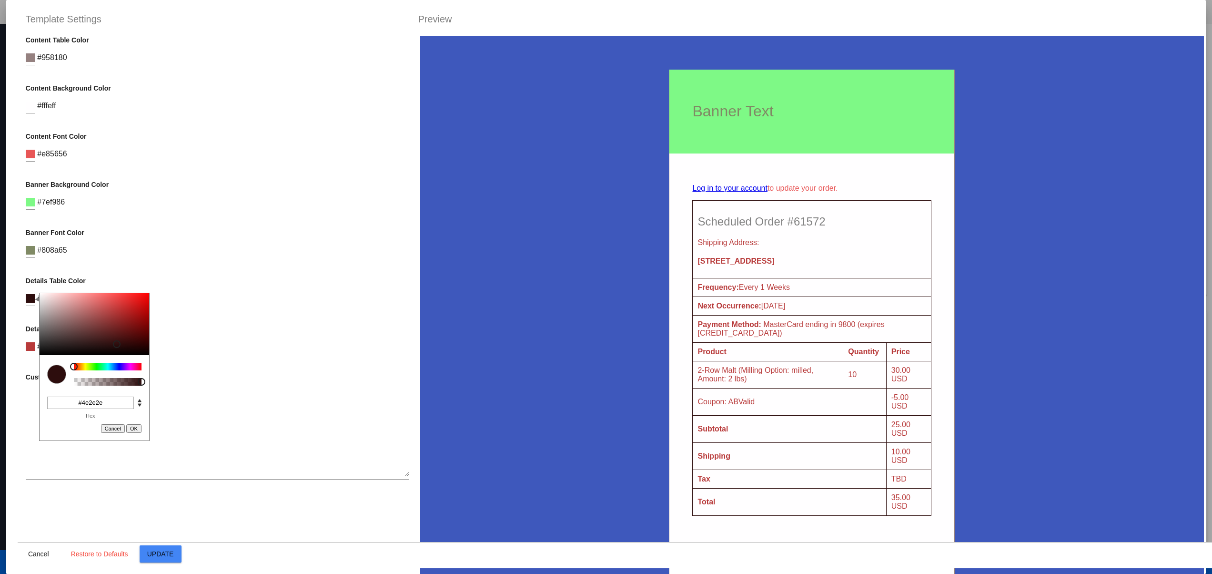
click at [84, 336] on div at bounding box center [95, 324] width 110 height 62
click at [60, 374] on div at bounding box center [56, 373] width 19 height 19
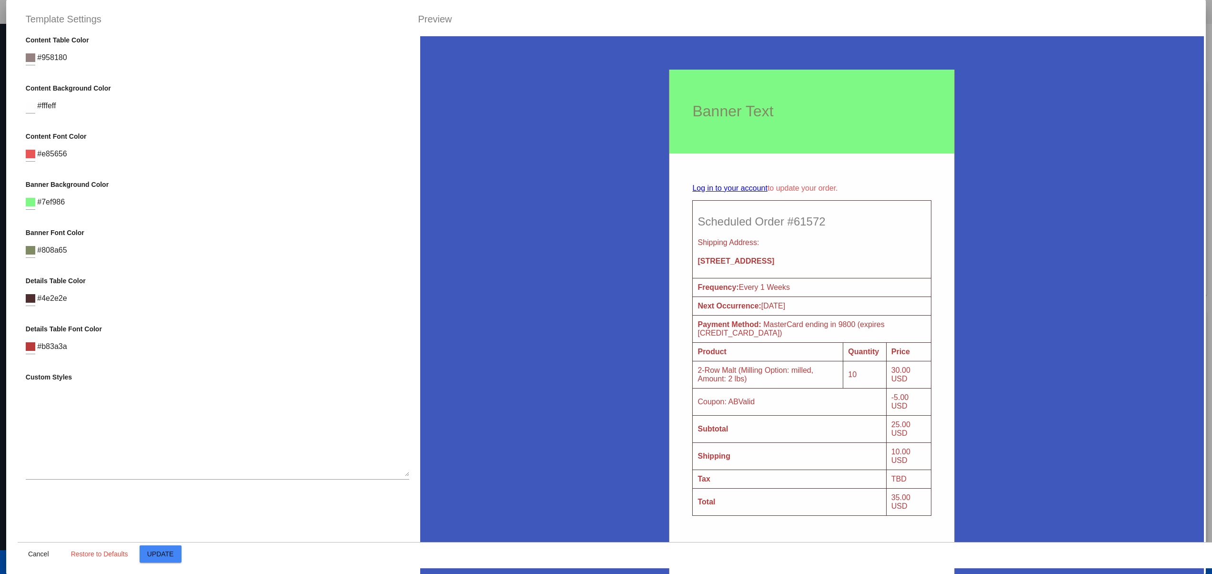
drag, startPoint x: 786, startPoint y: 264, endPoint x: 686, endPoint y: 263, distance: 99.6
drag, startPoint x: 869, startPoint y: 262, endPoint x: 711, endPoint y: 256, distance: 158.7
click at [711, 256] on th "Scheduled Order #61572 Shipping Address: [STREET_ADDRESS]" at bounding box center [812, 239] width 239 height 78
click at [774, 262] on b "[STREET_ADDRESS]" at bounding box center [735, 261] width 77 height 8
drag, startPoint x: 101, startPoint y: 275, endPoint x: 17, endPoint y: 275, distance: 83.8
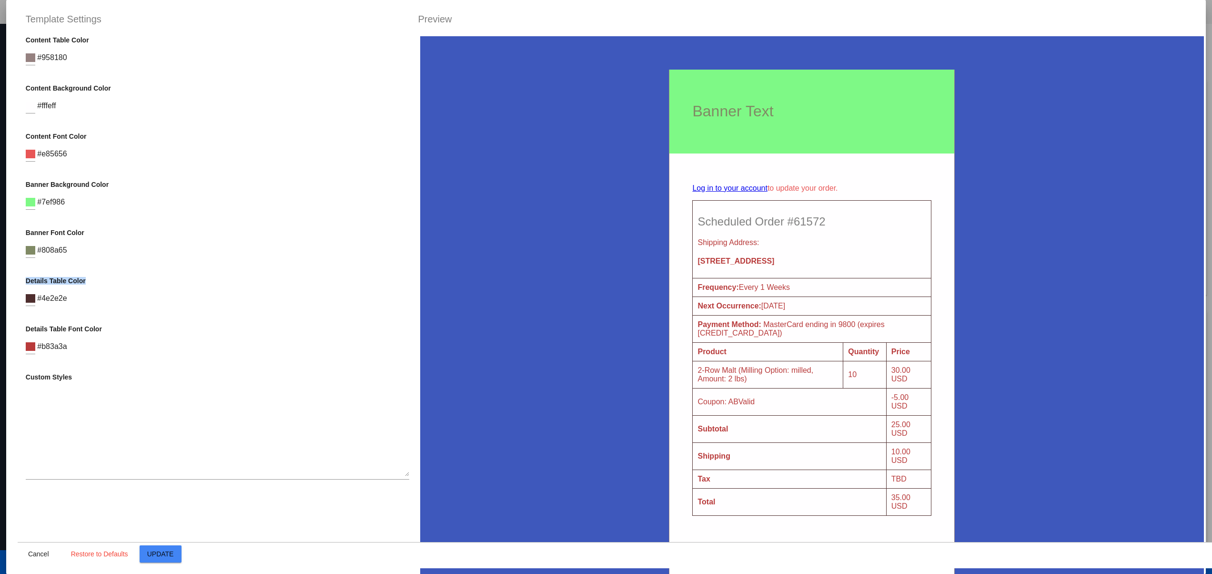
click at [18, 275] on div "Container Background Color C M Y K A 228 50 49 1 H S L A 62 88 188 1 R G B A #3…" at bounding box center [218, 323] width 400 height 574
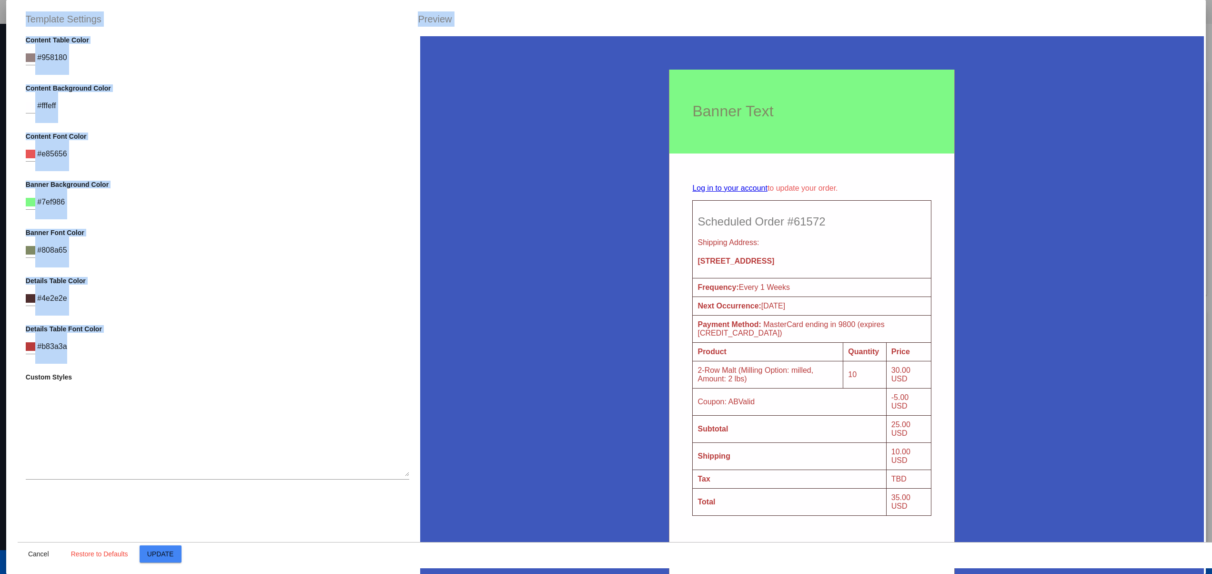
drag, startPoint x: 138, startPoint y: 336, endPoint x: 132, endPoint y: 348, distance: 12.8
click at [8, 317] on mat-dialog-container "Template Settings Preview Container Background Color C M Y K A 228 50 49 1 H S …" at bounding box center [606, 287] width 1200 height 574
click at [132, 348] on div "Details Table Font Color C M Y K A 0 52 47 1 H S L A 184 58 58 1 R G B A #b83a3…" at bounding box center [218, 344] width 384 height 39
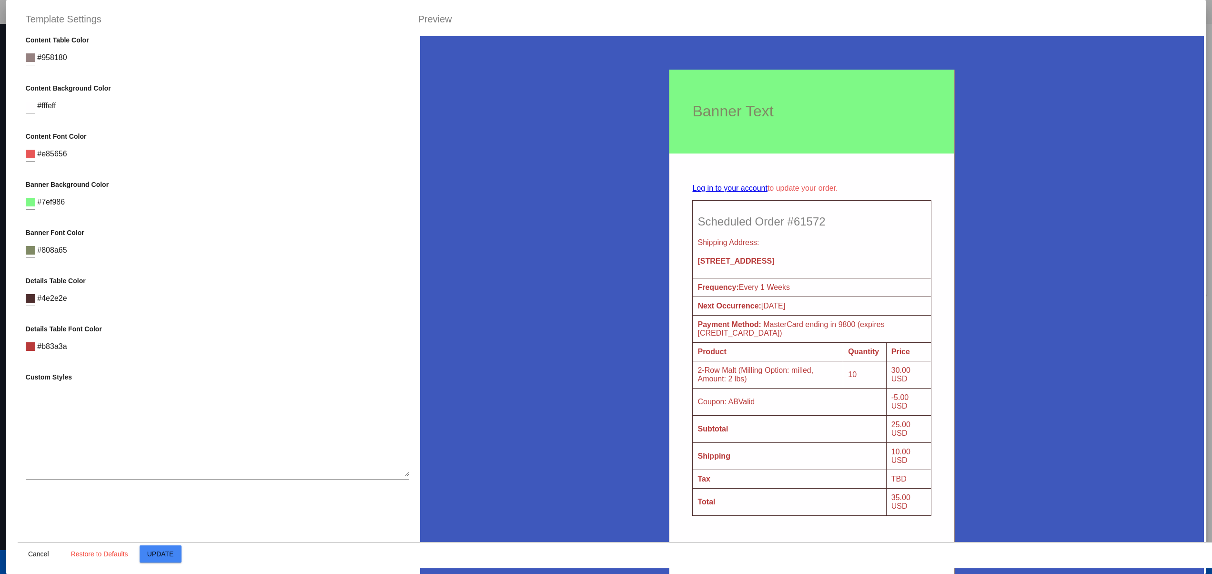
click at [41, 277] on p "Details Table Color" at bounding box center [218, 281] width 384 height 8
click at [722, 242] on h4 "Shipping Address:" at bounding box center [811, 242] width 229 height 9
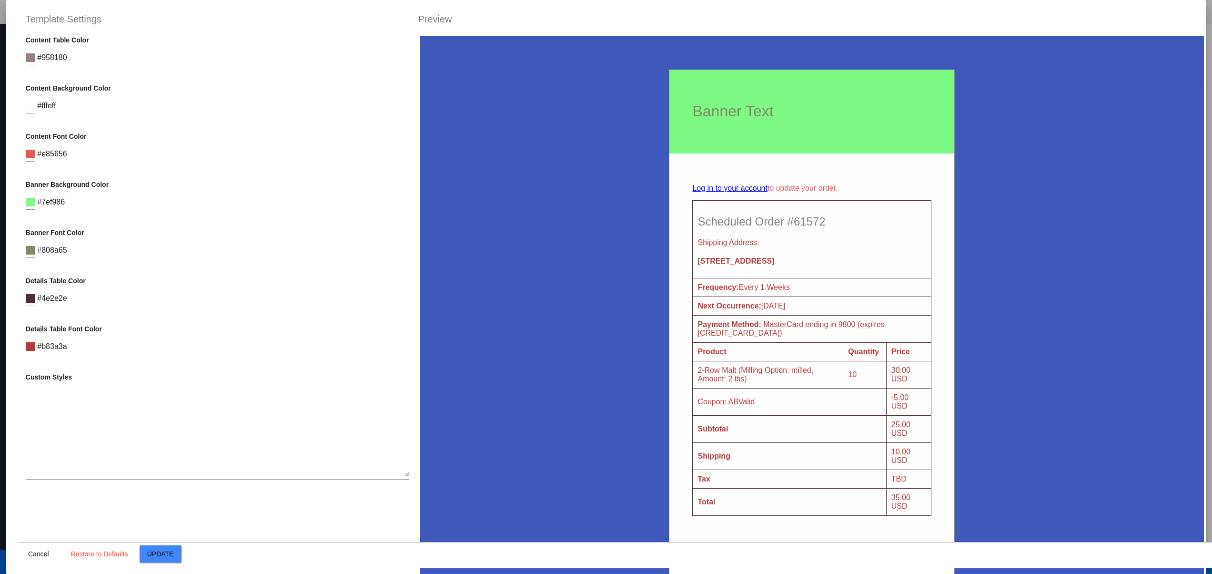
drag, startPoint x: 717, startPoint y: 201, endPoint x: 320, endPoint y: 274, distance: 403.2
click at [320, 274] on div "Container Background Color C M Y K A 228 50 49 1 H S L A 62 88 188 1 R G B A #3…" at bounding box center [218, 323] width 400 height 574
drag, startPoint x: 23, startPoint y: 280, endPoint x: 103, endPoint y: 280, distance: 80.0
click at [103, 280] on div "Container Background Color C M Y K A 228 50 49 1 H S L A 62 88 188 1 R G B A #3…" at bounding box center [218, 323] width 400 height 574
drag, startPoint x: 84, startPoint y: 321, endPoint x: 32, endPoint y: 321, distance: 51.9
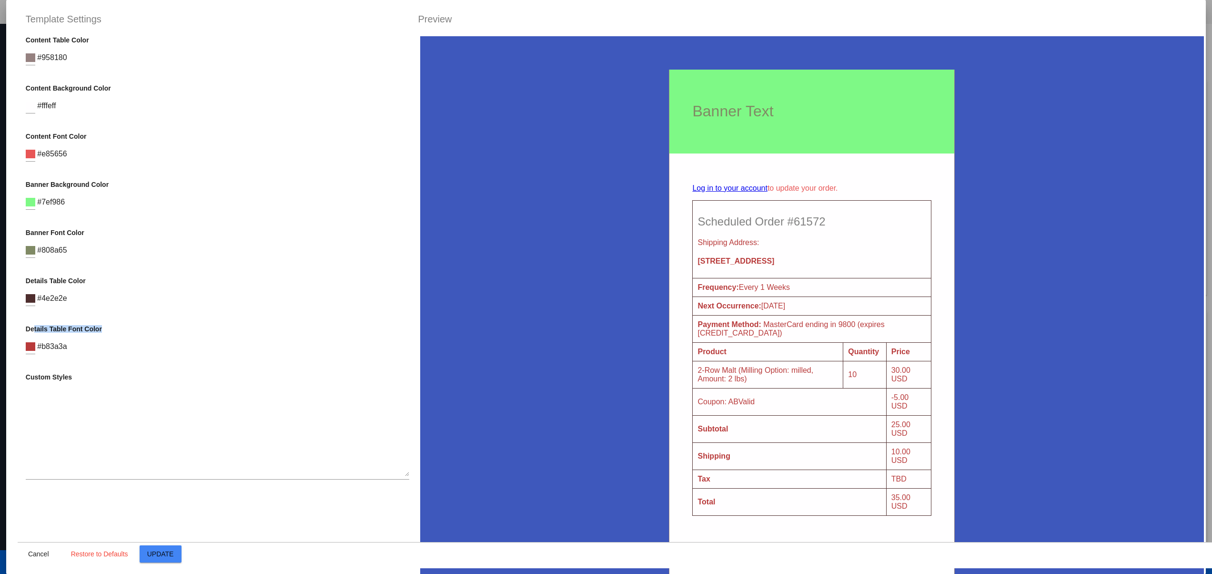
click at [32, 321] on div "Container Background Color C M Y K A 228 50 49 1 H S L A 62 88 188 1 R G B A #3…" at bounding box center [218, 323] width 400 height 574
click at [249, 378] on p "Custom Styles" at bounding box center [218, 377] width 384 height 8
drag, startPoint x: 42, startPoint y: 392, endPoint x: 222, endPoint y: 376, distance: 179.8
click at [149, 376] on div "Custom Styles" at bounding box center [218, 431] width 384 height 116
drag, startPoint x: 13, startPoint y: 281, endPoint x: 412, endPoint y: 370, distance: 408.6
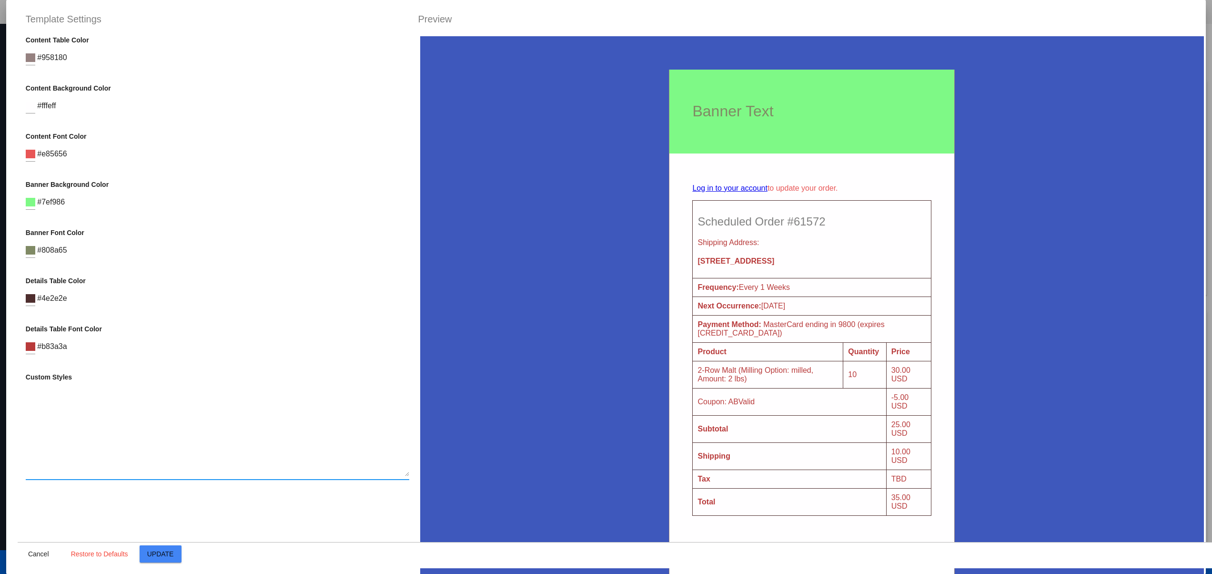
click at [98, 281] on mat-dialog-container "Template Settings Preview Container Background Color C M Y K A 228 50 49 1 H S …" at bounding box center [606, 287] width 1200 height 574
click at [63, 408] on textarea at bounding box center [218, 433] width 384 height 86
drag, startPoint x: 60, startPoint y: 458, endPoint x: 42, endPoint y: 406, distance: 54.7
click at [59, 460] on textarea at bounding box center [218, 433] width 384 height 86
click at [42, 403] on textarea at bounding box center [218, 433] width 384 height 86
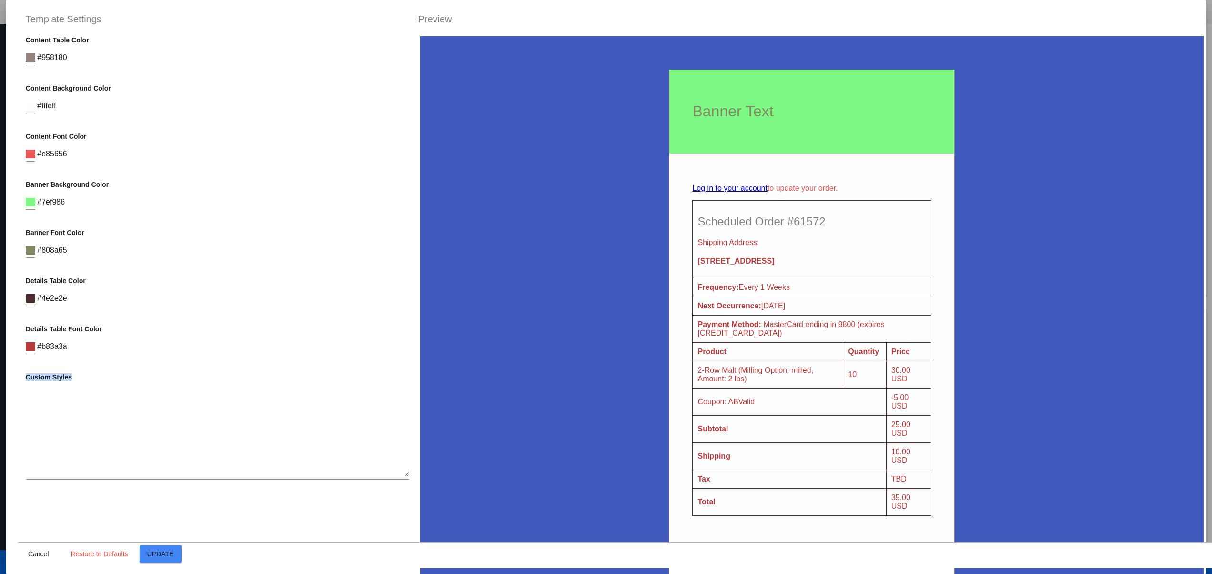
drag, startPoint x: 23, startPoint y: 374, endPoint x: 102, endPoint y: 374, distance: 78.6
click at [102, 374] on div "Container Background Color C M Y K A 228 50 49 1 H S L A 62 88 188 1 R G B A #3…" at bounding box center [218, 323] width 400 height 574
click at [90, 437] on textarea at bounding box center [218, 433] width 384 height 86
click at [113, 489] on div "Container Background Color C M Y K A 228 50 49 1 H S L A 62 88 188 1 R G B A #3…" at bounding box center [218, 323] width 400 height 574
click at [96, 467] on textarea at bounding box center [218, 433] width 384 height 86
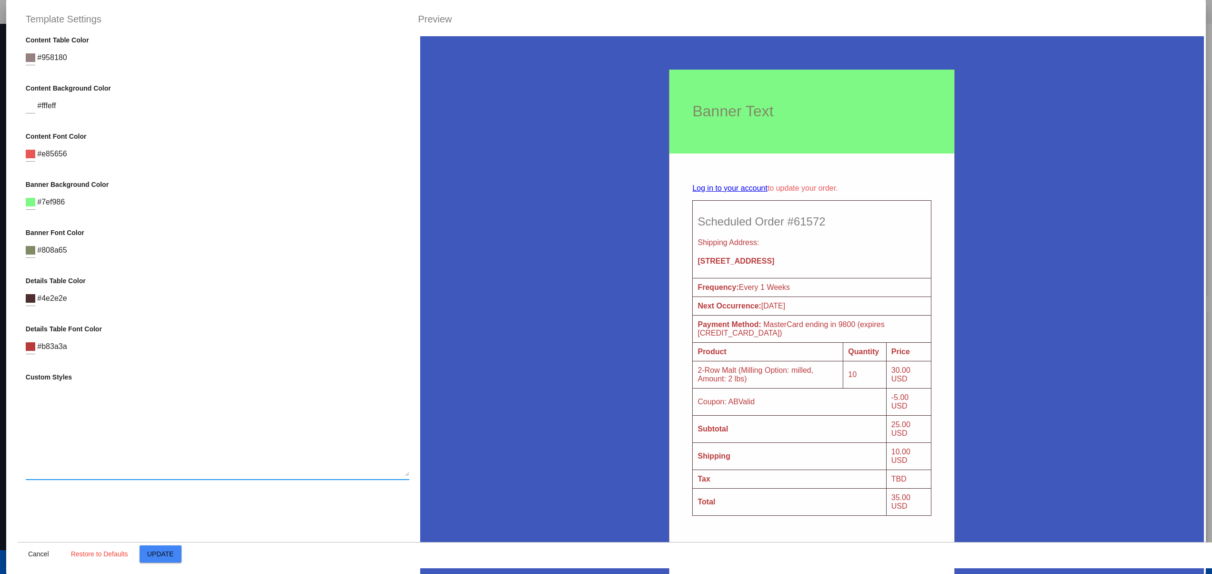
click at [103, 389] on div at bounding box center [218, 430] width 384 height 99
drag, startPoint x: 39, startPoint y: 368, endPoint x: 122, endPoint y: 369, distance: 83.9
click at [98, 369] on div "Container Background Color C M Y K A 228 50 49 1 H S L A 62 88 188 1 R G B A #3…" at bounding box center [218, 323] width 400 height 574
click at [133, 432] on textarea at bounding box center [218, 433] width 384 height 86
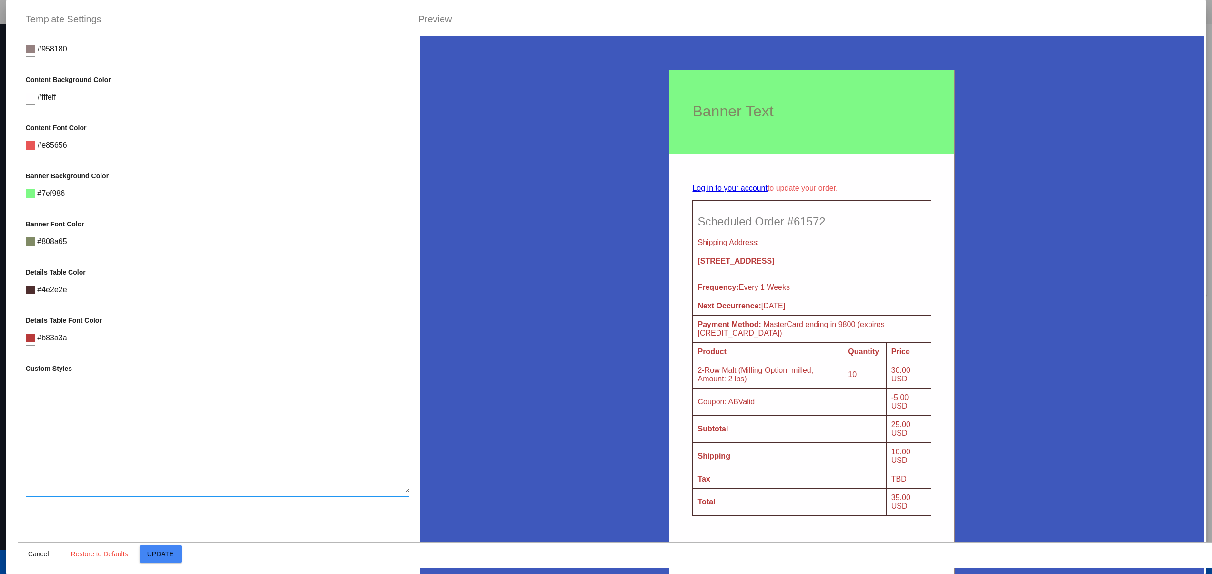
drag, startPoint x: 389, startPoint y: 467, endPoint x: 339, endPoint y: 492, distance: 56.0
click at [339, 492] on textarea at bounding box center [218, 437] width 384 height 111
drag, startPoint x: 32, startPoint y: 375, endPoint x: 91, endPoint y: 375, distance: 58.1
click at [45, 372] on p "Custom Styles" at bounding box center [218, 368] width 384 height 8
click at [131, 413] on textarea at bounding box center [218, 437] width 384 height 111
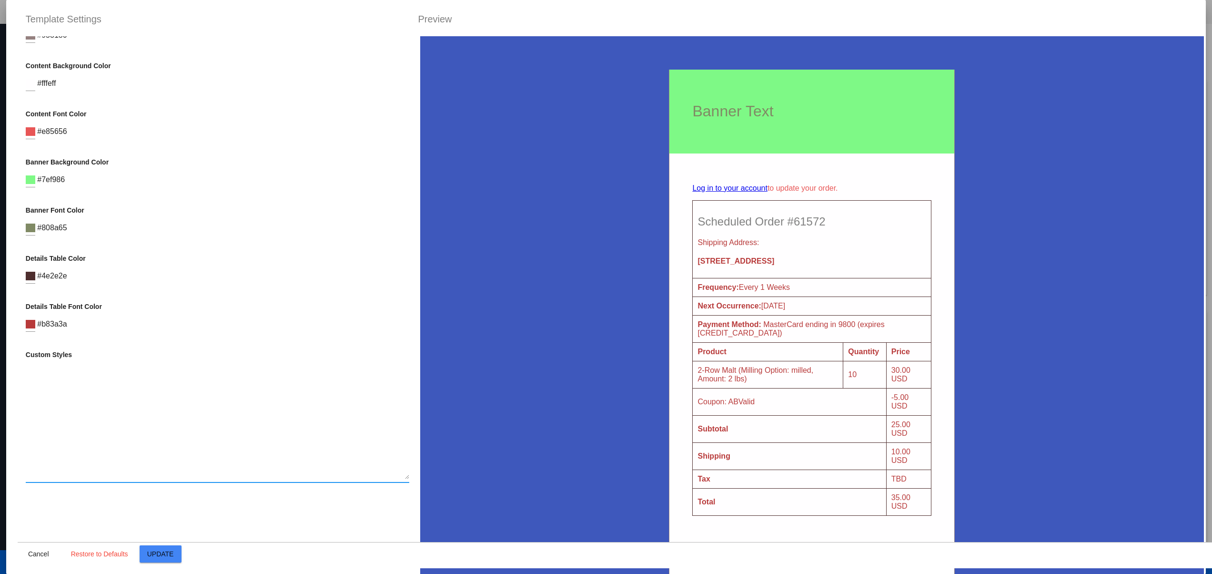
scroll to position [188, 0]
click at [42, 355] on div at bounding box center [218, 417] width 384 height 124
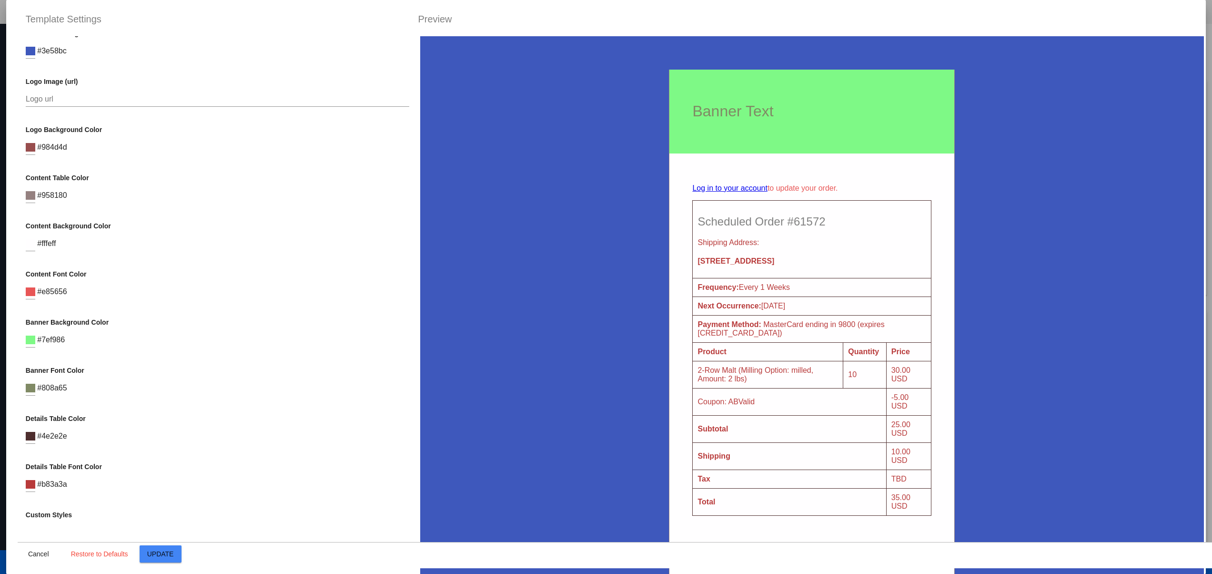
scroll to position [0, 0]
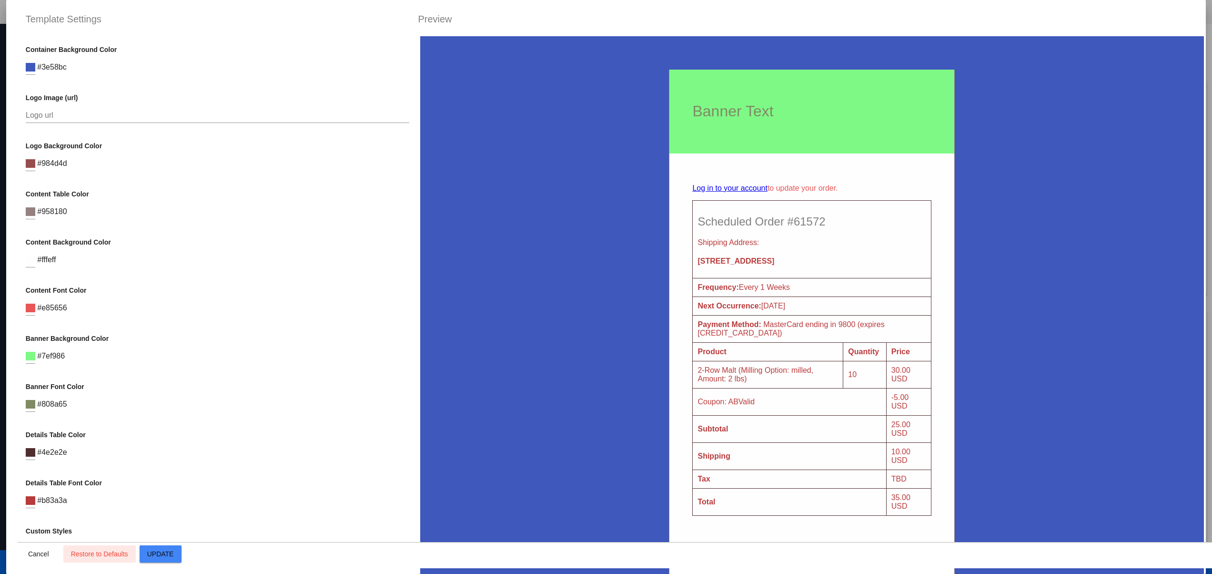
click at [109, 541] on button "Restore to Defaults" at bounding box center [99, 553] width 72 height 17
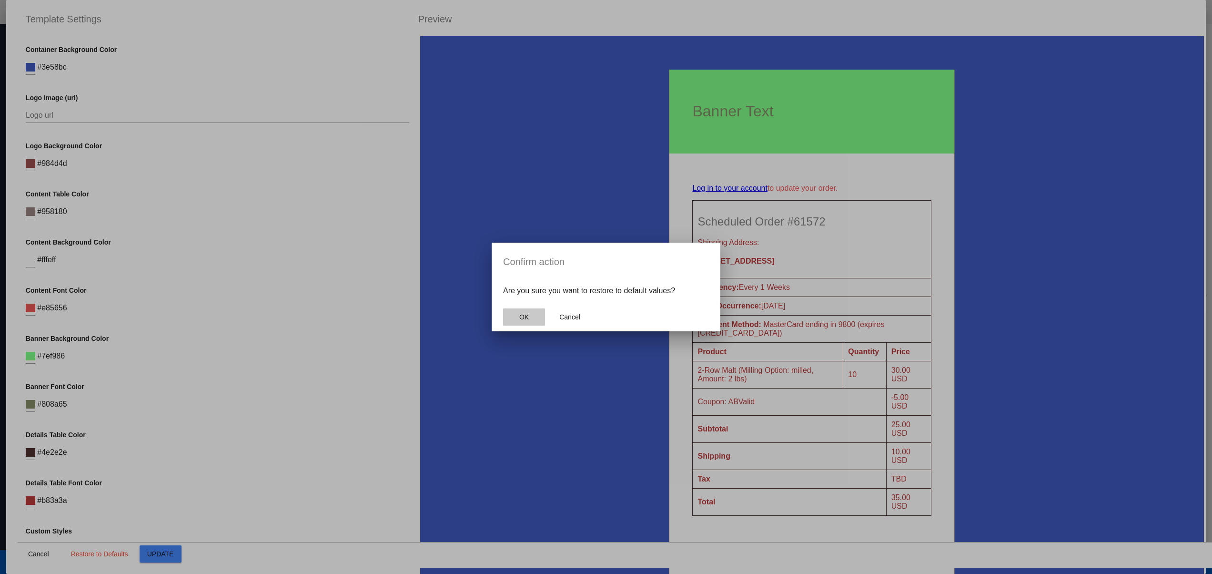
click at [522, 318] on span "OK" at bounding box center [524, 317] width 10 height 8
